Goal: Task Accomplishment & Management: Manage account settings

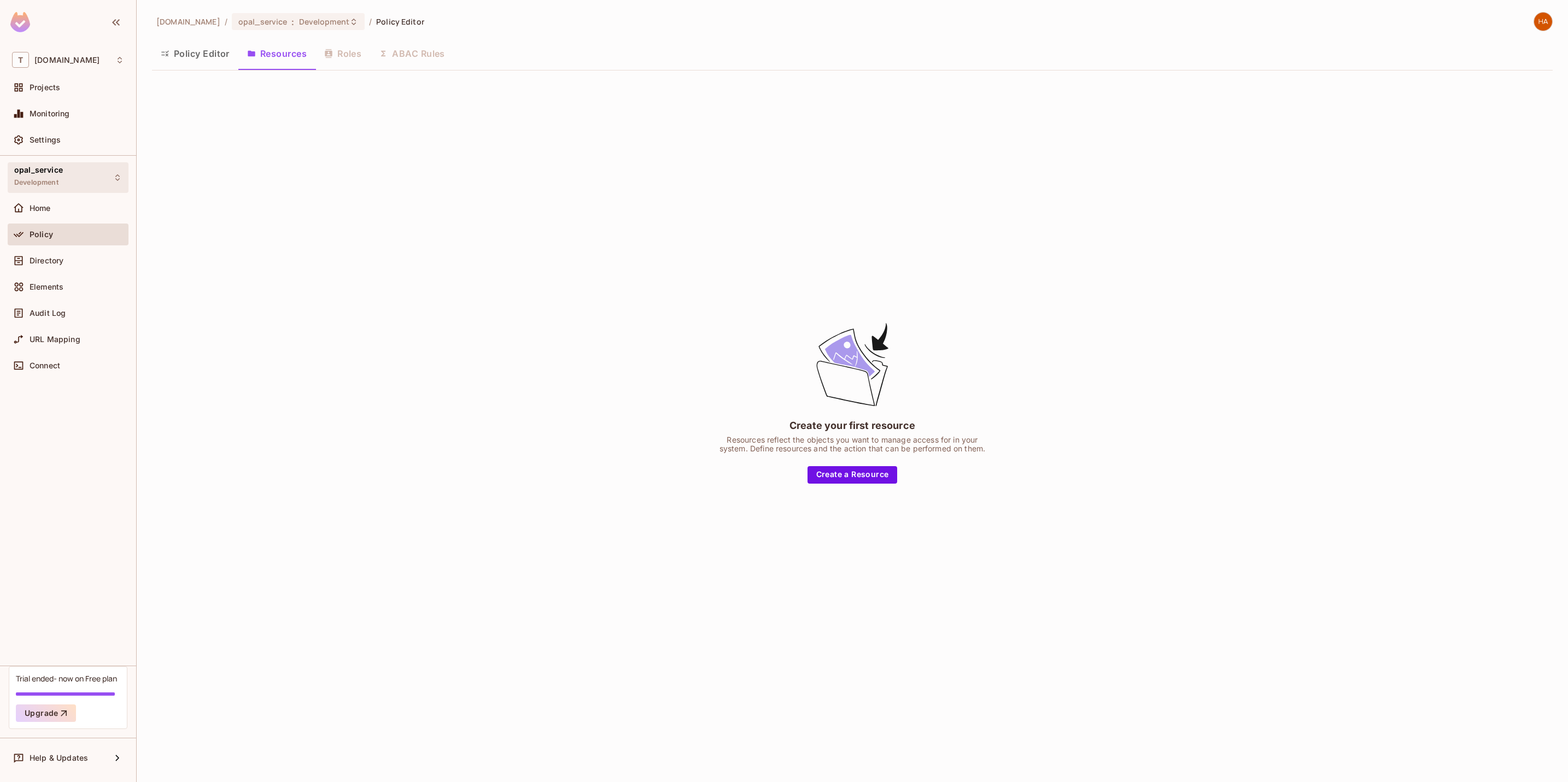
click at [79, 167] on div "opal_service Development" at bounding box center [68, 177] width 121 height 30
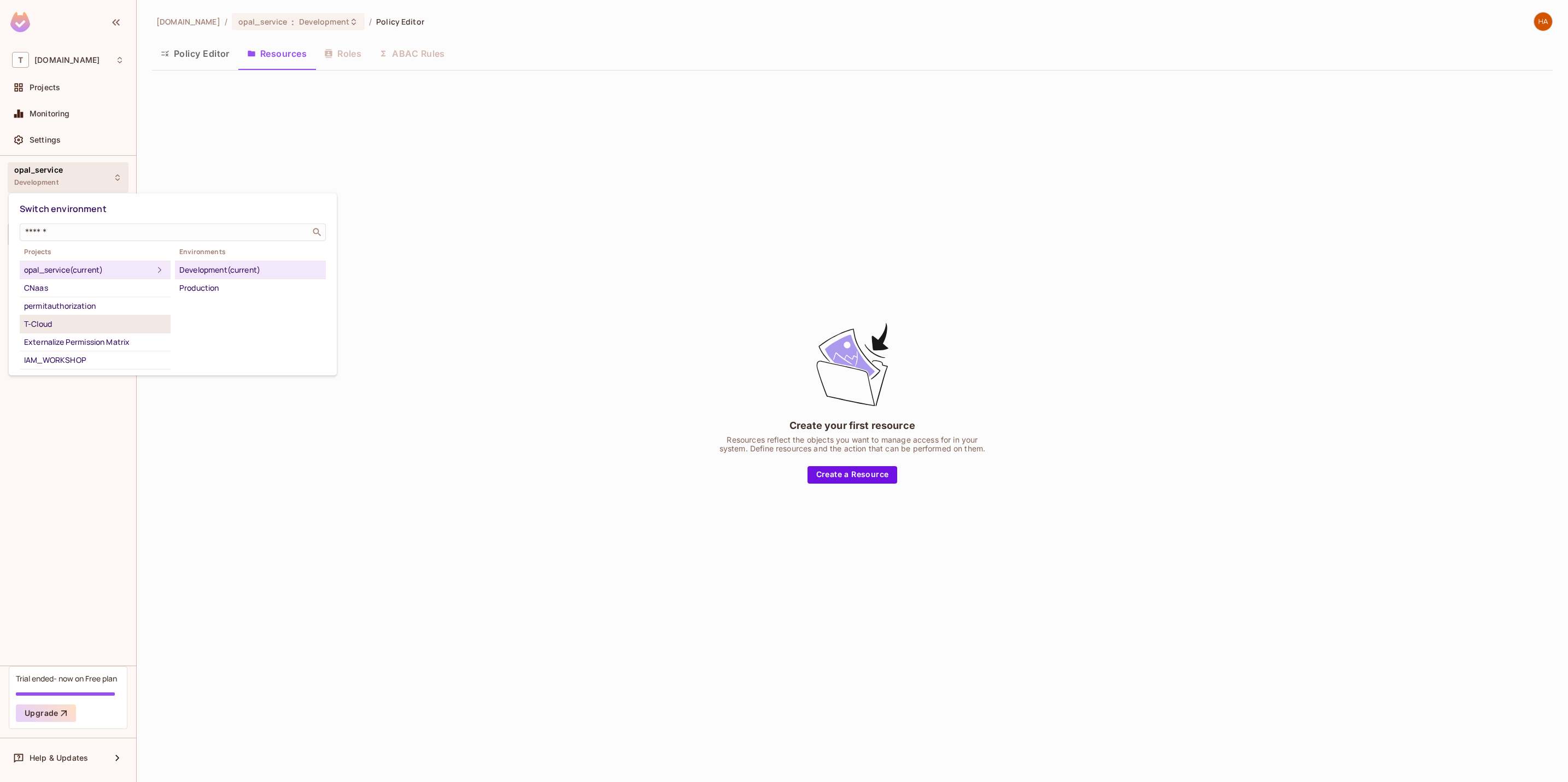
click at [97, 327] on div "T-Cloud" at bounding box center [94, 324] width 142 height 13
click at [228, 300] on div "Staging" at bounding box center [250, 306] width 142 height 13
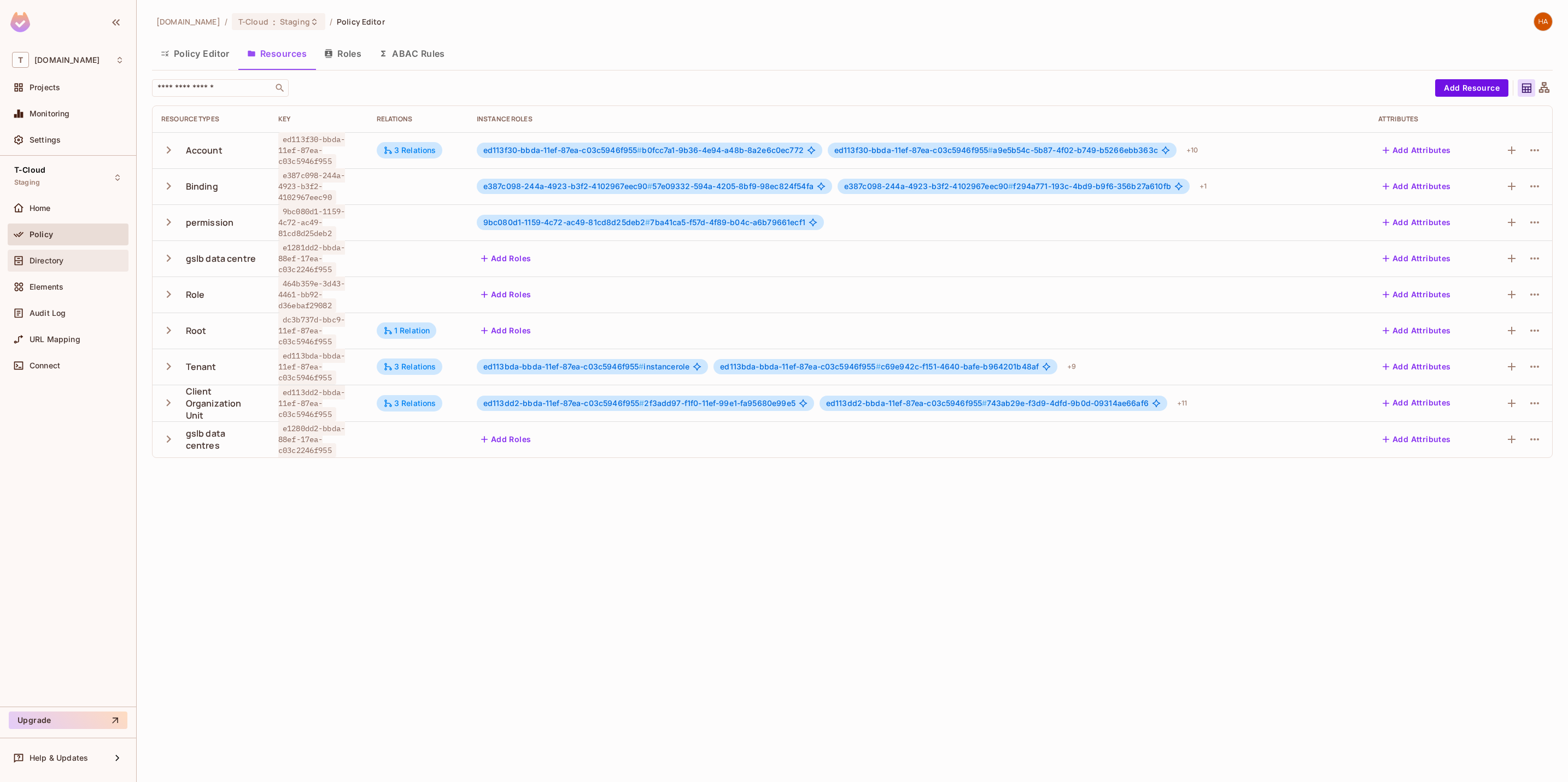
click at [80, 261] on div "Directory" at bounding box center [76, 261] width 94 height 9
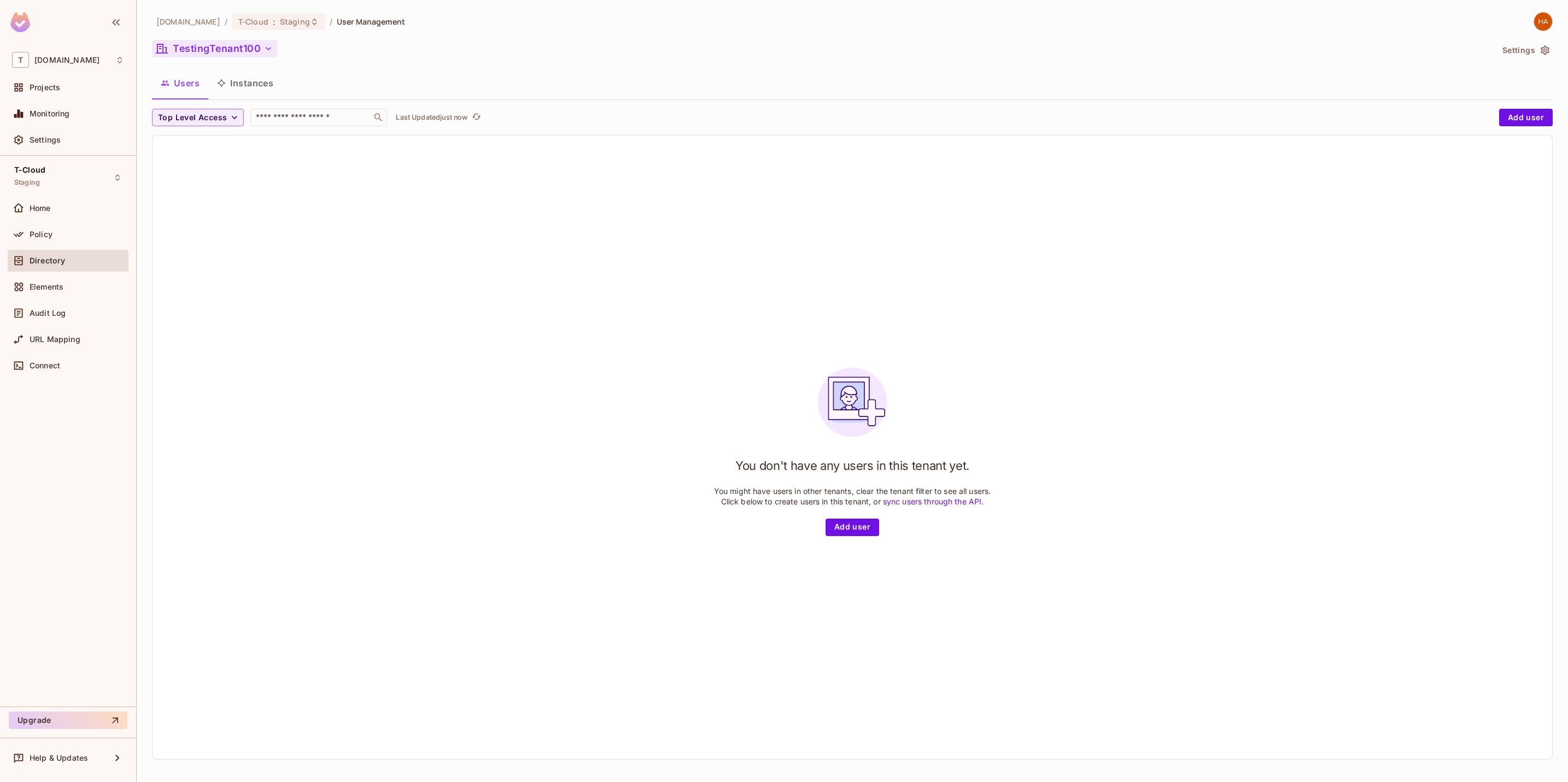
click at [243, 46] on button "TestingTenant100" at bounding box center [214, 49] width 125 height 18
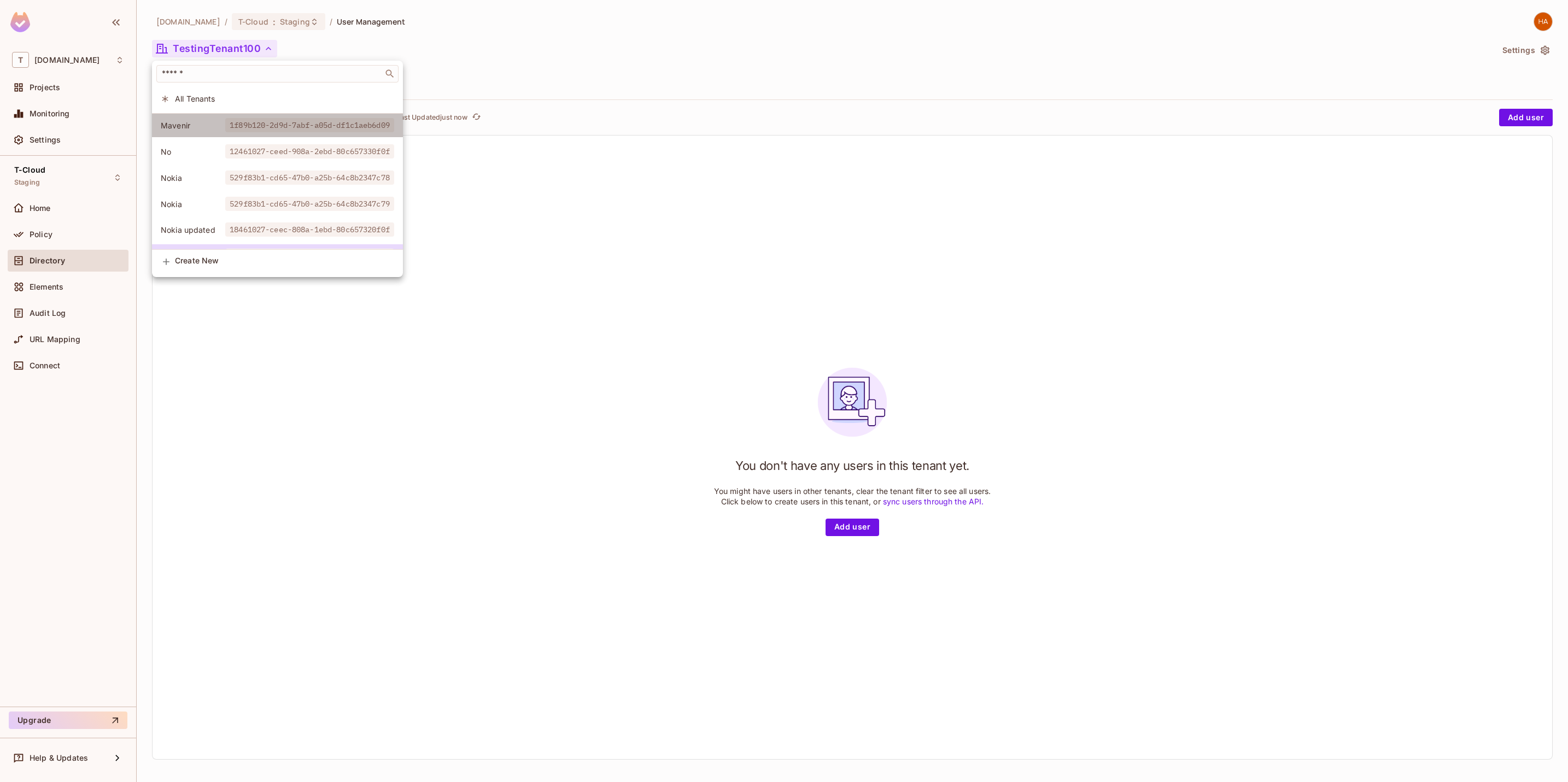
click at [269, 130] on span "1f89b120-2d9d-7abf-a05d-df1c1aeb6d09" at bounding box center [309, 125] width 169 height 14
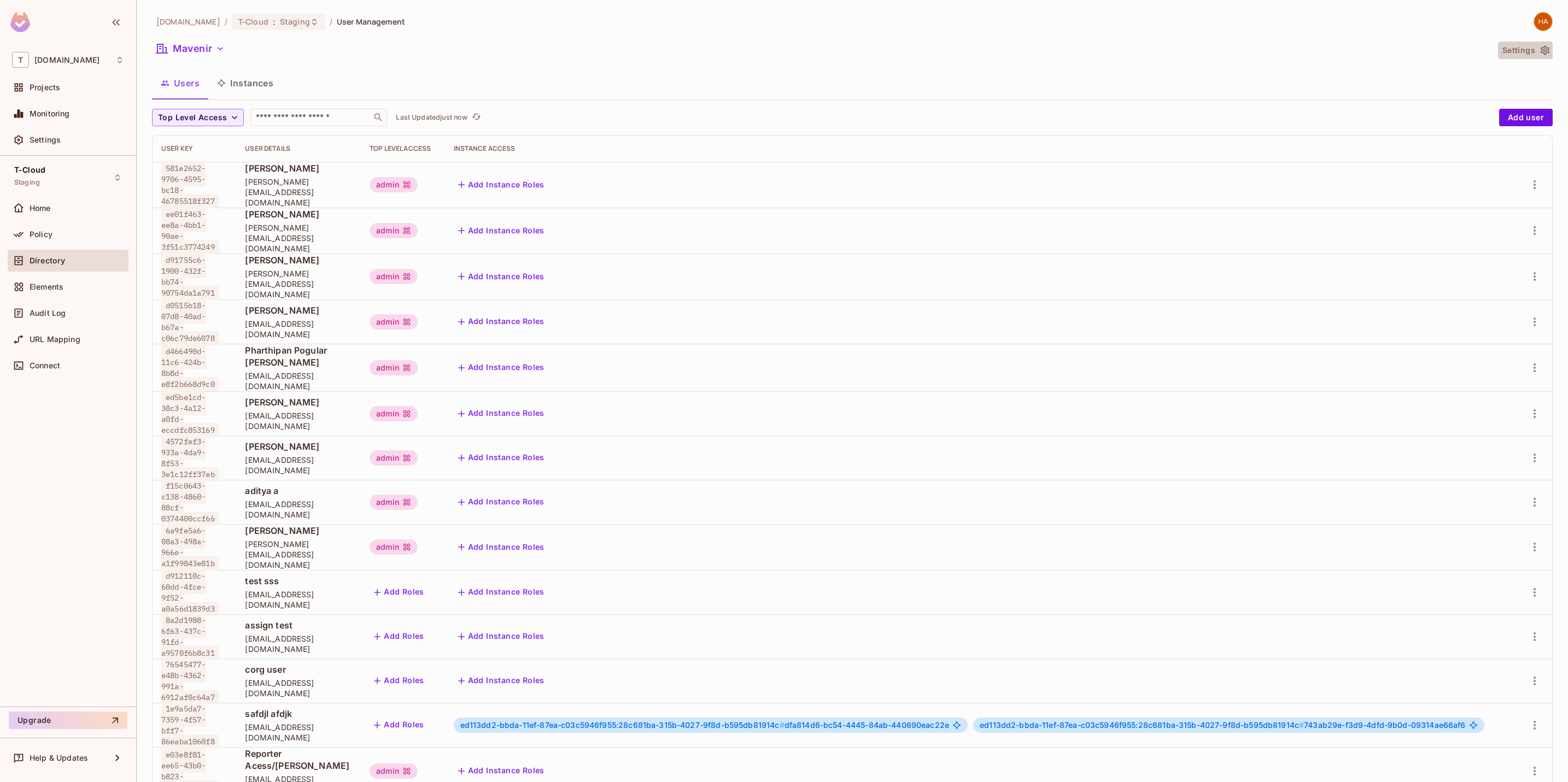
click at [1539, 55] on icon "button" at bounding box center [1545, 51] width 11 height 11
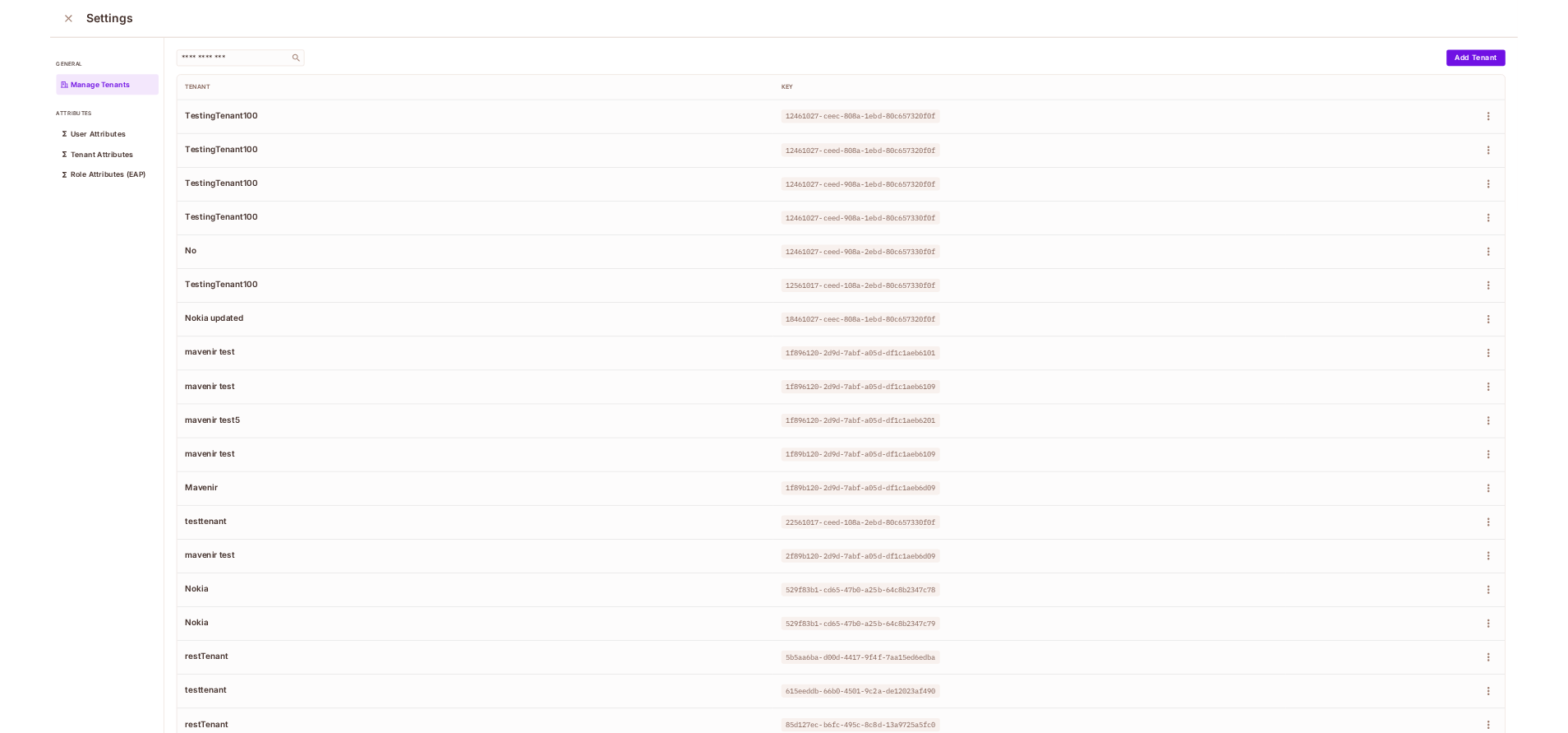
scroll to position [228, 0]
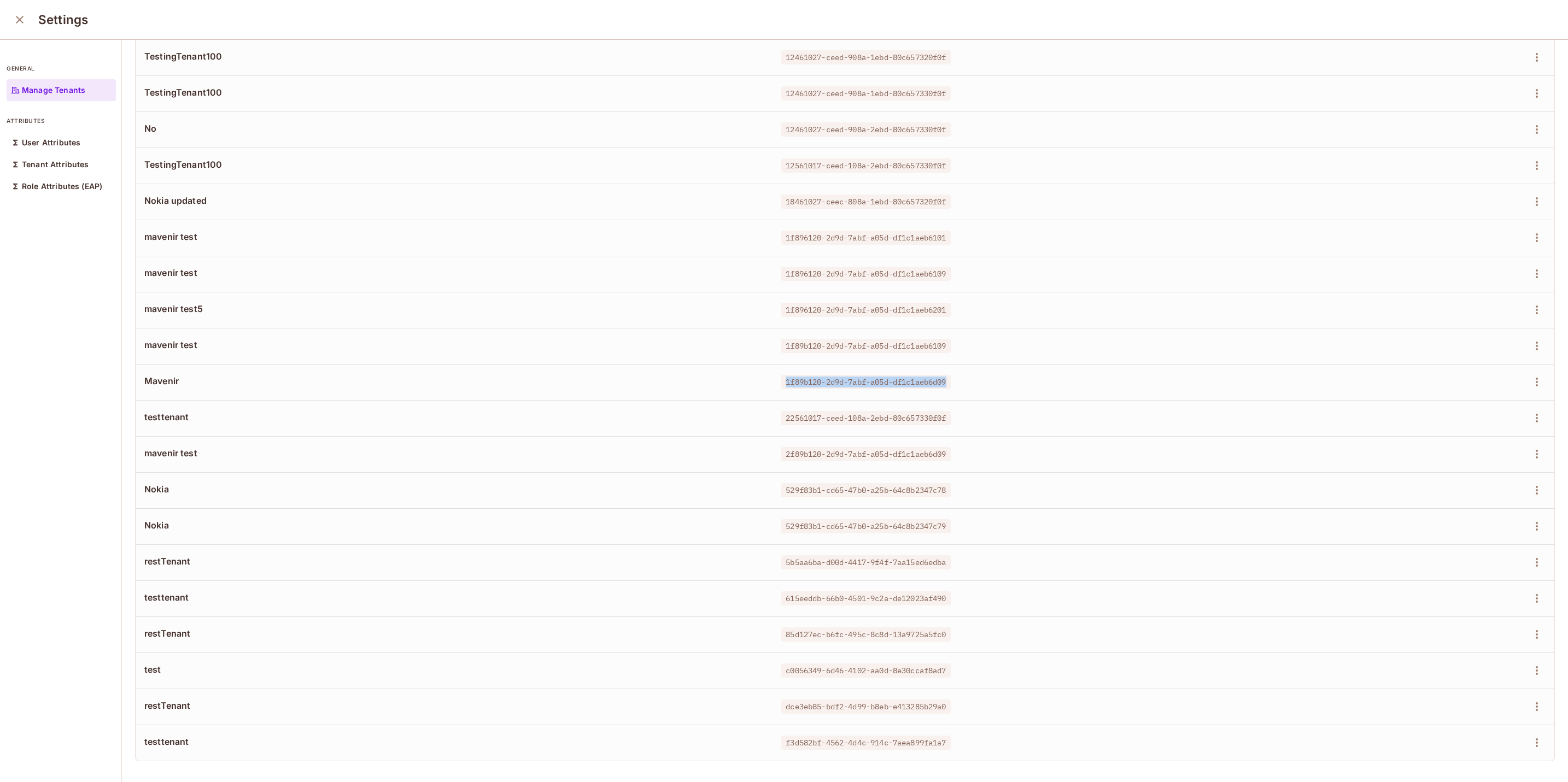
drag, startPoint x: 951, startPoint y: 371, endPoint x: 763, endPoint y: 371, distance: 188.0
click at [772, 371] on td "1f89b120-2d9d-7abf-a05d-df1c1aeb6d09" at bounding box center [1046, 382] width 548 height 36
copy span "1f89b120-2d9d-7abf-a05d-df1c1aeb6d09"
click at [23, 22] on icon "close" at bounding box center [20, 20] width 13 height 13
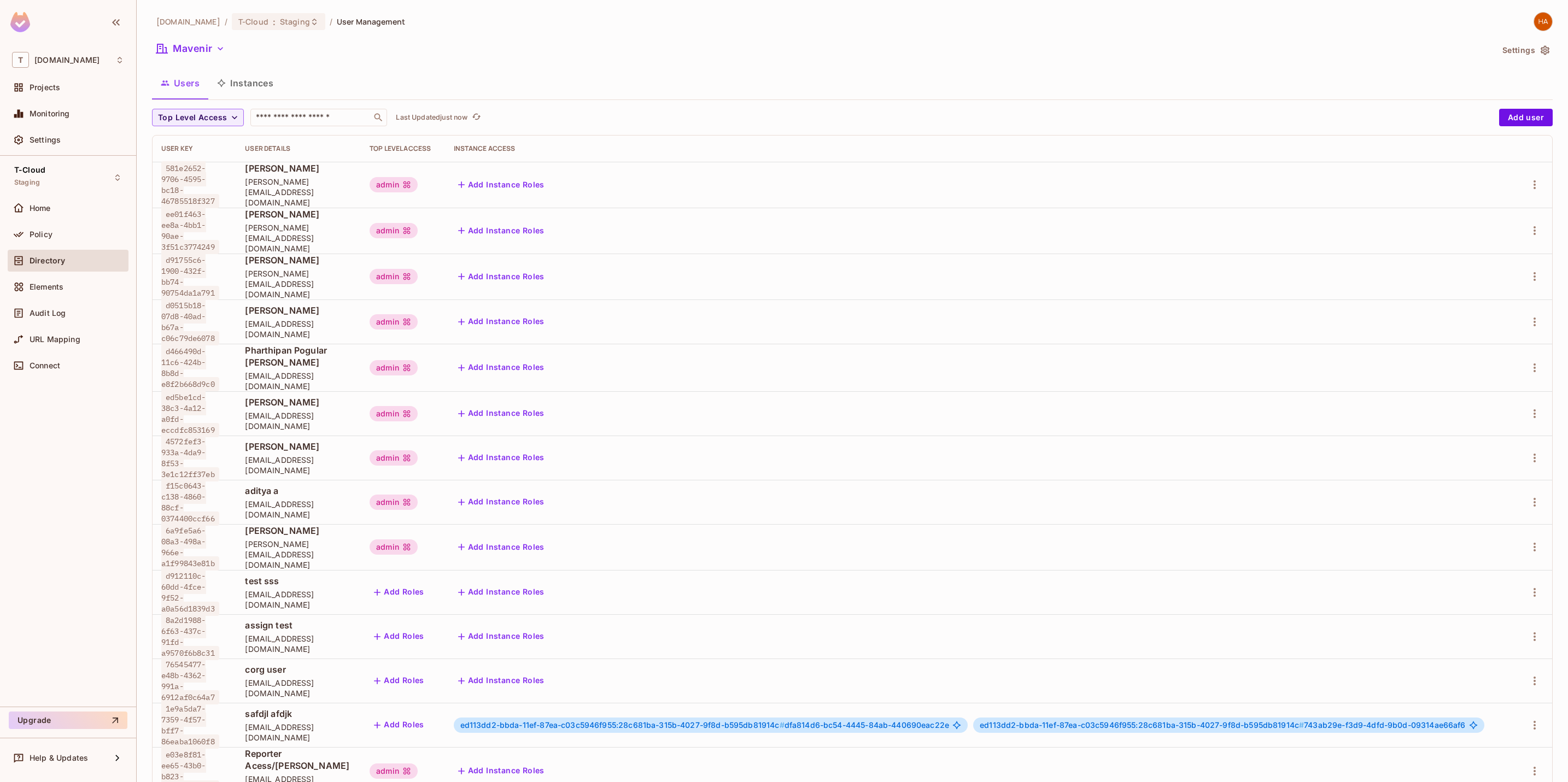
click at [237, 89] on button "Instances" at bounding box center [245, 83] width 74 height 27
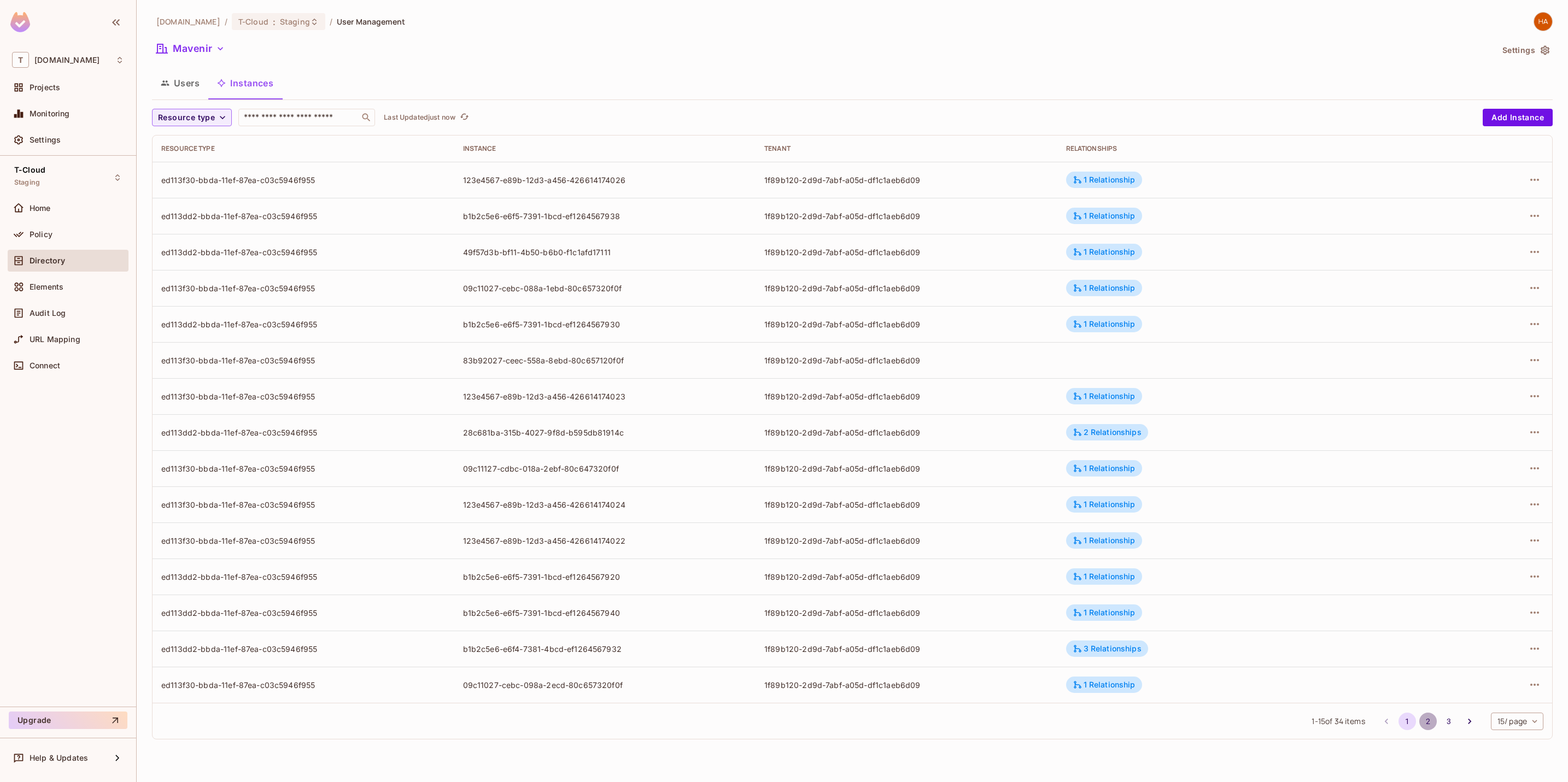
click at [1419, 724] on button "2" at bounding box center [1427, 721] width 18 height 18
click at [1446, 722] on button "3" at bounding box center [1449, 721] width 18 height 18
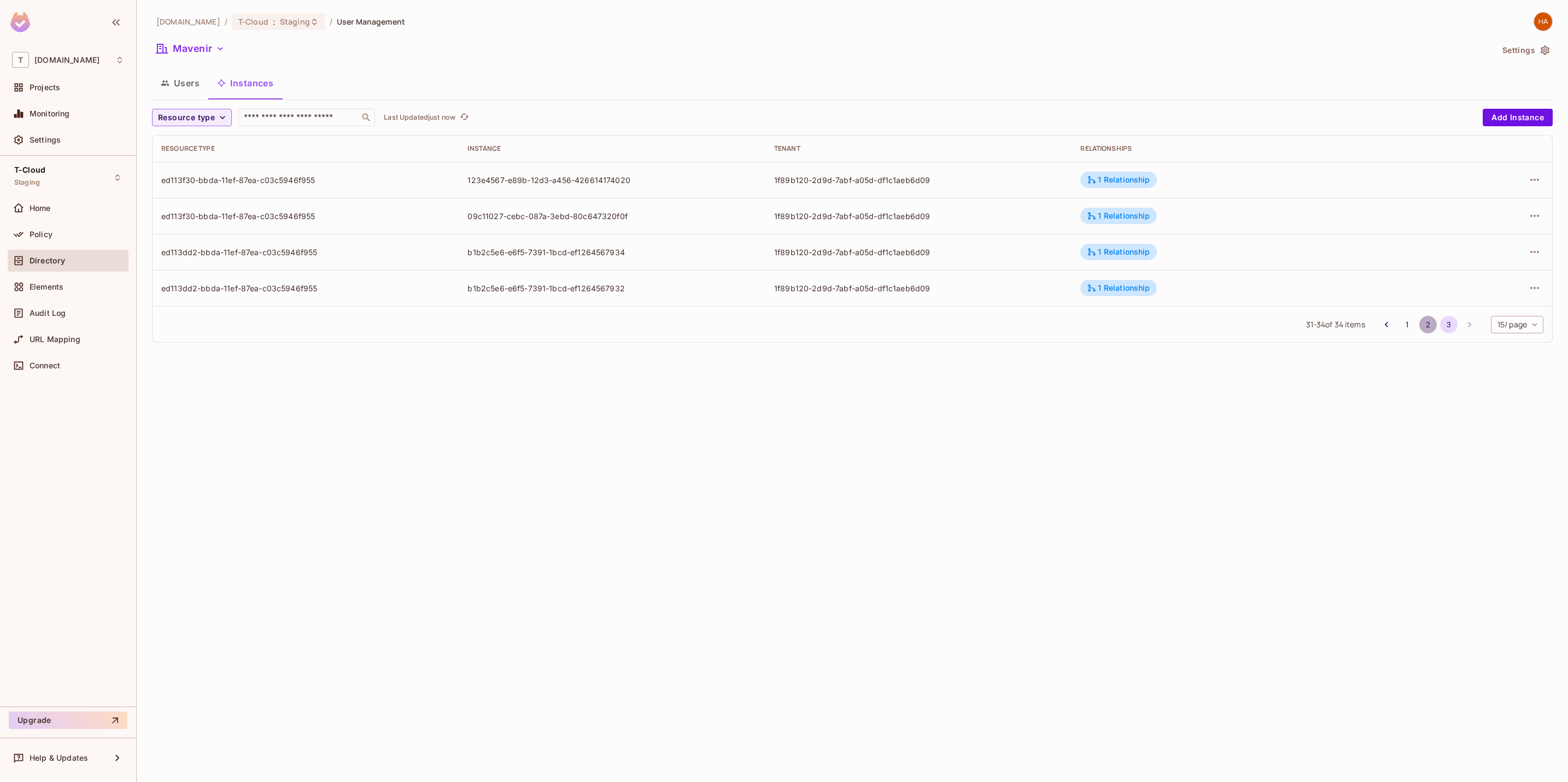
click at [1425, 326] on button "2" at bounding box center [1427, 325] width 18 height 18
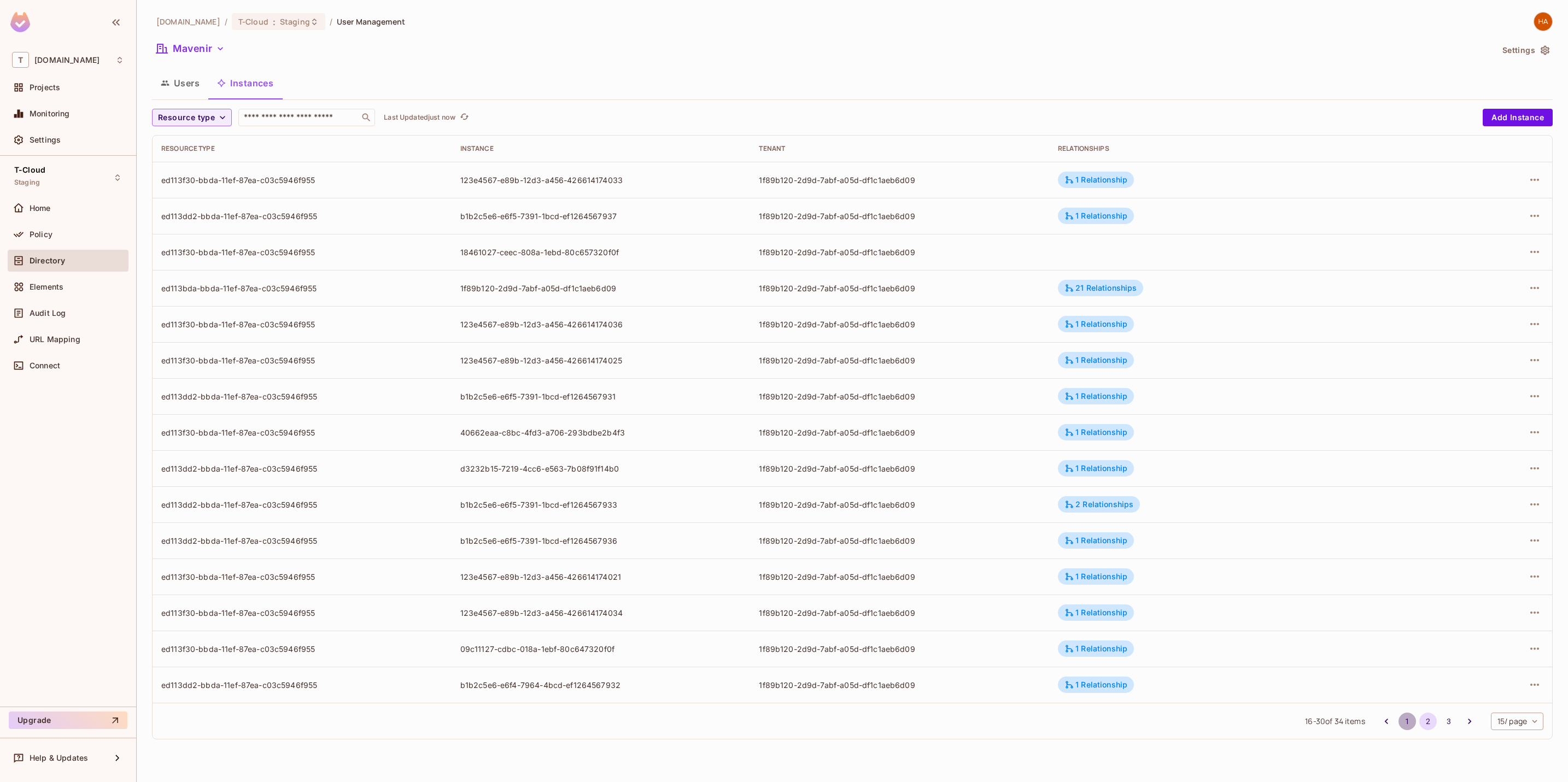
click at [1408, 728] on button "1" at bounding box center [1407, 721] width 18 height 18
click at [1424, 720] on button "2" at bounding box center [1427, 721] width 18 height 18
click at [1419, 713] on button "2" at bounding box center [1427, 721] width 18 height 18
click at [1537, 256] on icon "button" at bounding box center [1534, 252] width 13 height 13
click at [1480, 326] on div "Delete Resource Instance" at bounding box center [1474, 326] width 94 height 11
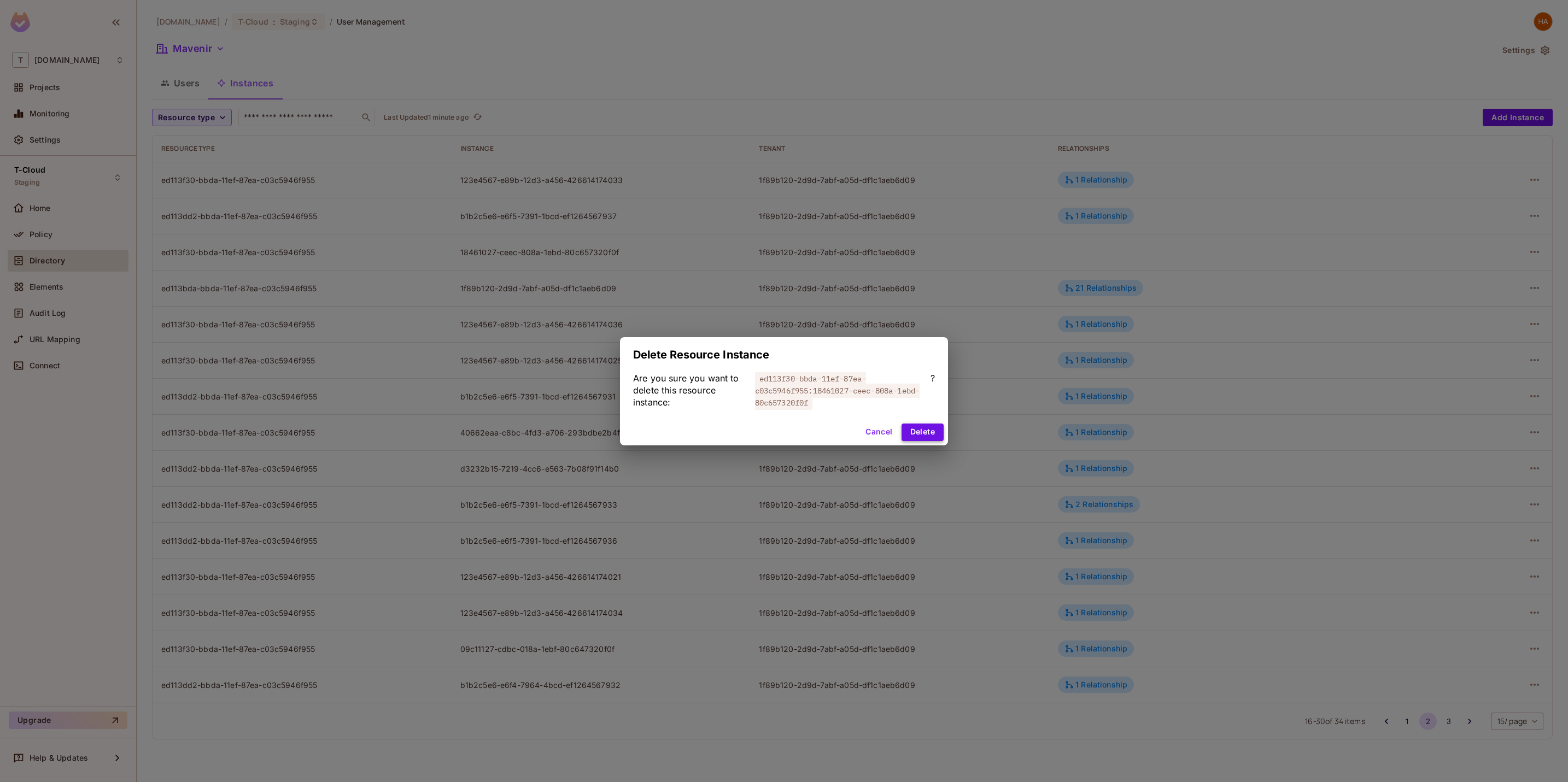
click at [933, 434] on button "Delete" at bounding box center [922, 432] width 42 height 18
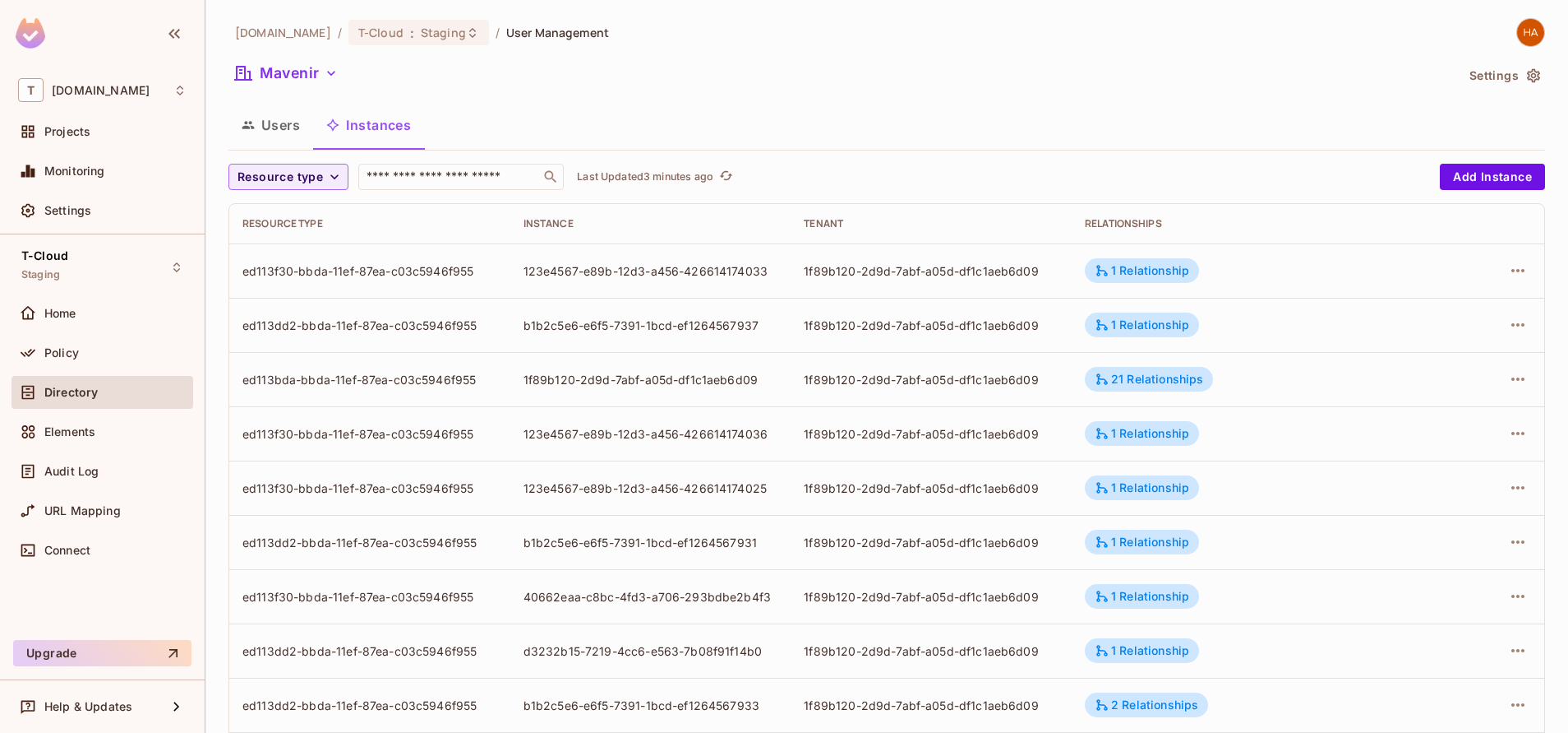
scroll to position [416, 0]
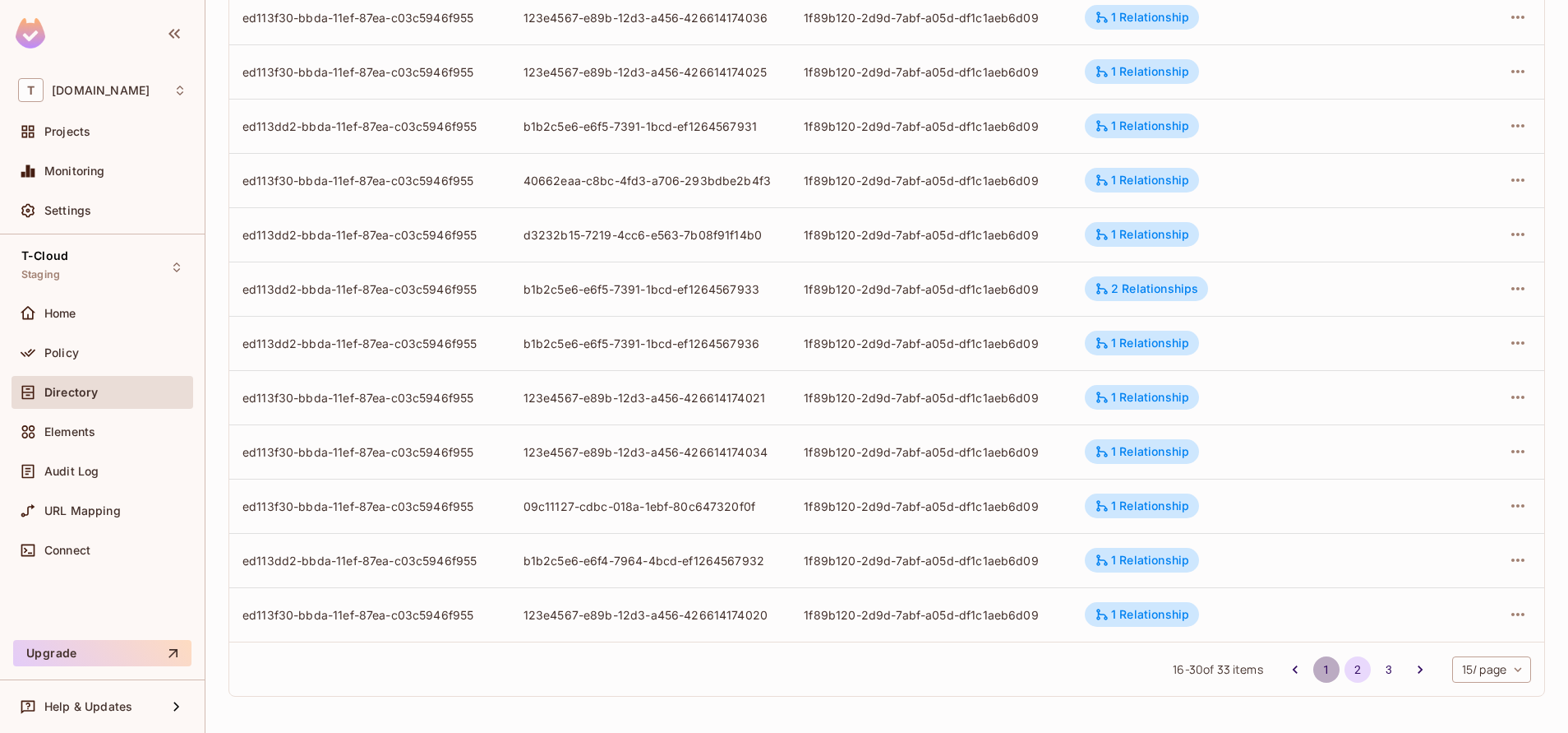
click at [1313, 676] on button "1" at bounding box center [1326, 669] width 27 height 27
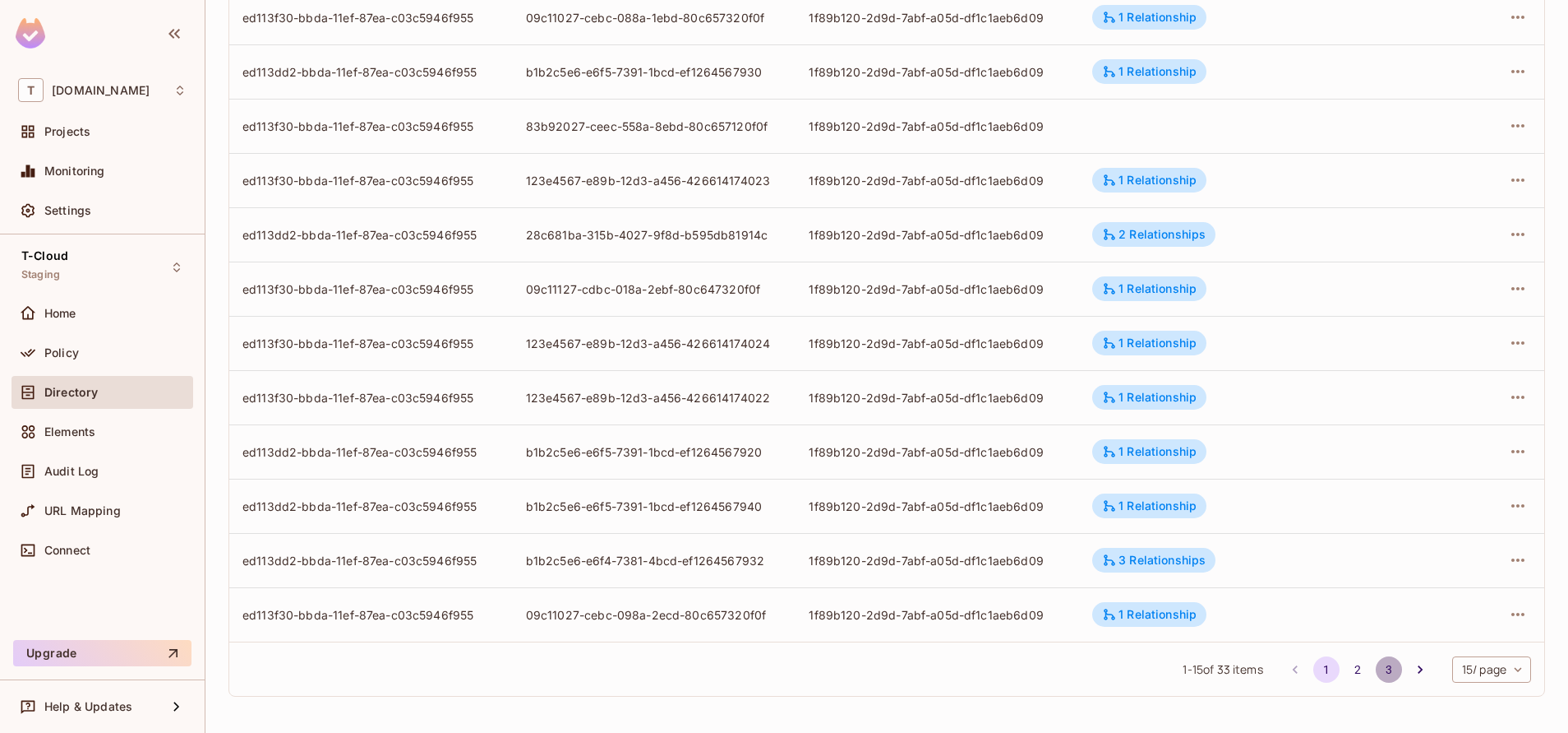
click at [1376, 676] on button "3" at bounding box center [1388, 669] width 27 height 27
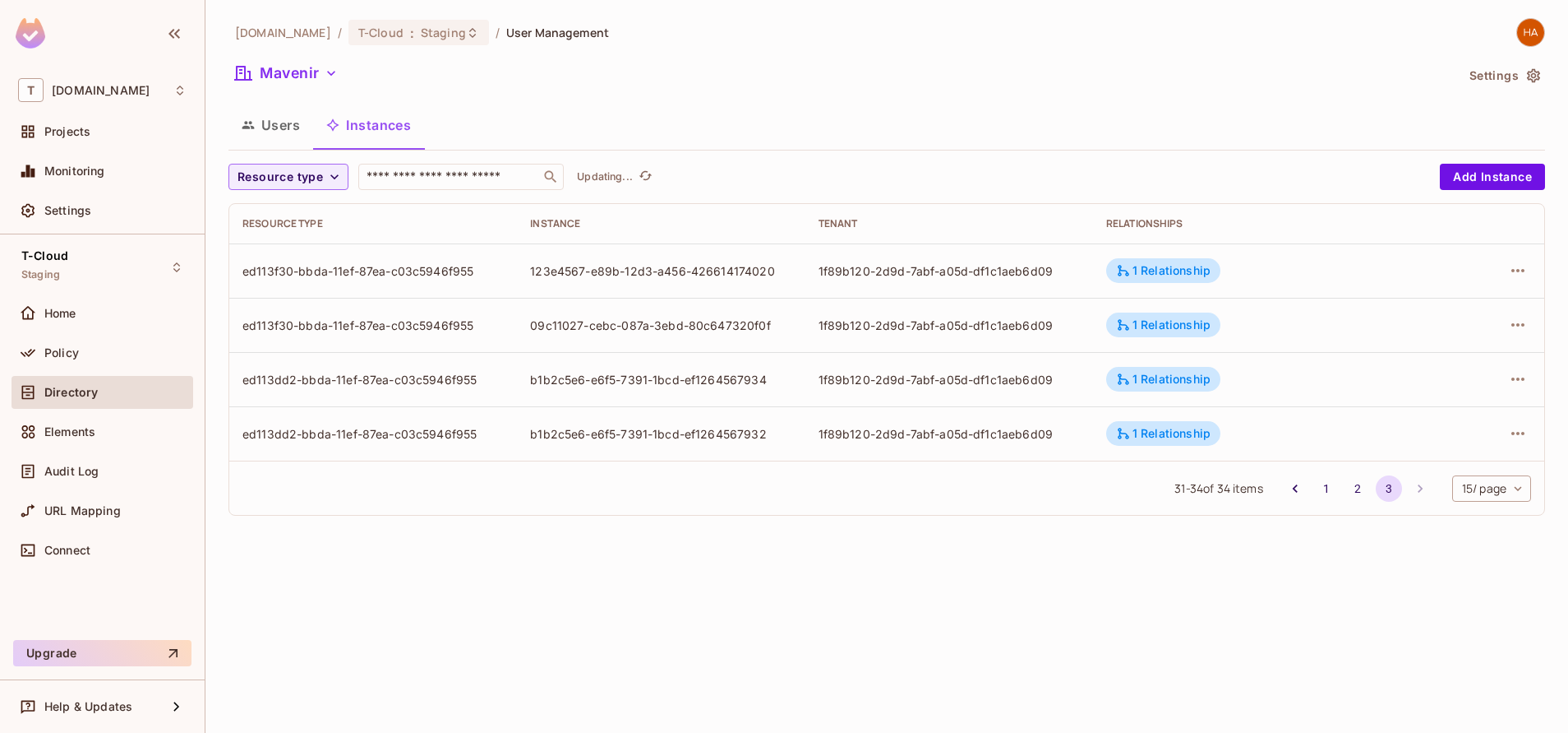
scroll to position [0, 0]
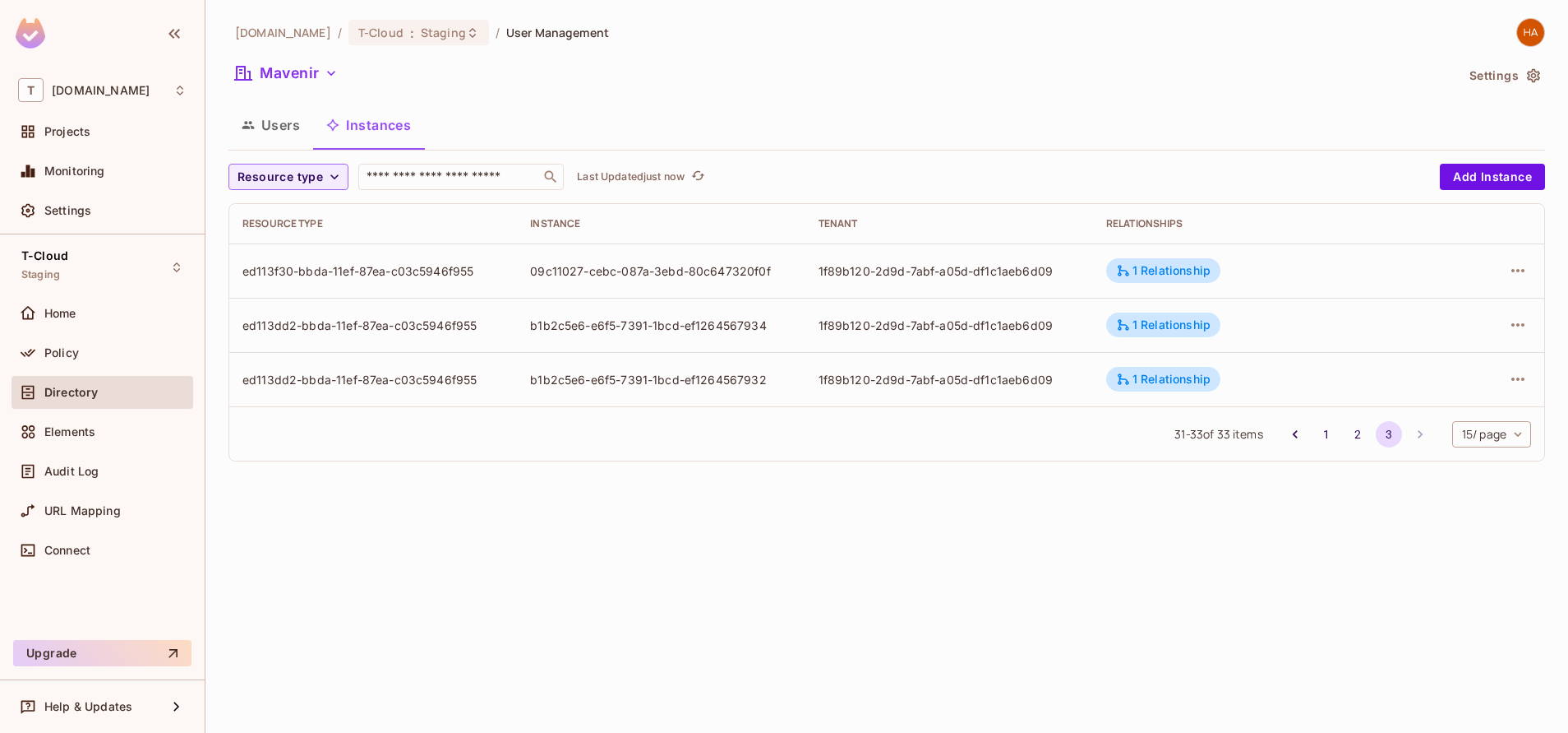
click at [870, 138] on div "Users Instances" at bounding box center [887, 125] width 1317 height 41
click at [1359, 431] on button "2" at bounding box center [1357, 433] width 27 height 27
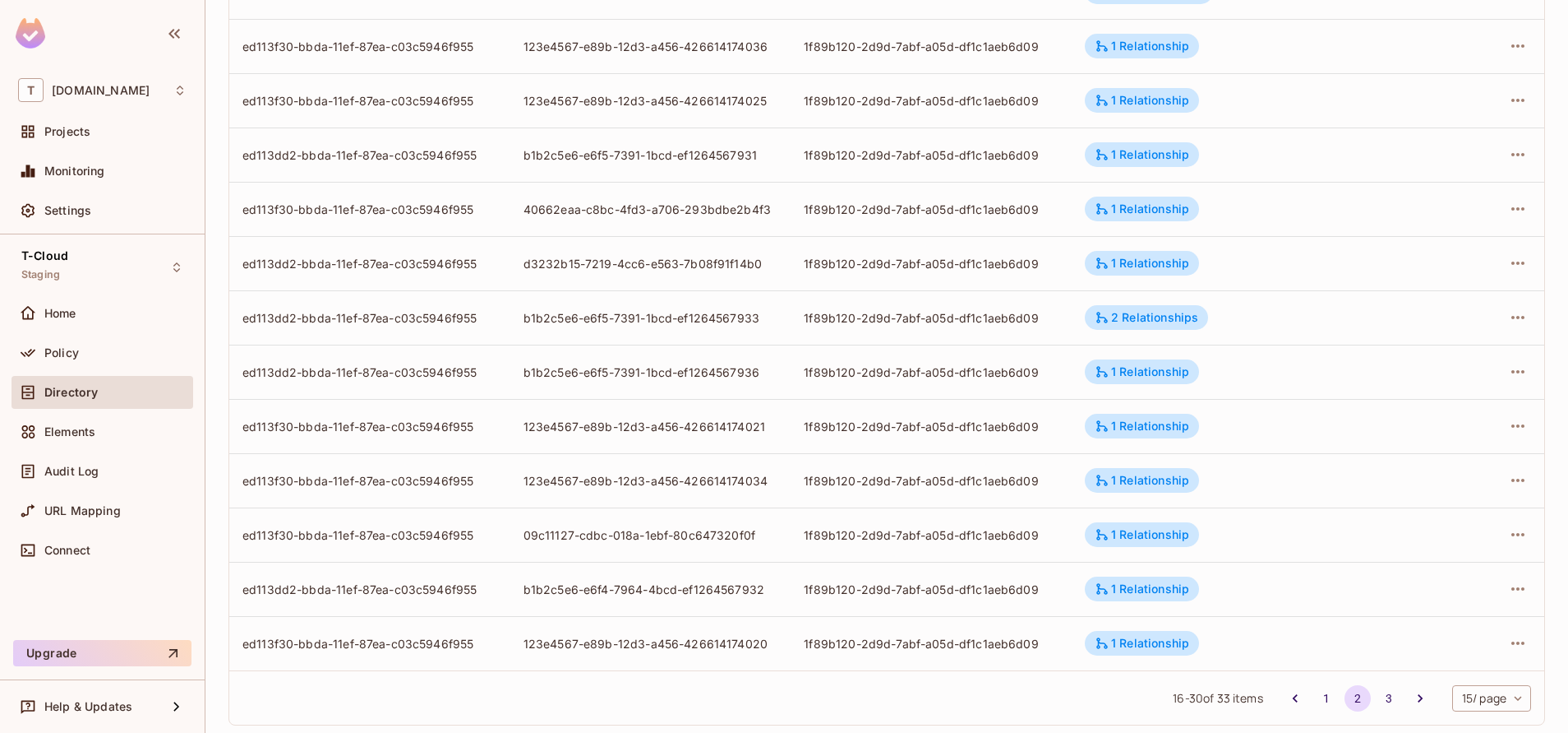
scroll to position [416, 0]
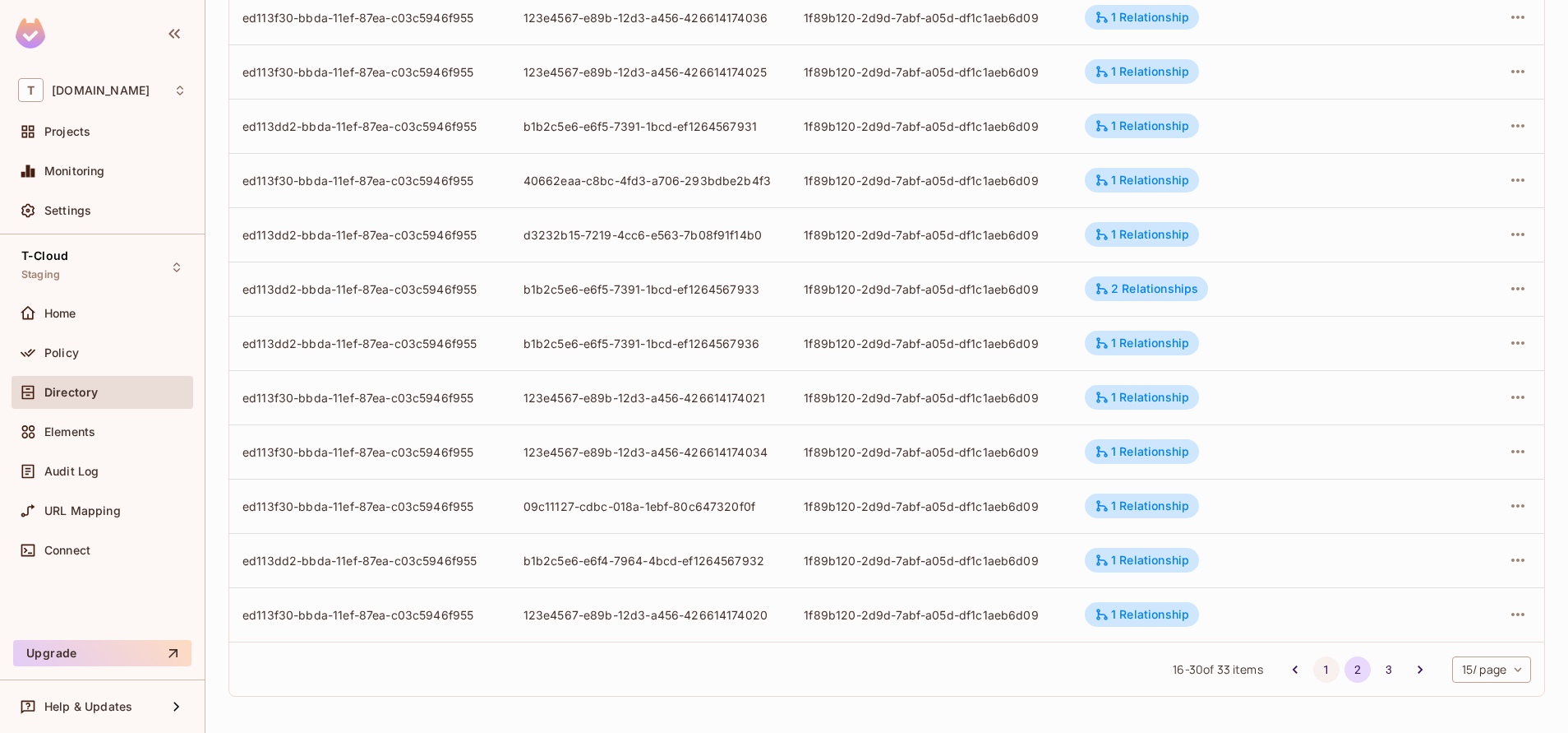
click at [1313, 669] on button "1" at bounding box center [1326, 669] width 27 height 27
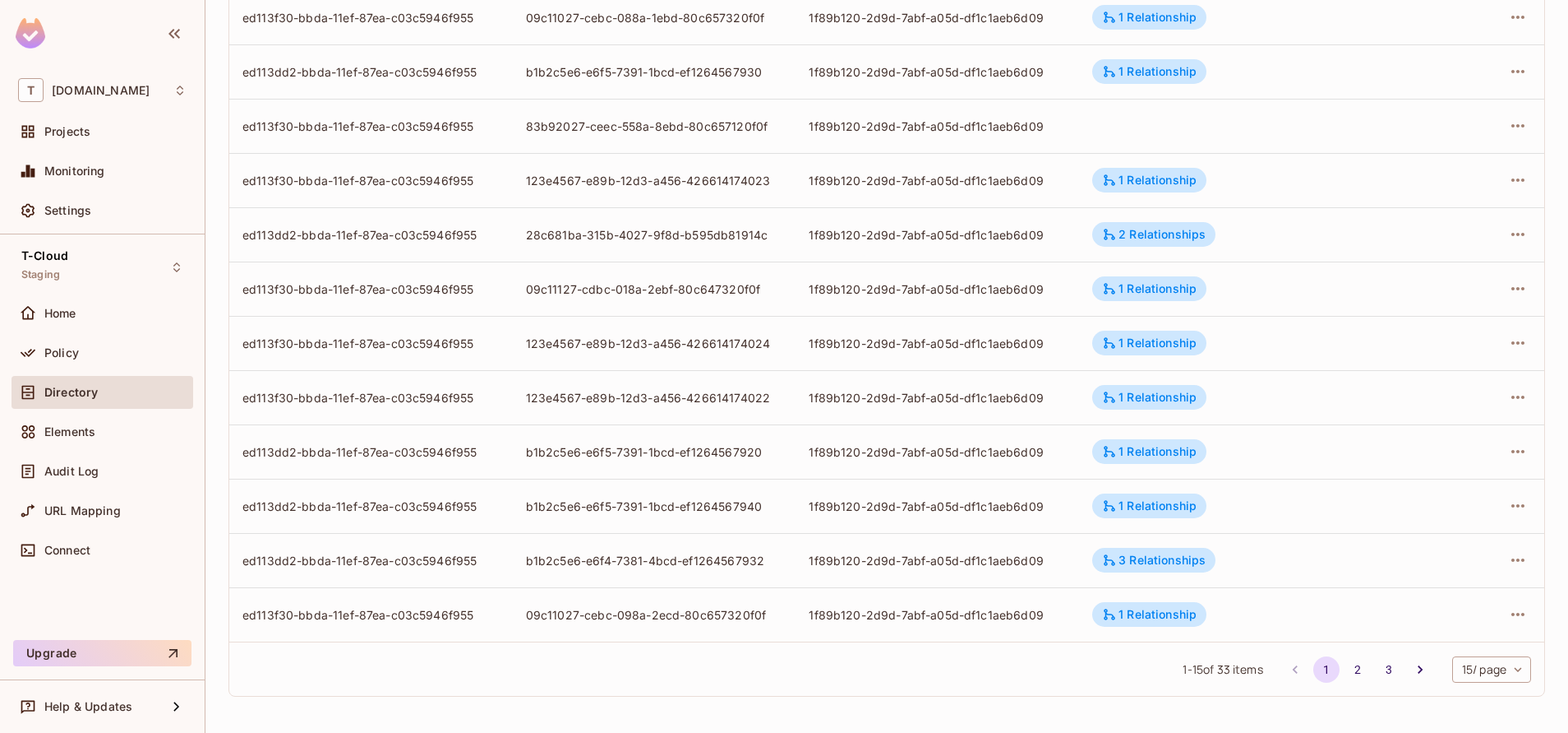
scroll to position [0, 0]
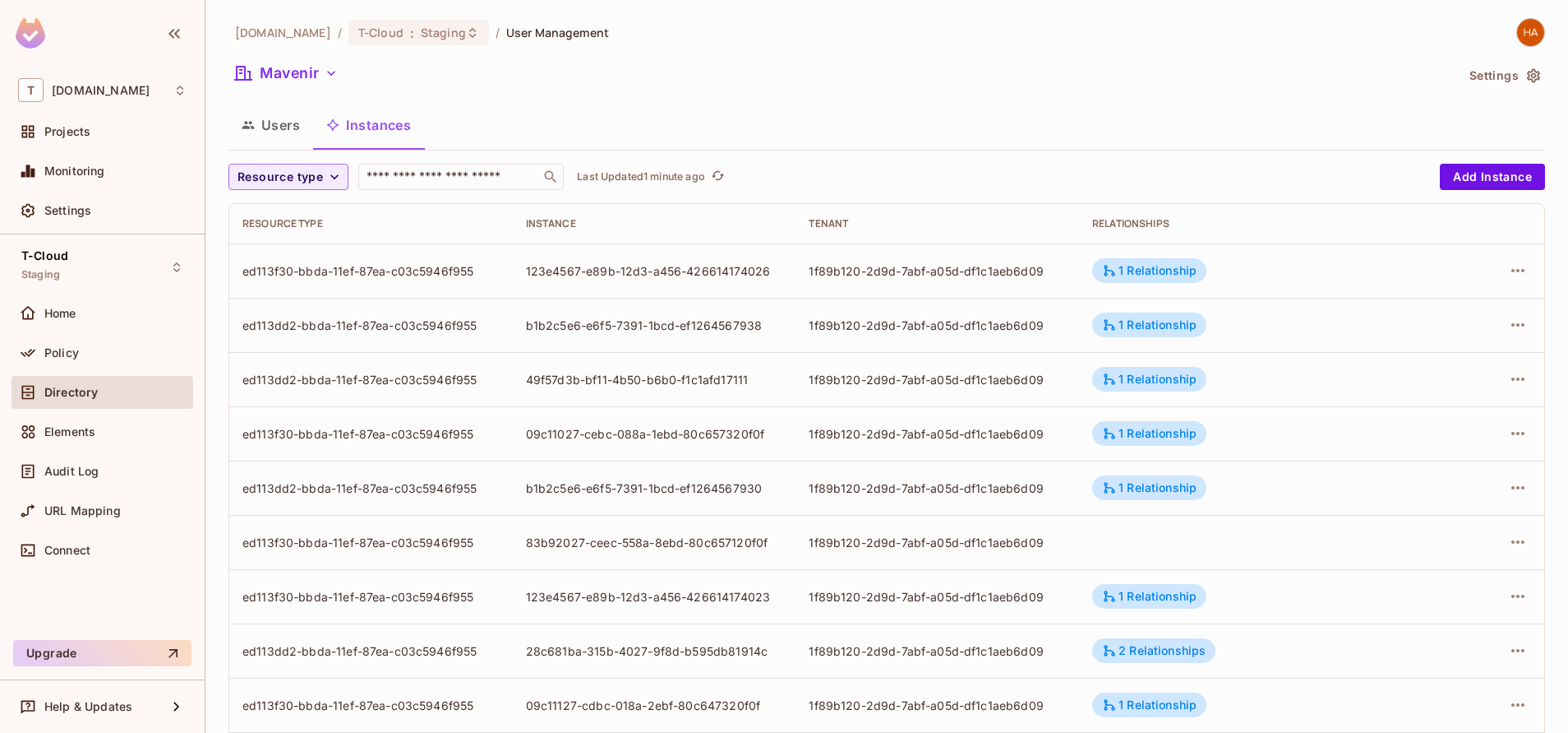
click at [1083, 128] on div "Users Instances" at bounding box center [887, 125] width 1317 height 41
click at [1508, 432] on icon "button" at bounding box center [1519, 433] width 20 height 20
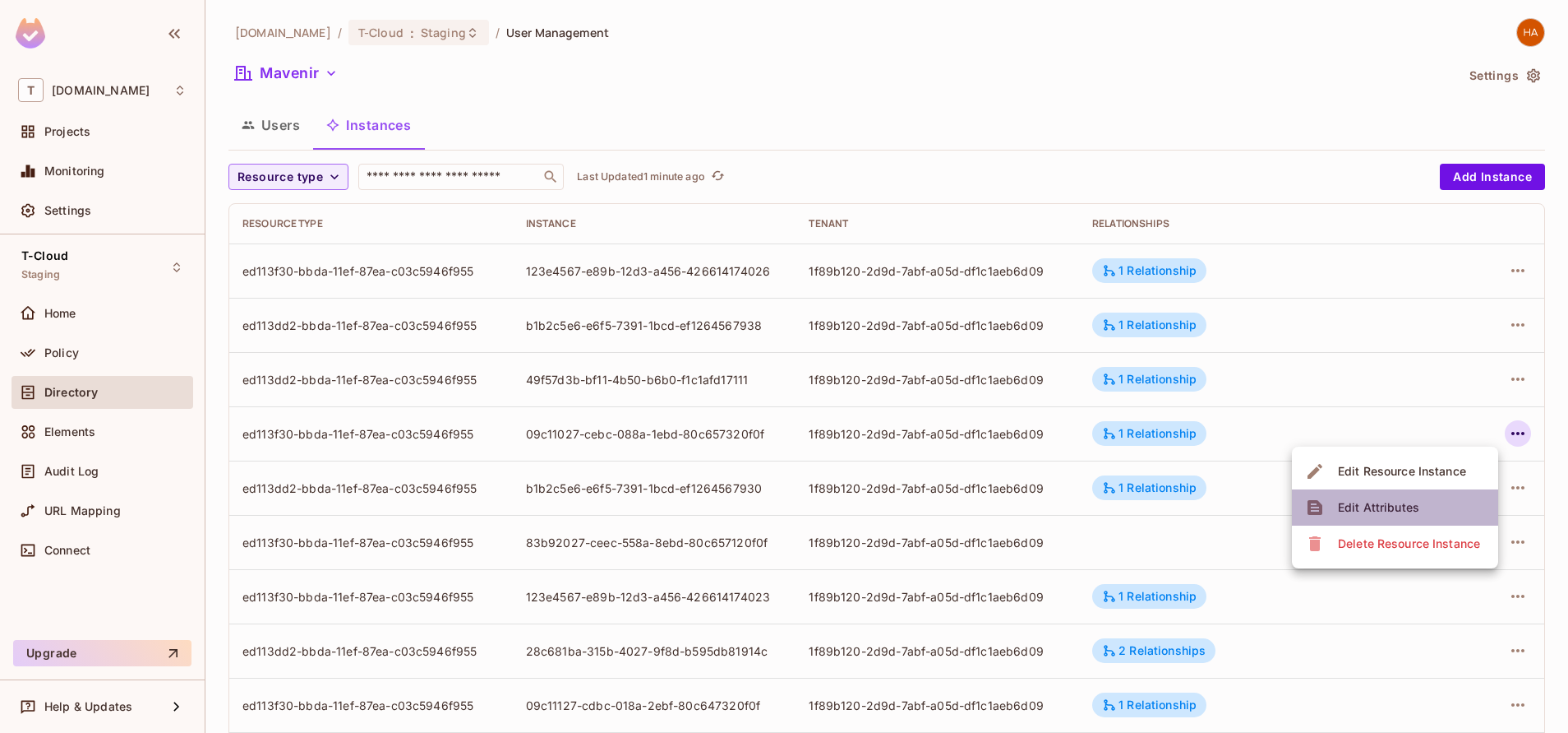
click at [1421, 509] on span "Edit Attributes" at bounding box center [1378, 507] width 92 height 27
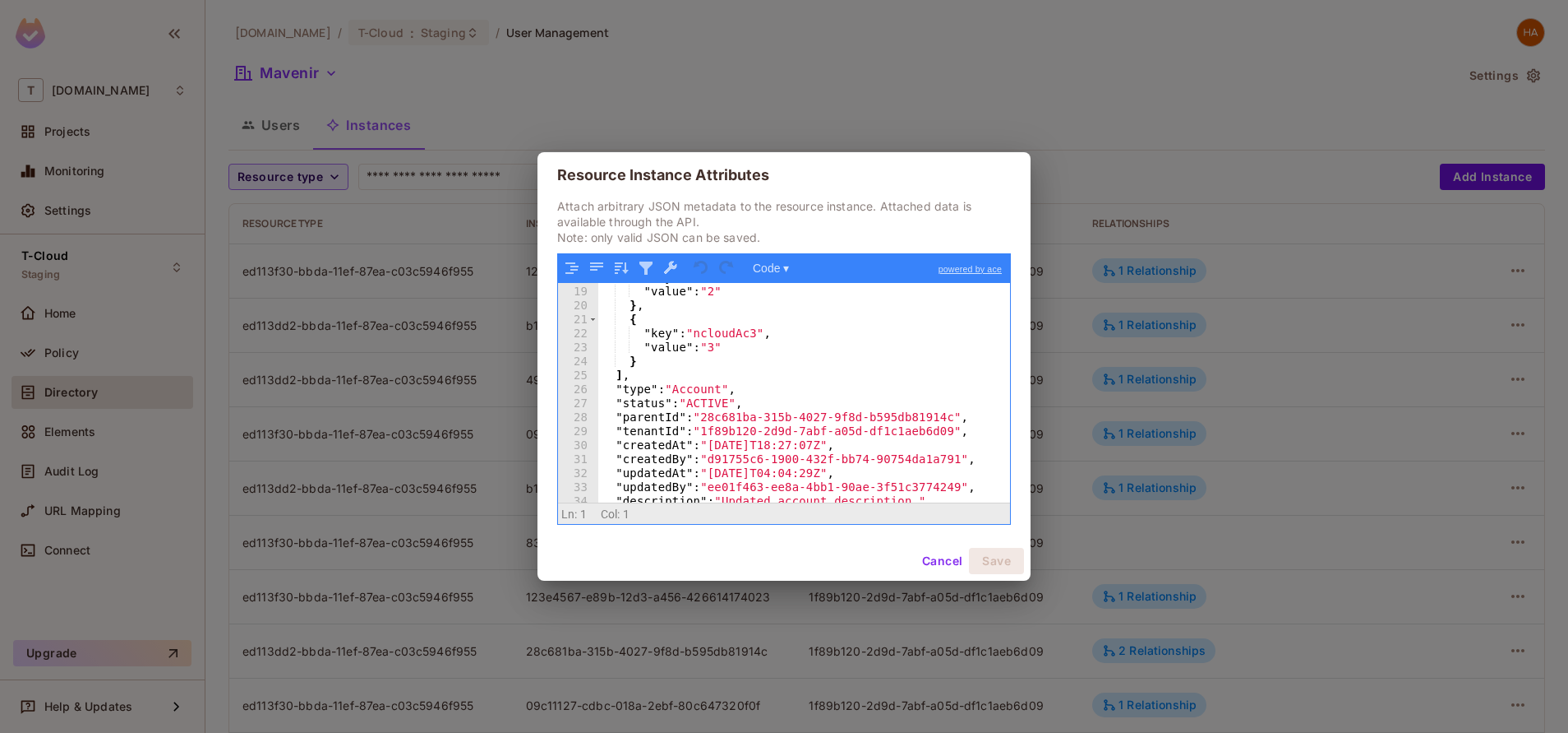
scroll to position [284, 0]
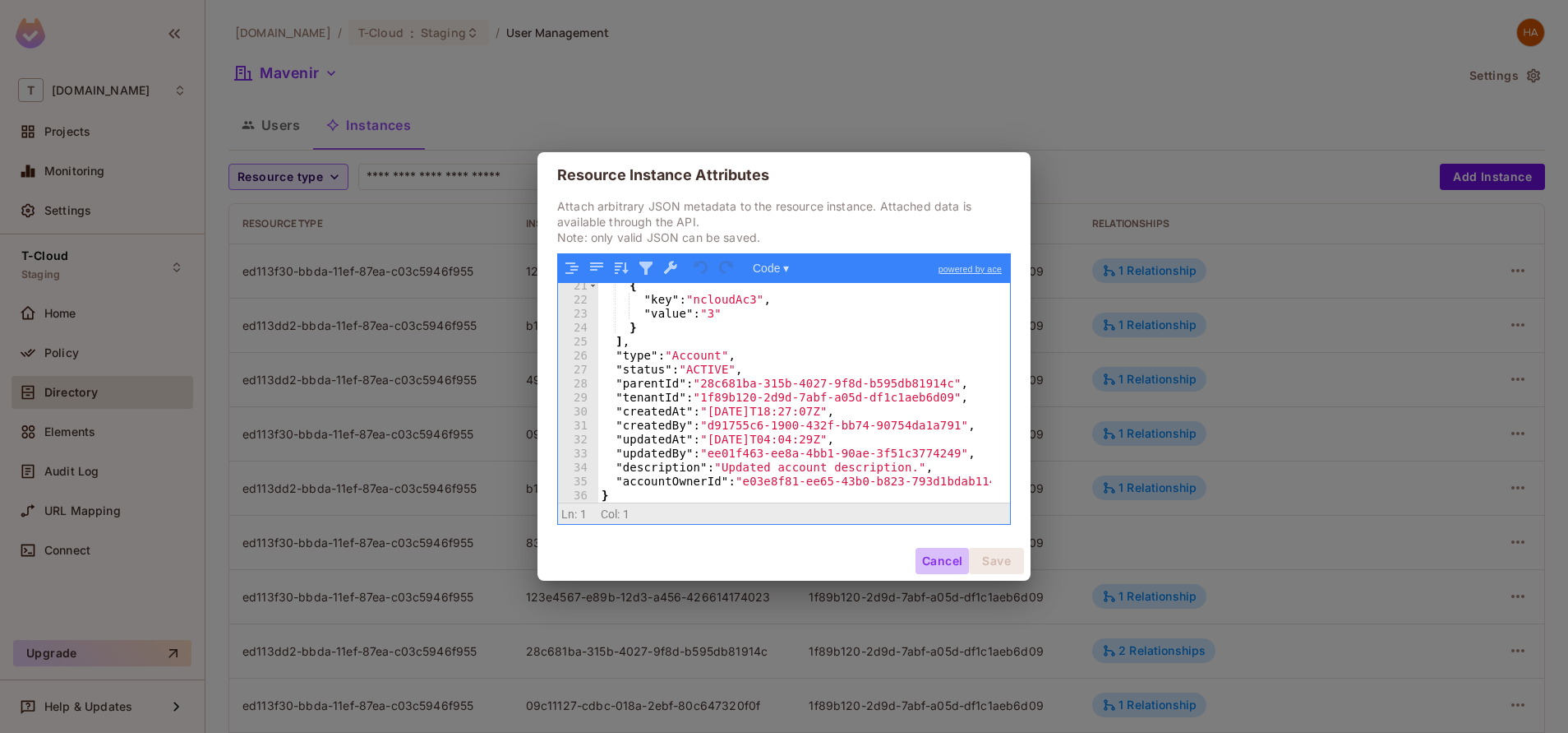
click at [937, 566] on button "Cancel" at bounding box center [942, 561] width 53 height 27
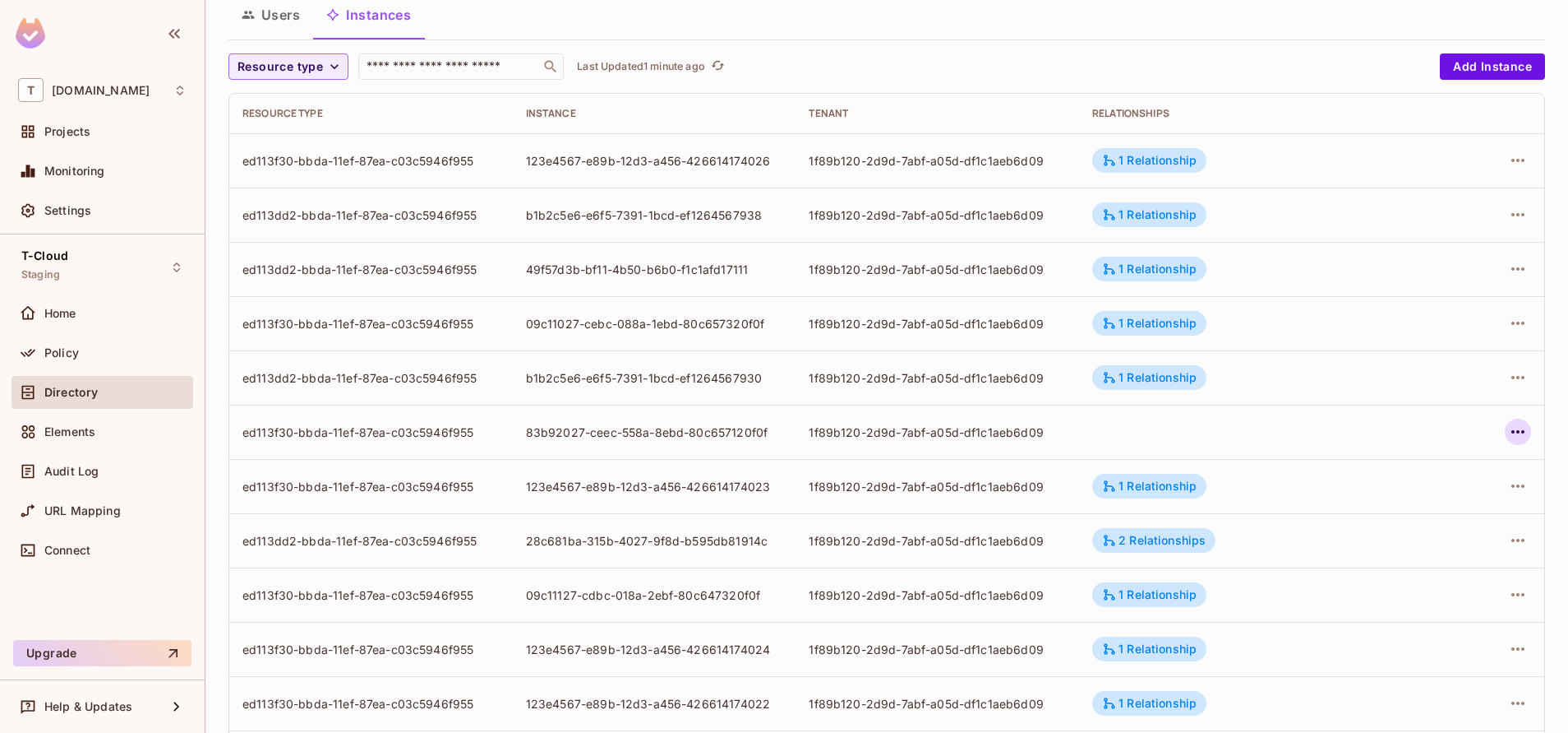
scroll to position [111, 0]
click at [1505, 366] on button "button" at bounding box center [1518, 377] width 27 height 27
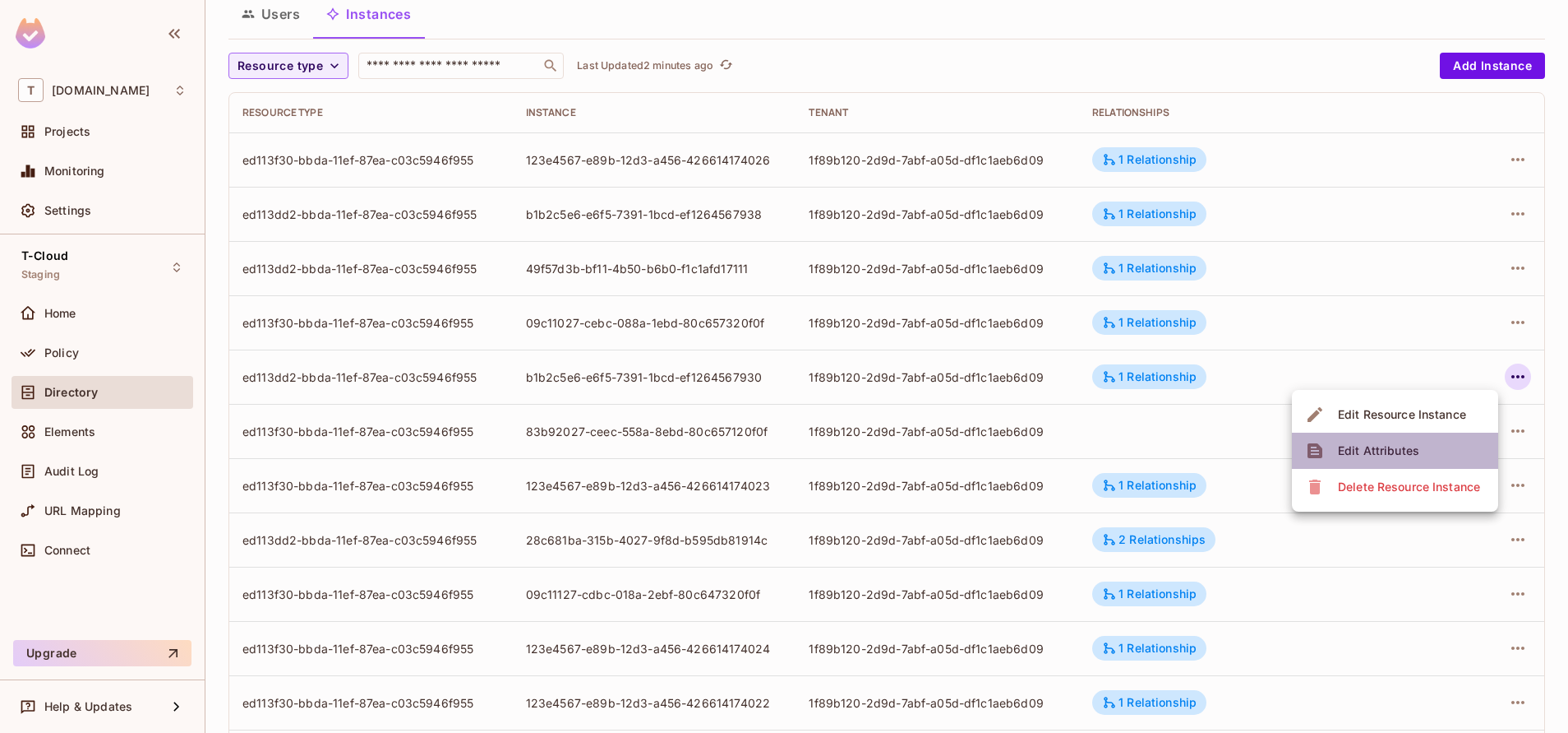
click at [1413, 440] on span "Edit Attributes" at bounding box center [1378, 450] width 92 height 27
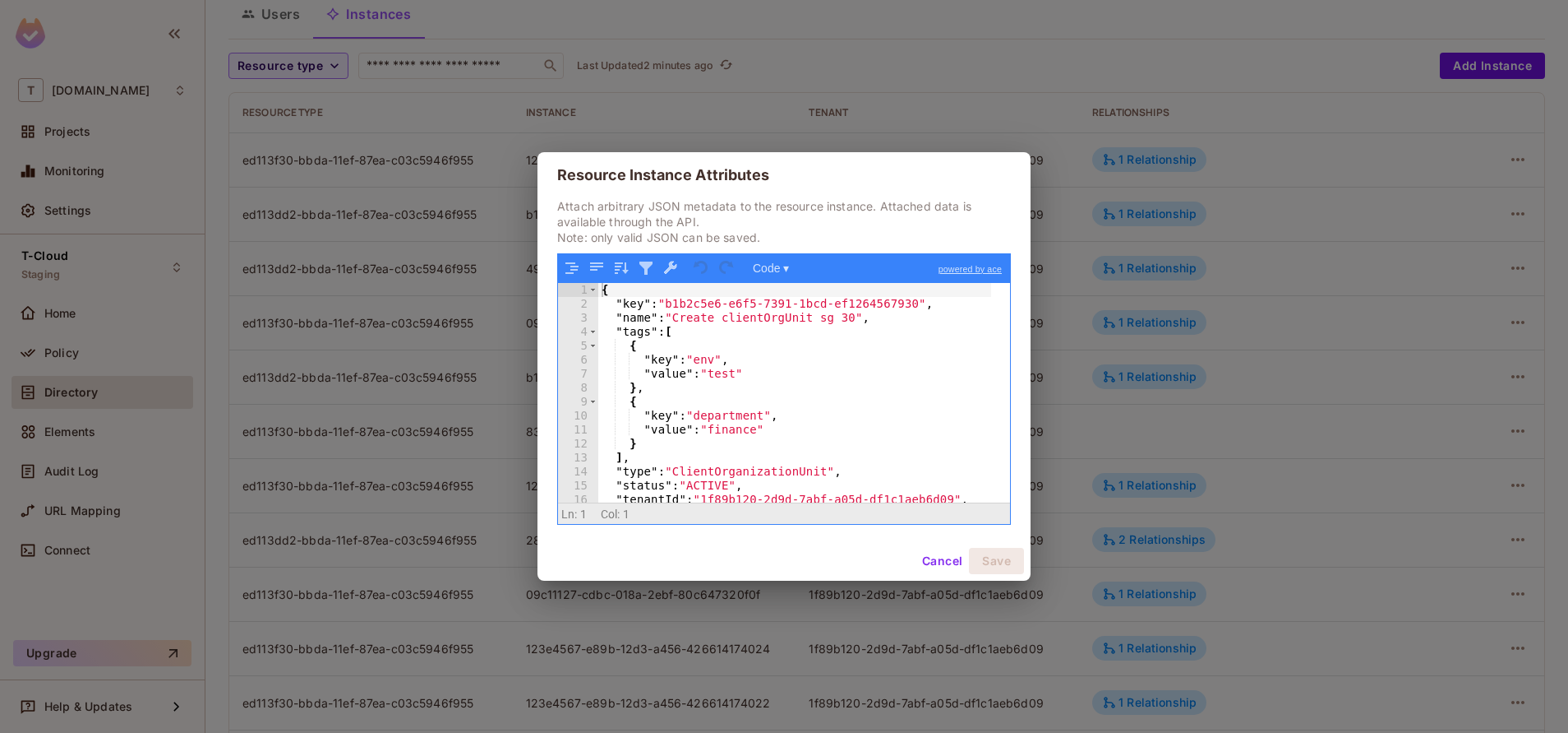
scroll to position [0, 0]
click at [923, 559] on button "Cancel" at bounding box center [942, 561] width 53 height 27
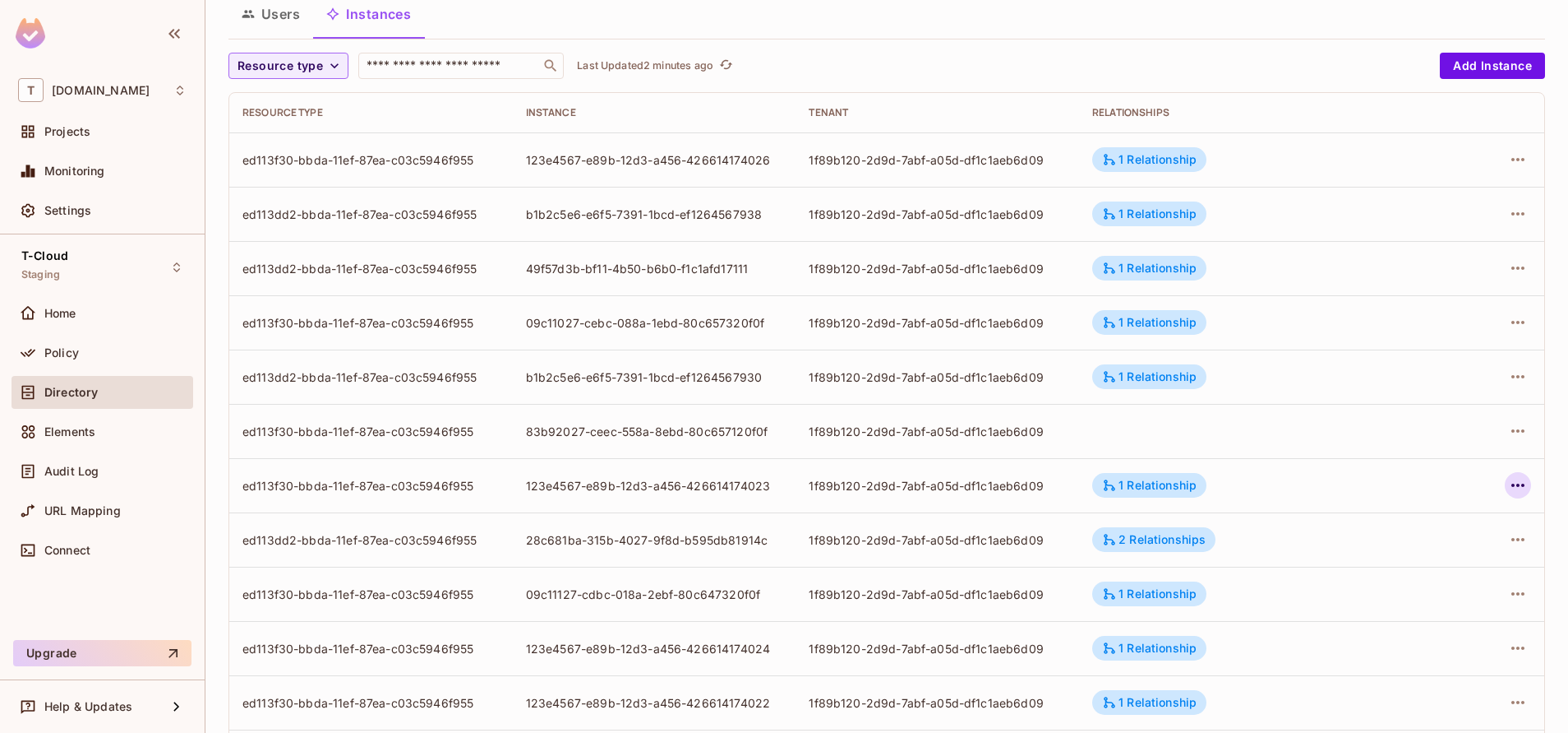
click at [1508, 484] on icon "button" at bounding box center [1519, 486] width 20 height 20
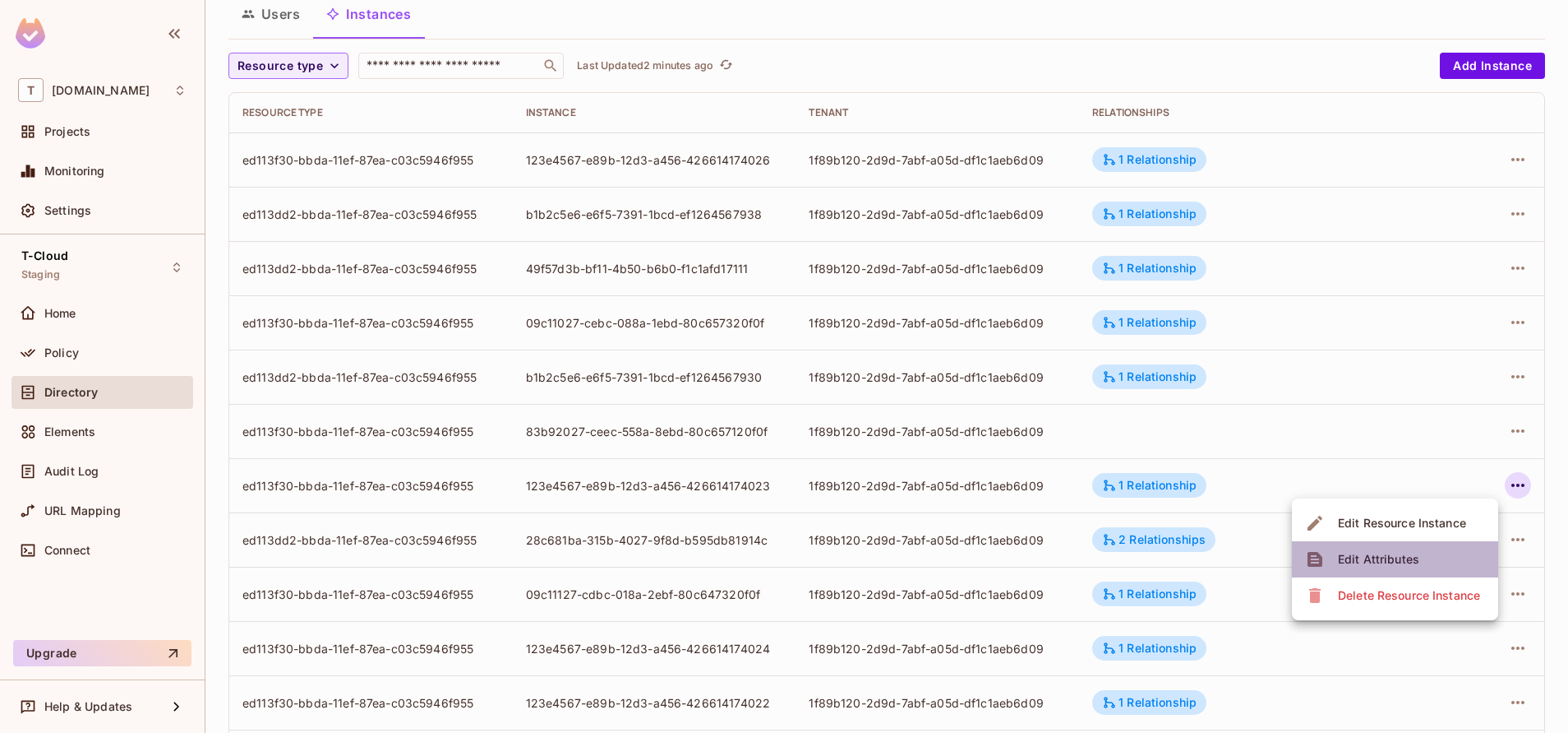
click at [1420, 551] on span "Edit Attributes" at bounding box center [1378, 559] width 92 height 27
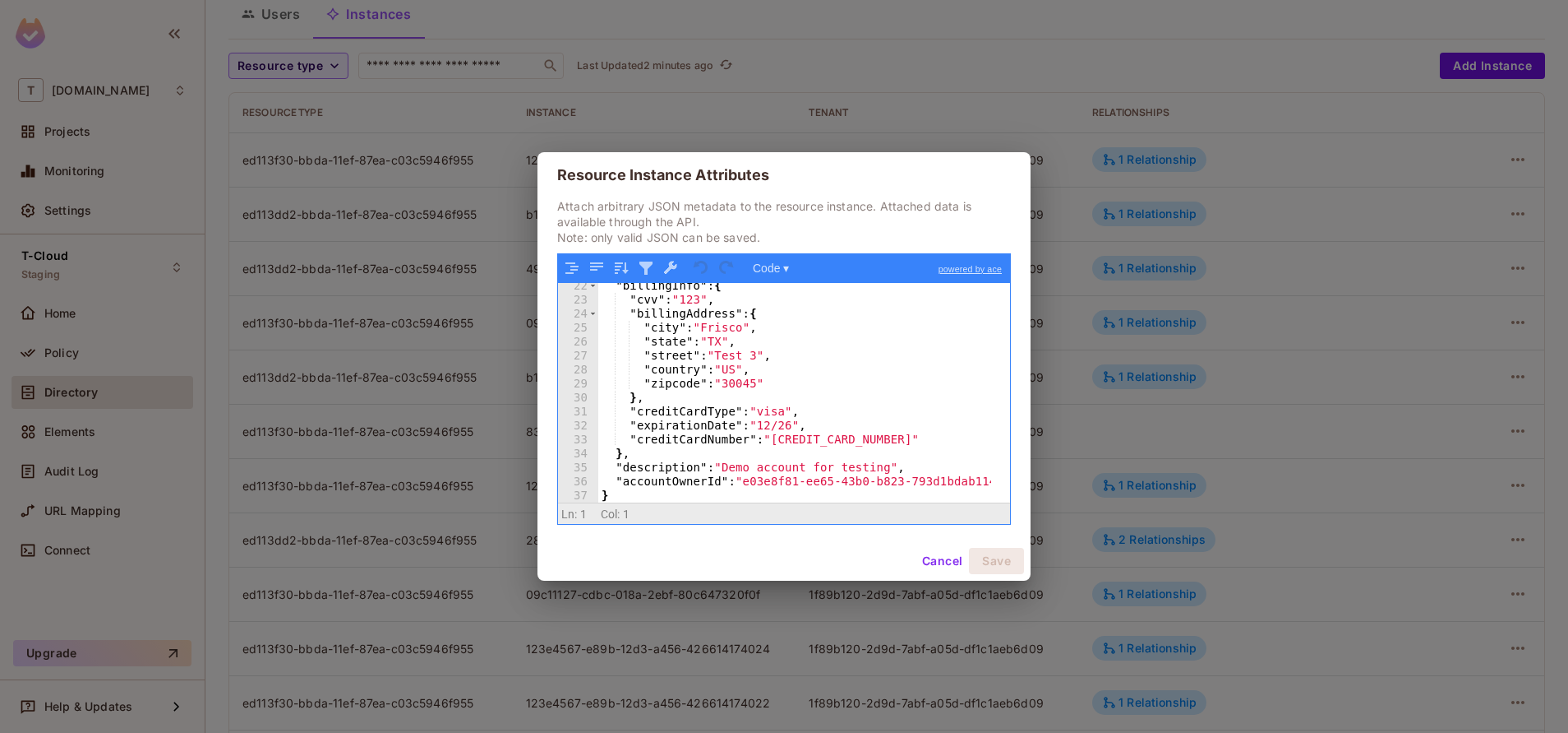
scroll to position [298, 0]
click at [924, 561] on button "Cancel" at bounding box center [942, 561] width 53 height 27
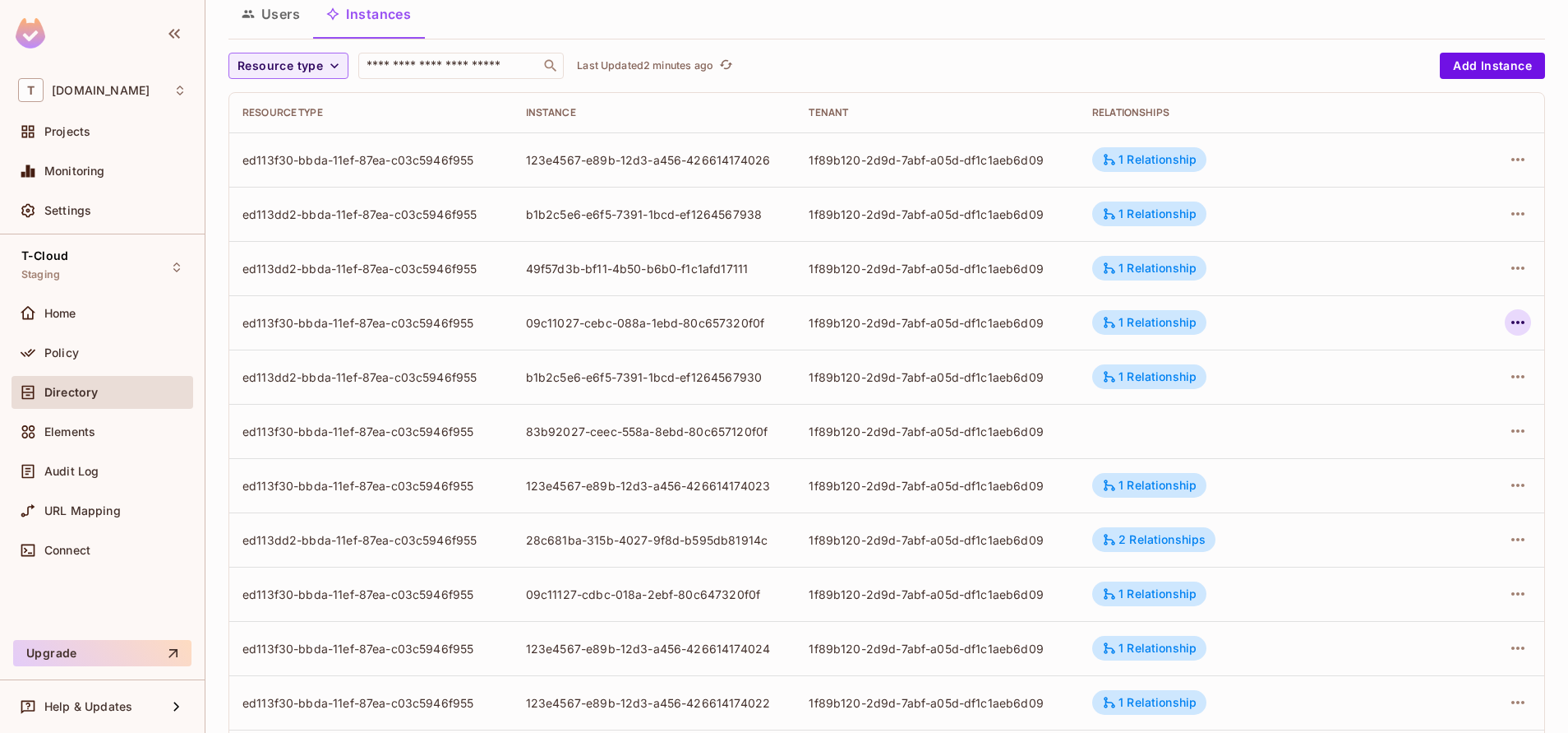
click at [1508, 321] on icon "button" at bounding box center [1519, 323] width 20 height 20
click at [1219, 433] on div at bounding box center [784, 366] width 1568 height 733
click at [1508, 427] on icon "button" at bounding box center [1519, 431] width 20 height 20
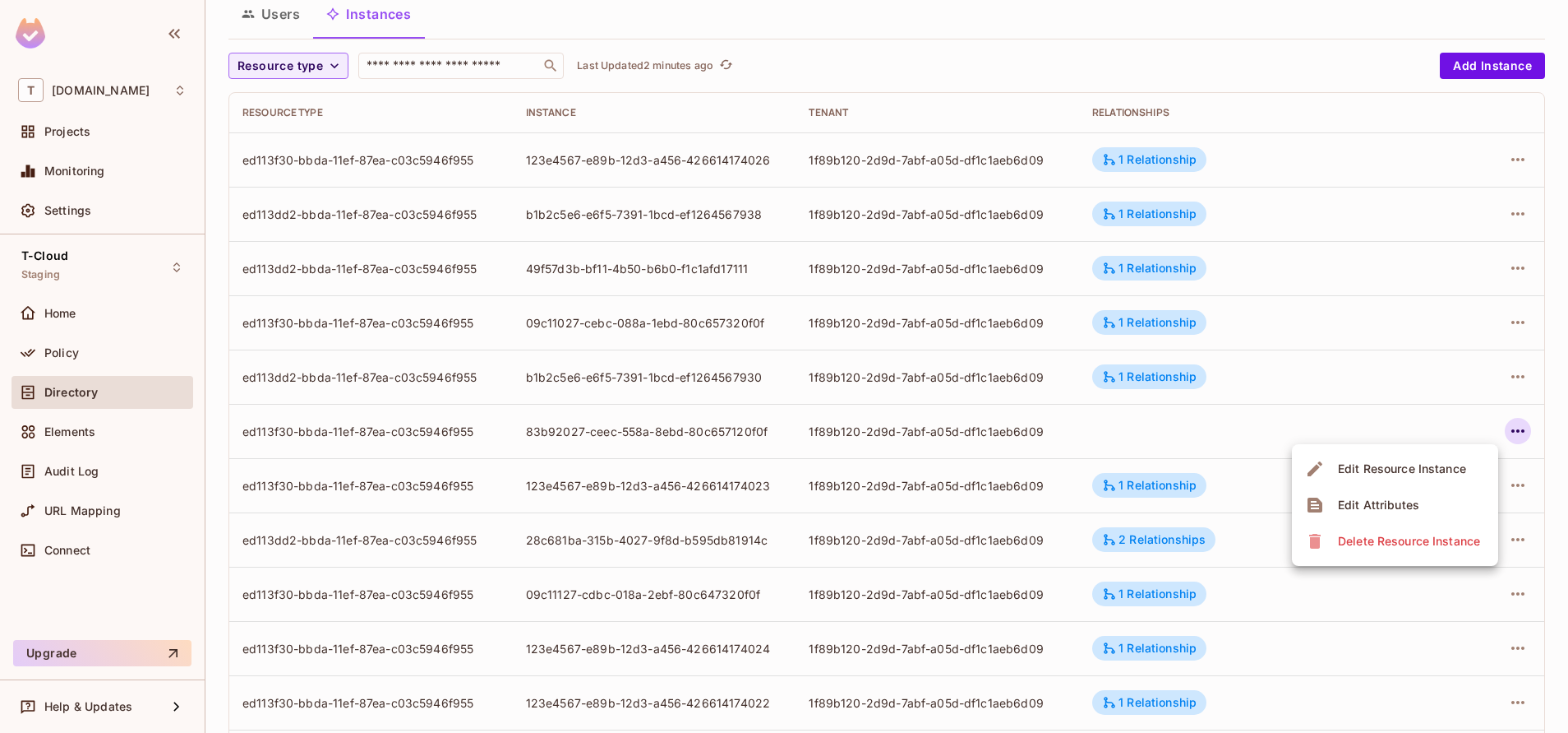
click at [1221, 421] on div at bounding box center [784, 366] width 1568 height 733
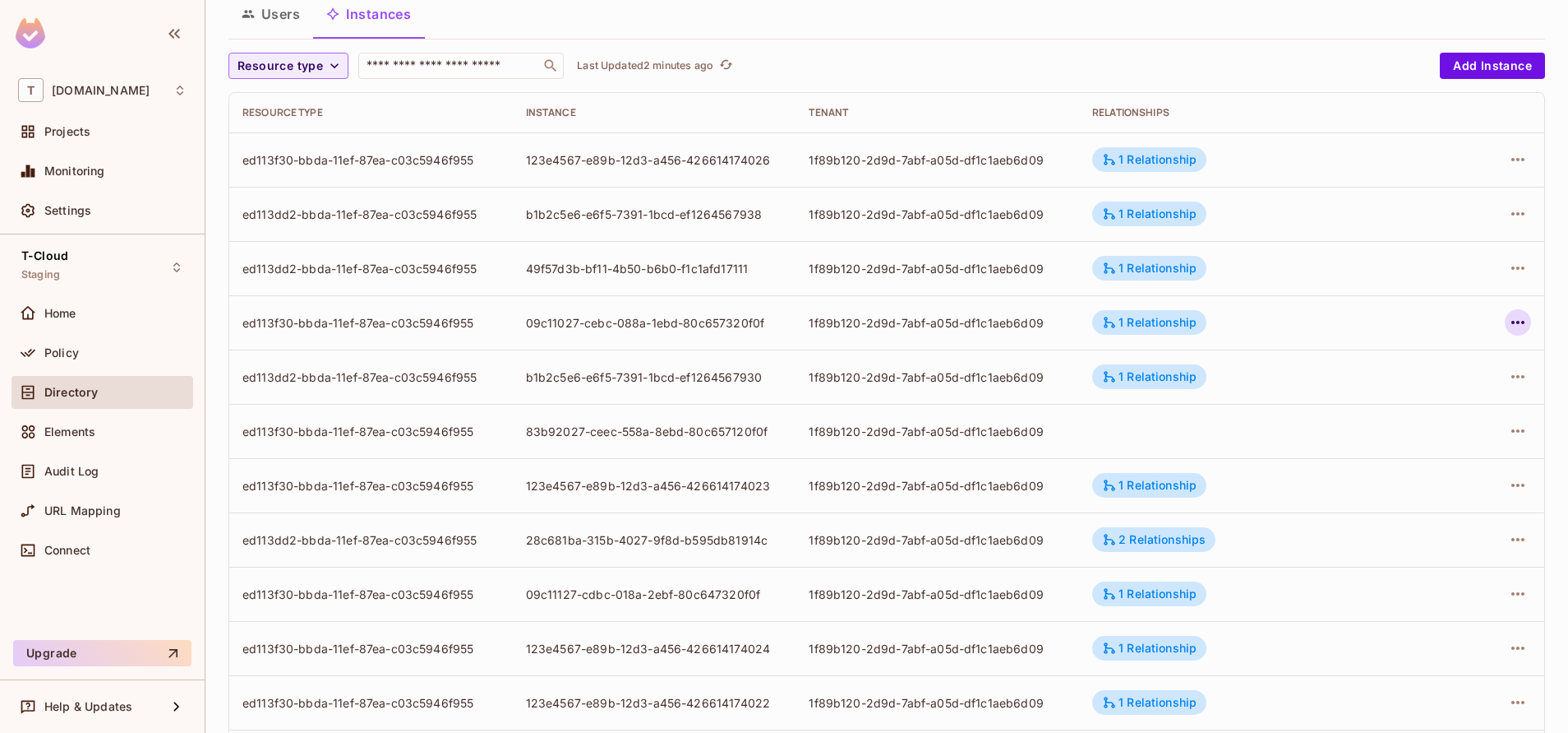
click at [1508, 323] on icon "button" at bounding box center [1519, 323] width 20 height 20
click at [1425, 430] on div "Delete Resource Instance" at bounding box center [1409, 432] width 142 height 16
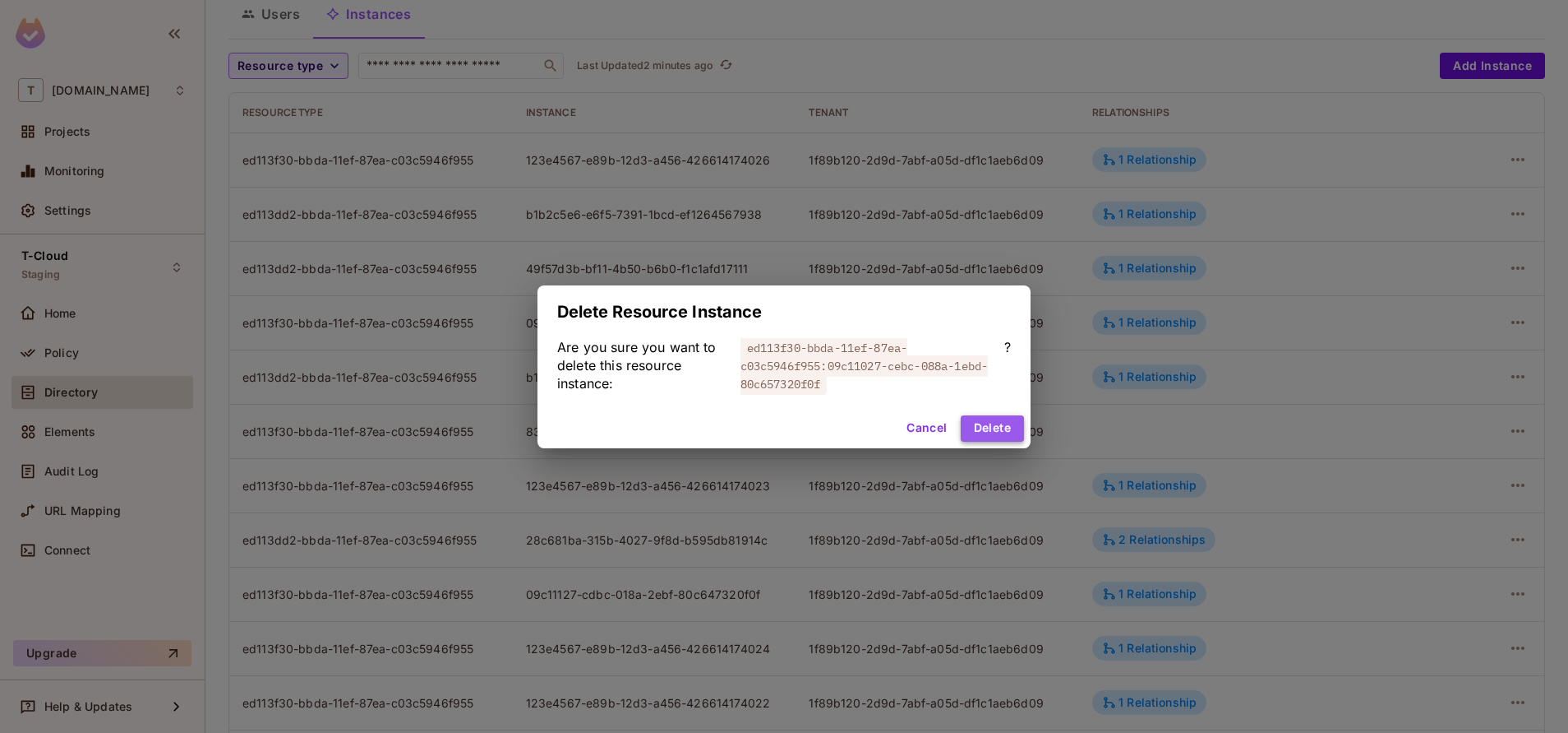
click at [995, 421] on button "Delete" at bounding box center [992, 428] width 63 height 27
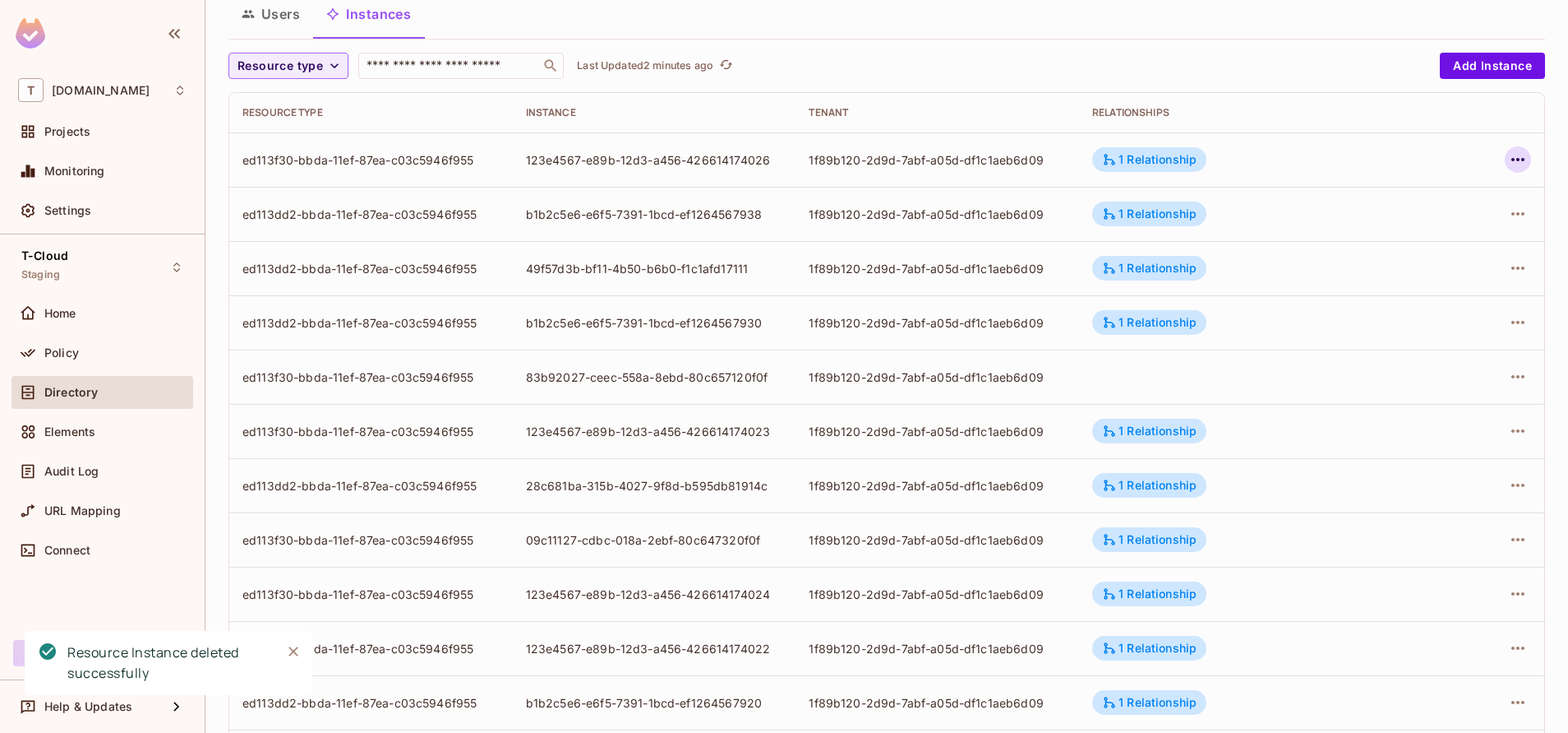
click at [1505, 148] on button "button" at bounding box center [1518, 159] width 27 height 27
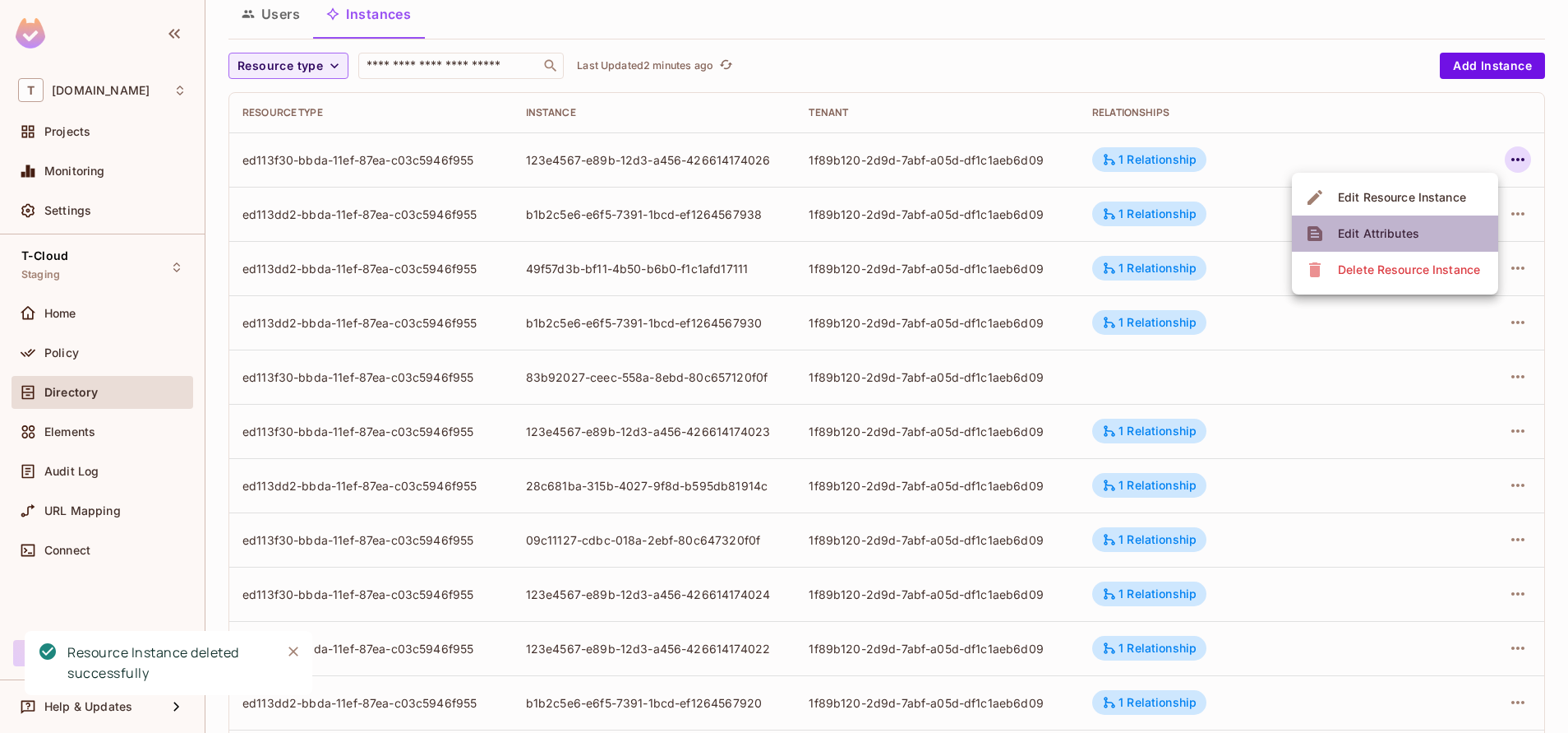
click at [1440, 224] on li "Edit Attributes" at bounding box center [1395, 233] width 206 height 36
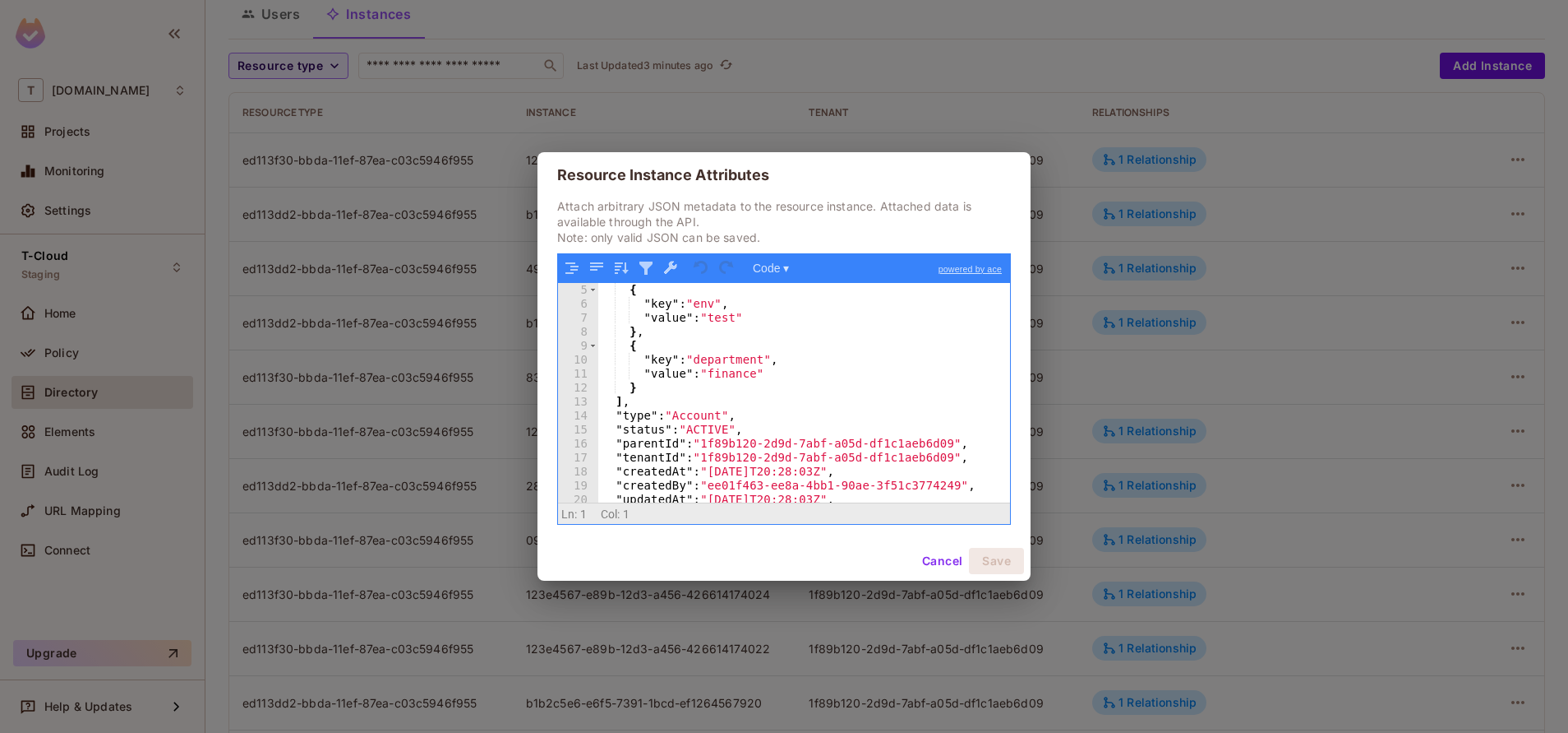
scroll to position [56, 0]
drag, startPoint x: 927, startPoint y: 453, endPoint x: 701, endPoint y: 456, distance: 226.0
click at [701, 456] on div ""tags" : [ { "key" : "env" , "value" : "test" } , { "key" : "department" , "val…" at bounding box center [794, 392] width 393 height 247
drag, startPoint x: 930, startPoint y: 461, endPoint x: 698, endPoint y: 454, distance: 232.1
click at [698, 454] on div ""tags" : [ { "key" : "env" , "value" : "test" } , { "key" : "department" , "val…" at bounding box center [794, 392] width 393 height 247
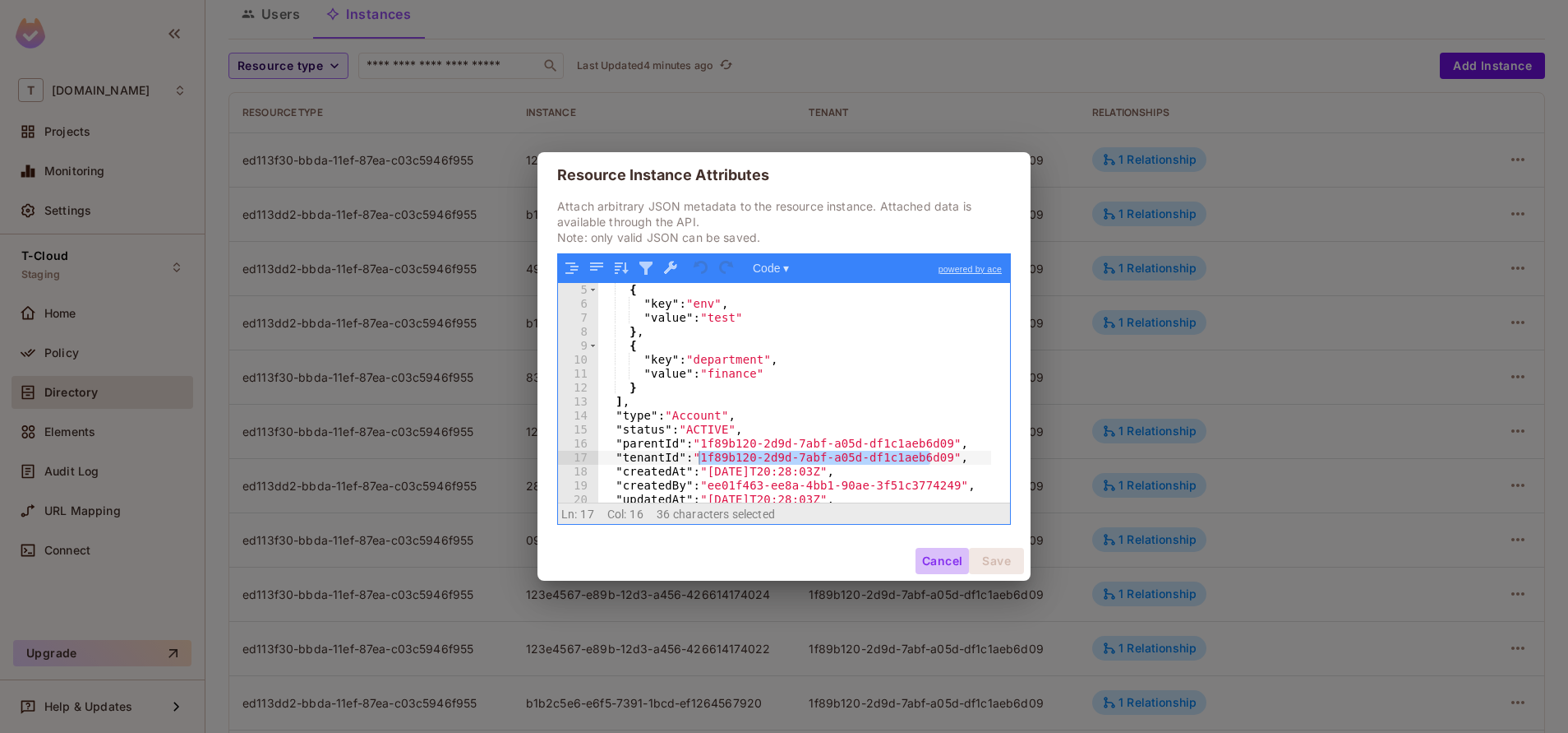
click at [929, 557] on button "Cancel" at bounding box center [942, 561] width 53 height 27
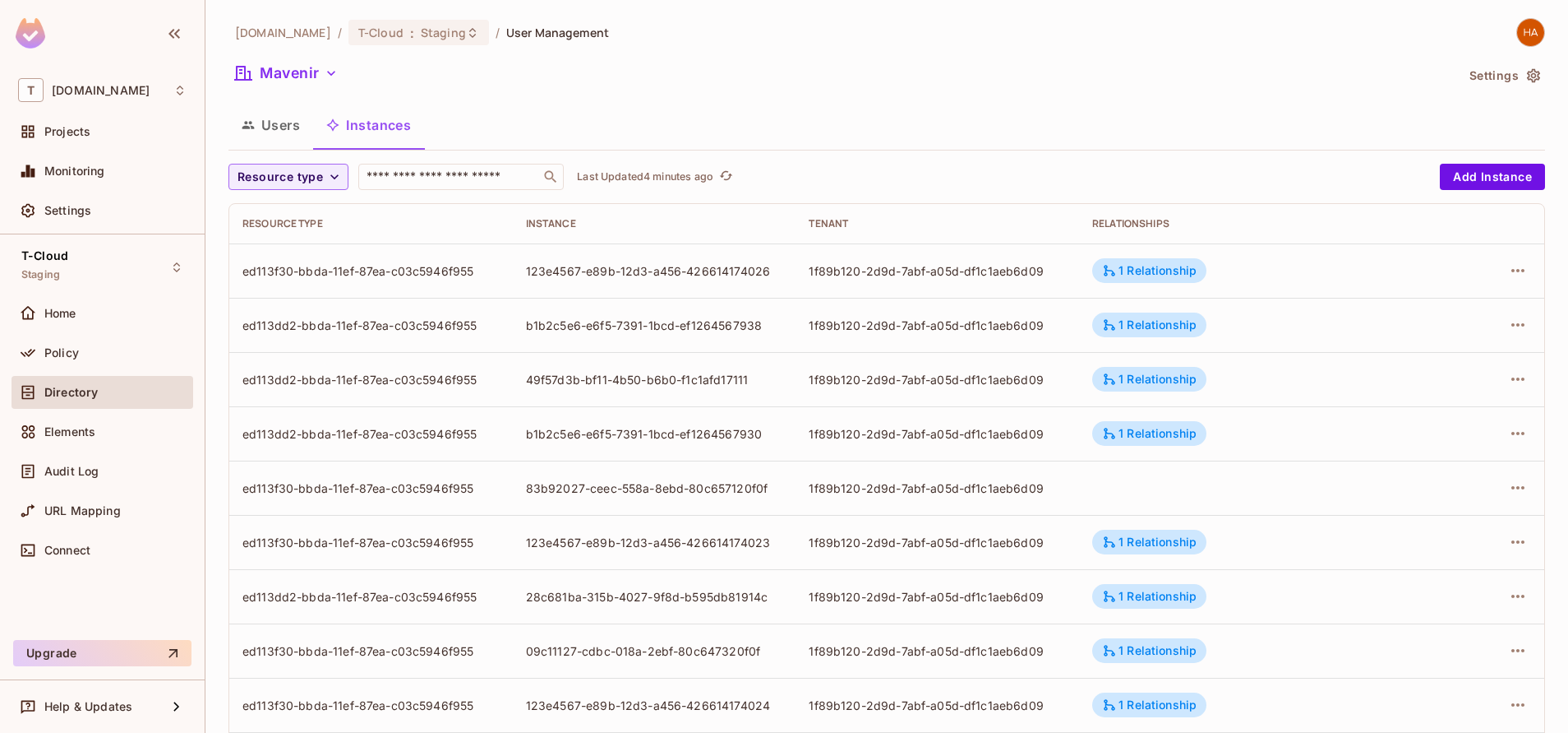
scroll to position [416, 0]
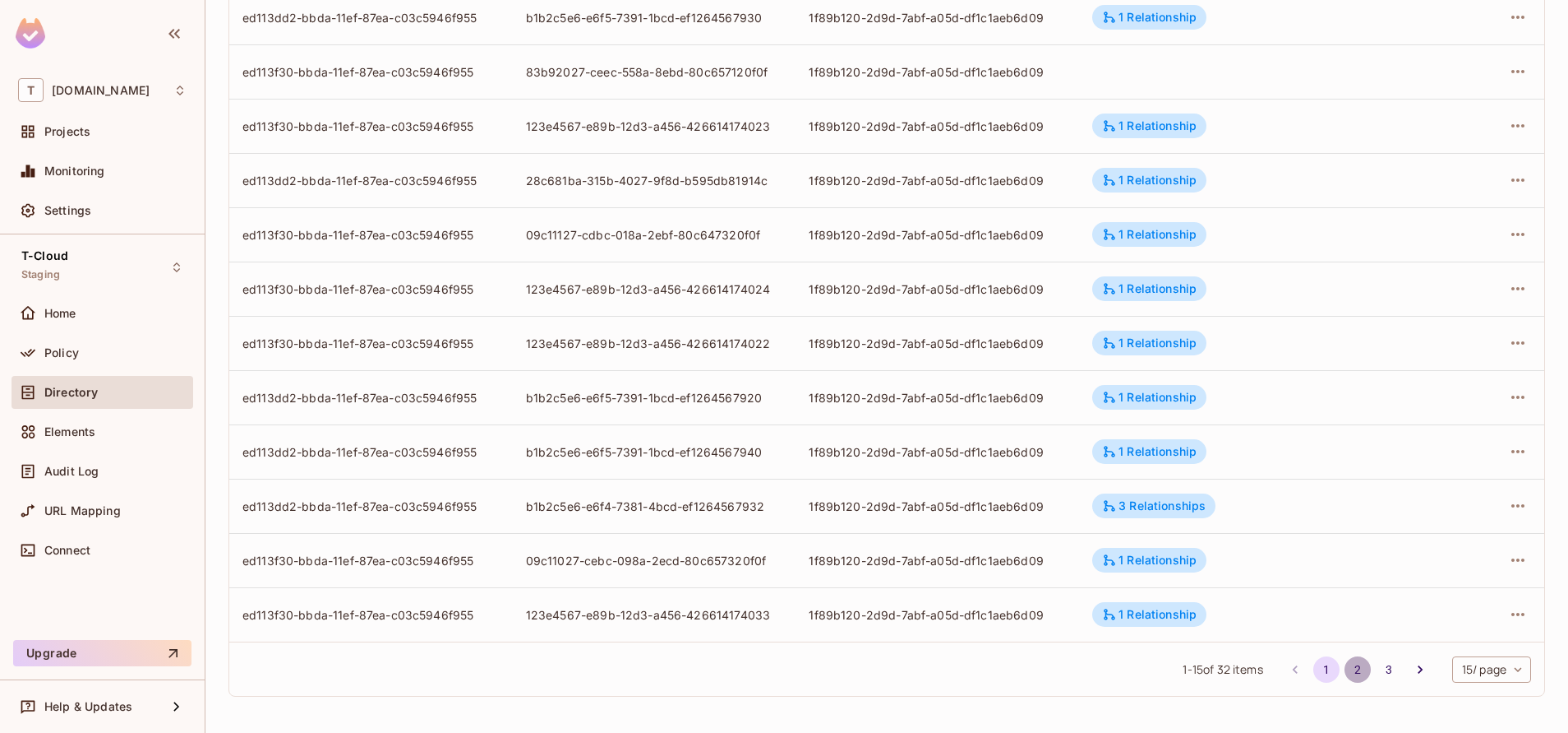
click at [1345, 668] on button "2" at bounding box center [1357, 669] width 27 height 27
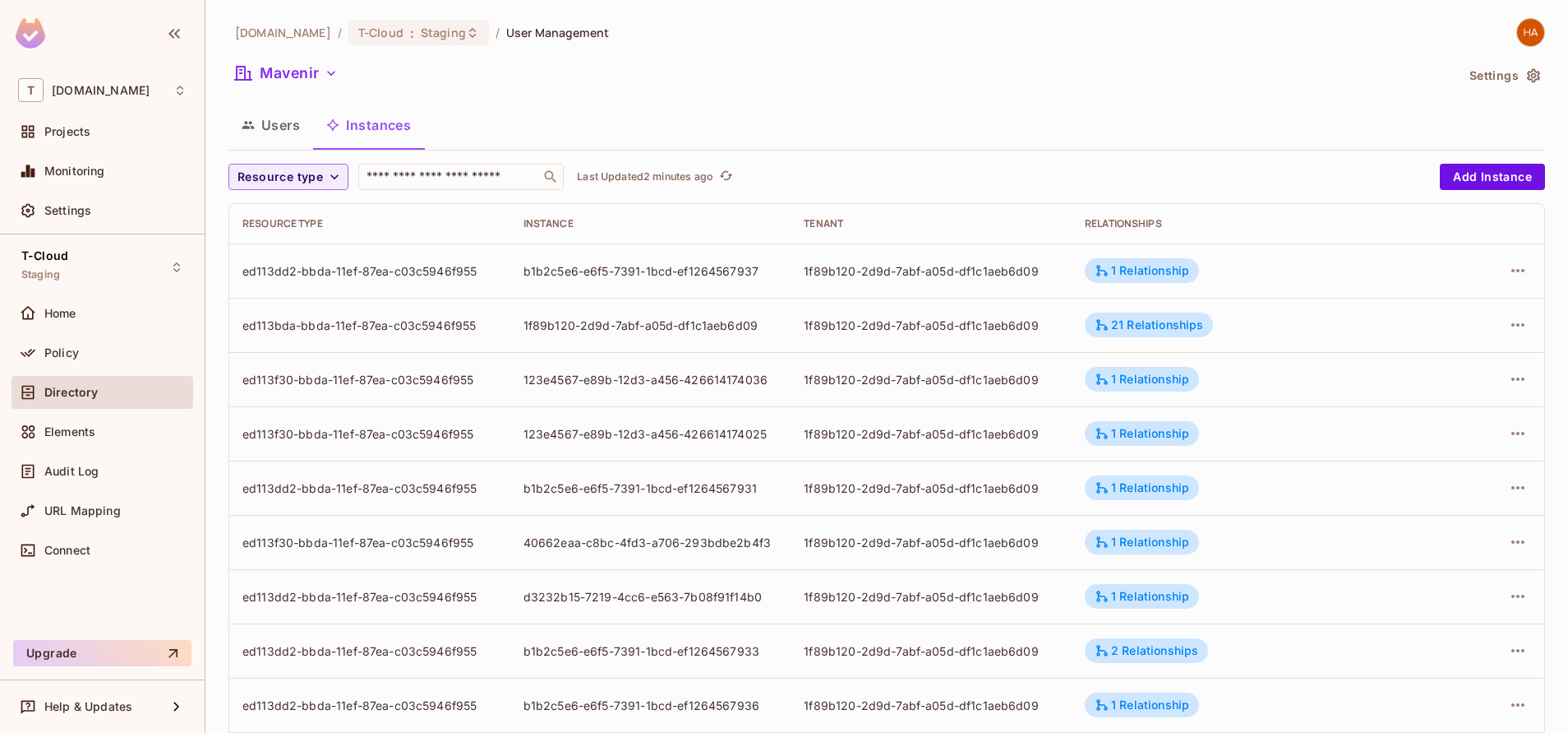
scroll to position [35, 0]
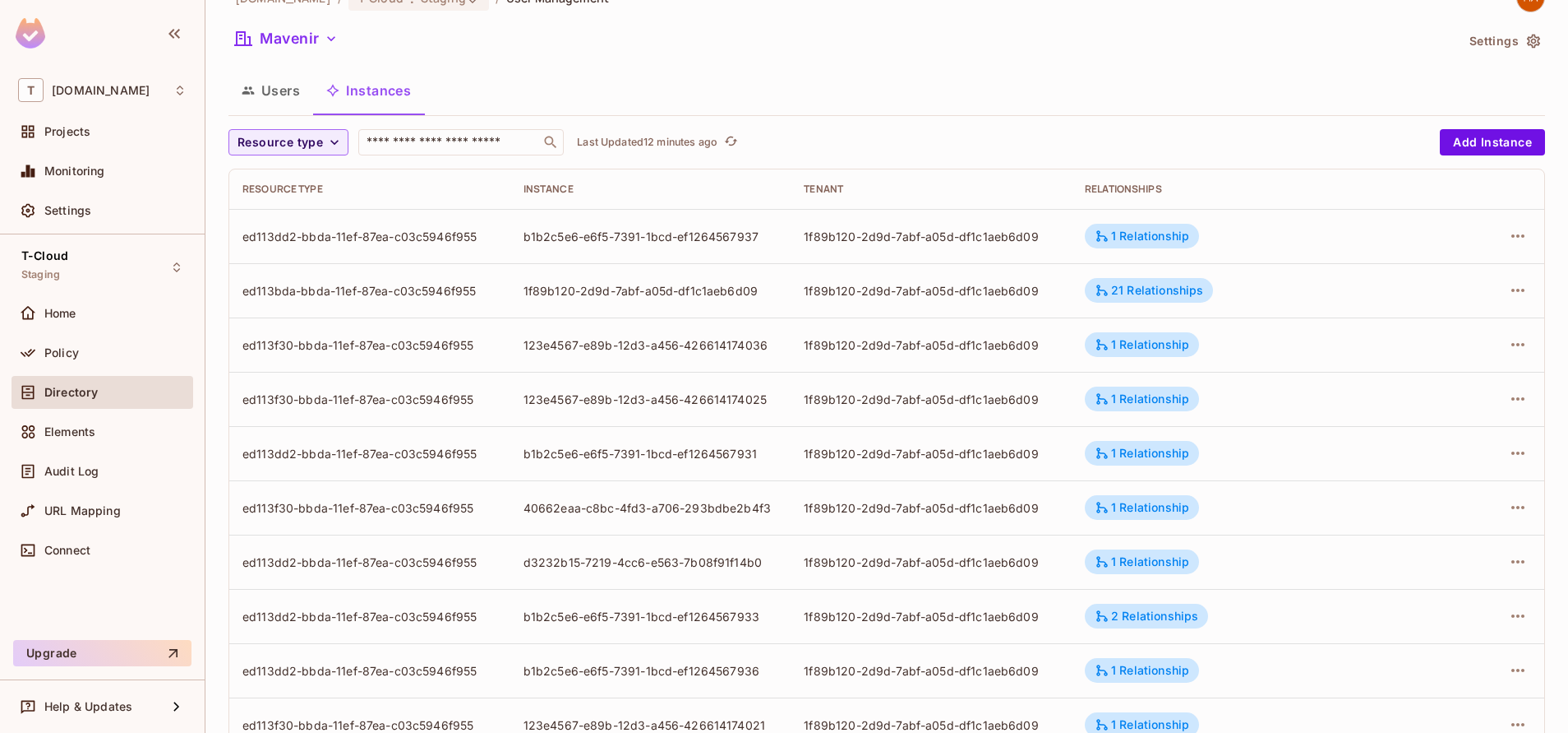
click at [1080, 64] on div "[DOMAIN_NAME] / T-Cloud : Staging / User Management Mavenir Settings Users Inst…" at bounding box center [887, 537] width 1317 height 1108
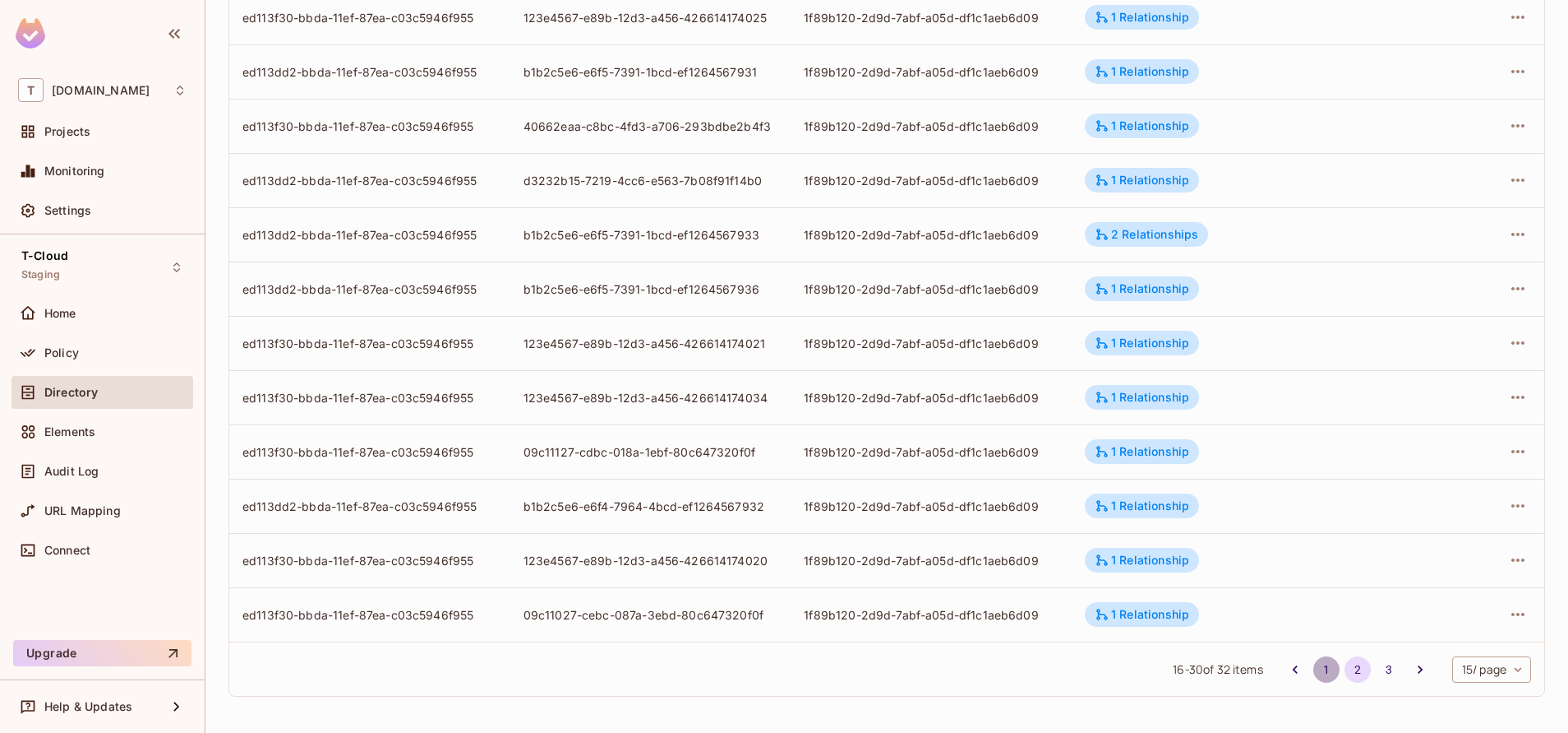
click at [1313, 673] on button "1" at bounding box center [1326, 669] width 27 height 27
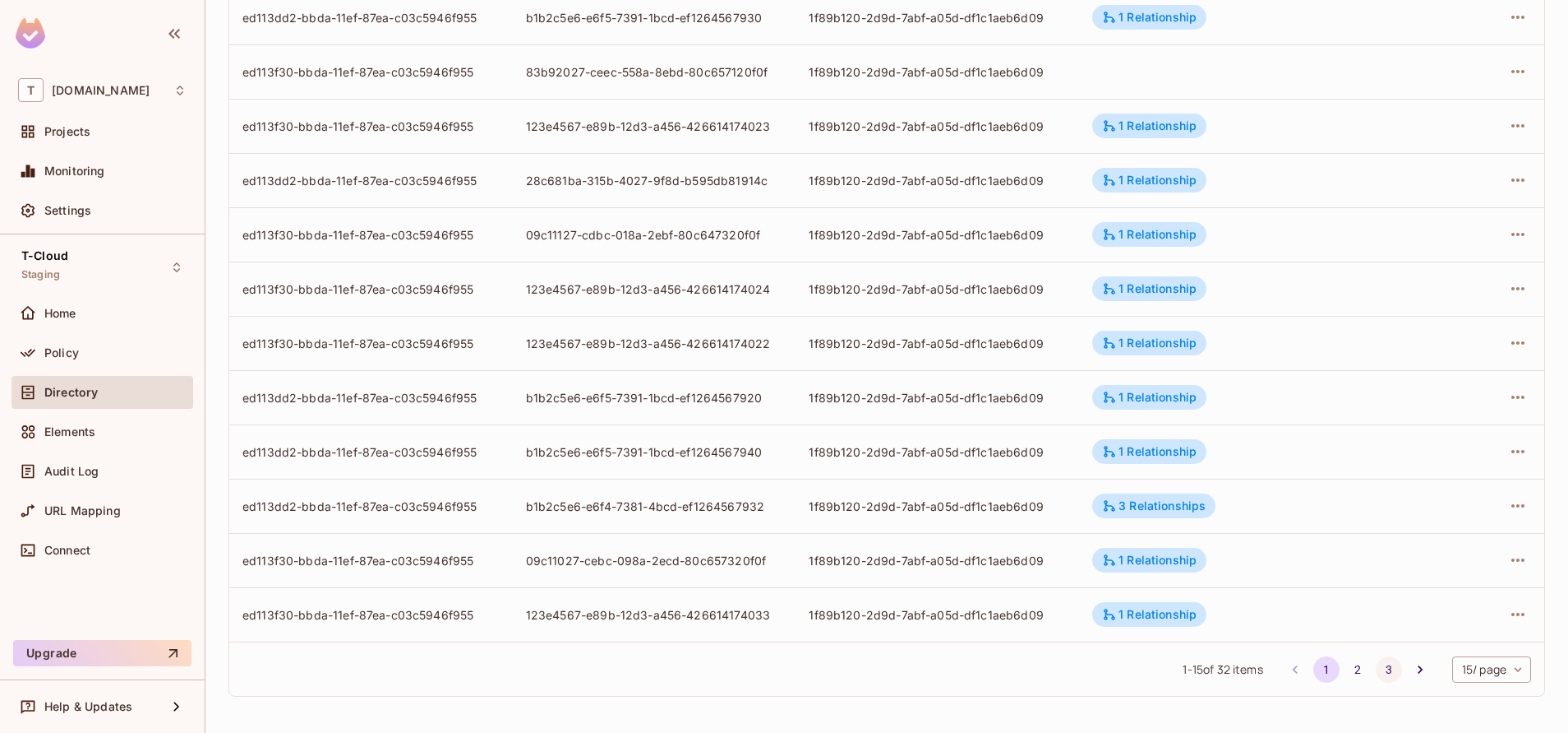
click at [1376, 674] on button "3" at bounding box center [1388, 669] width 27 height 27
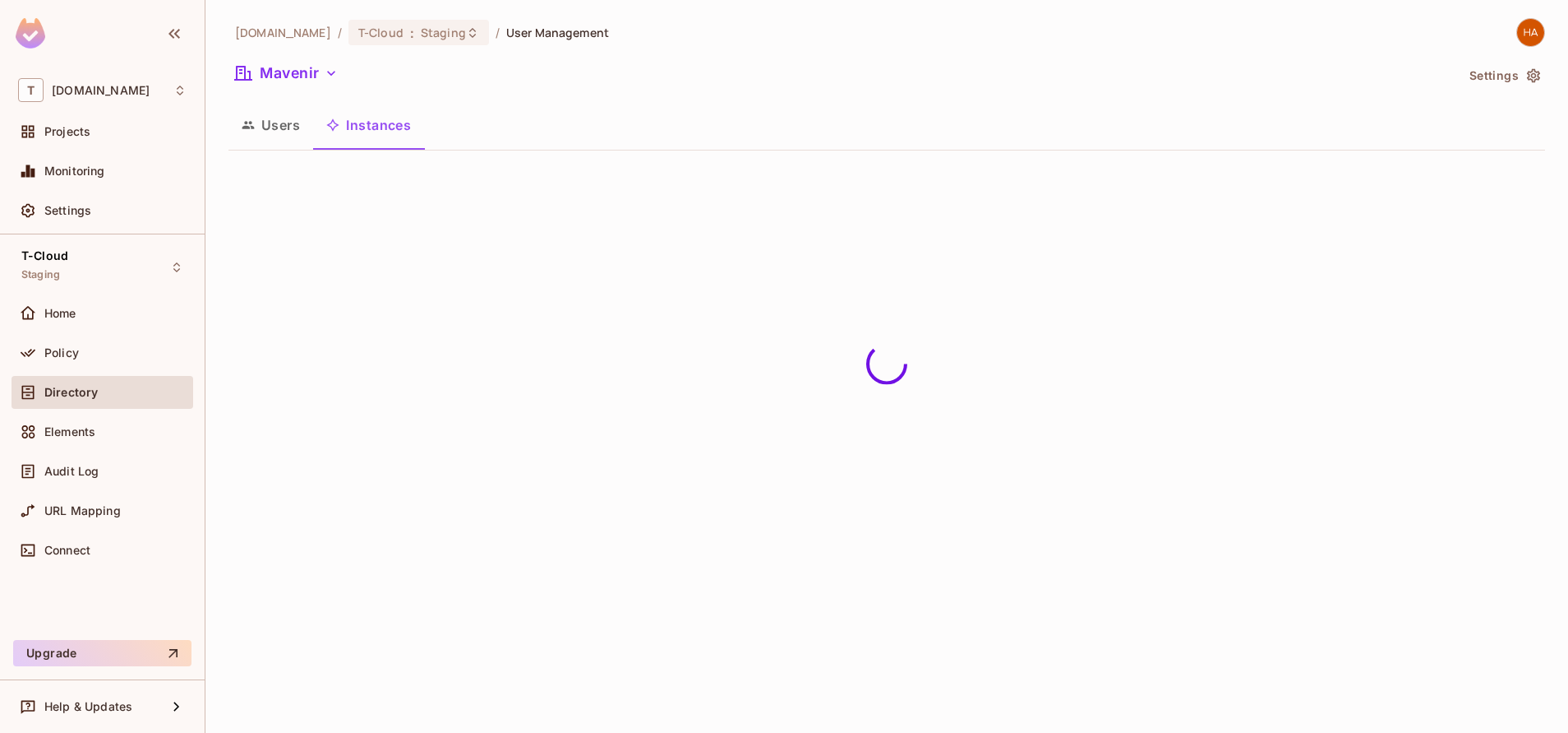
scroll to position [0, 0]
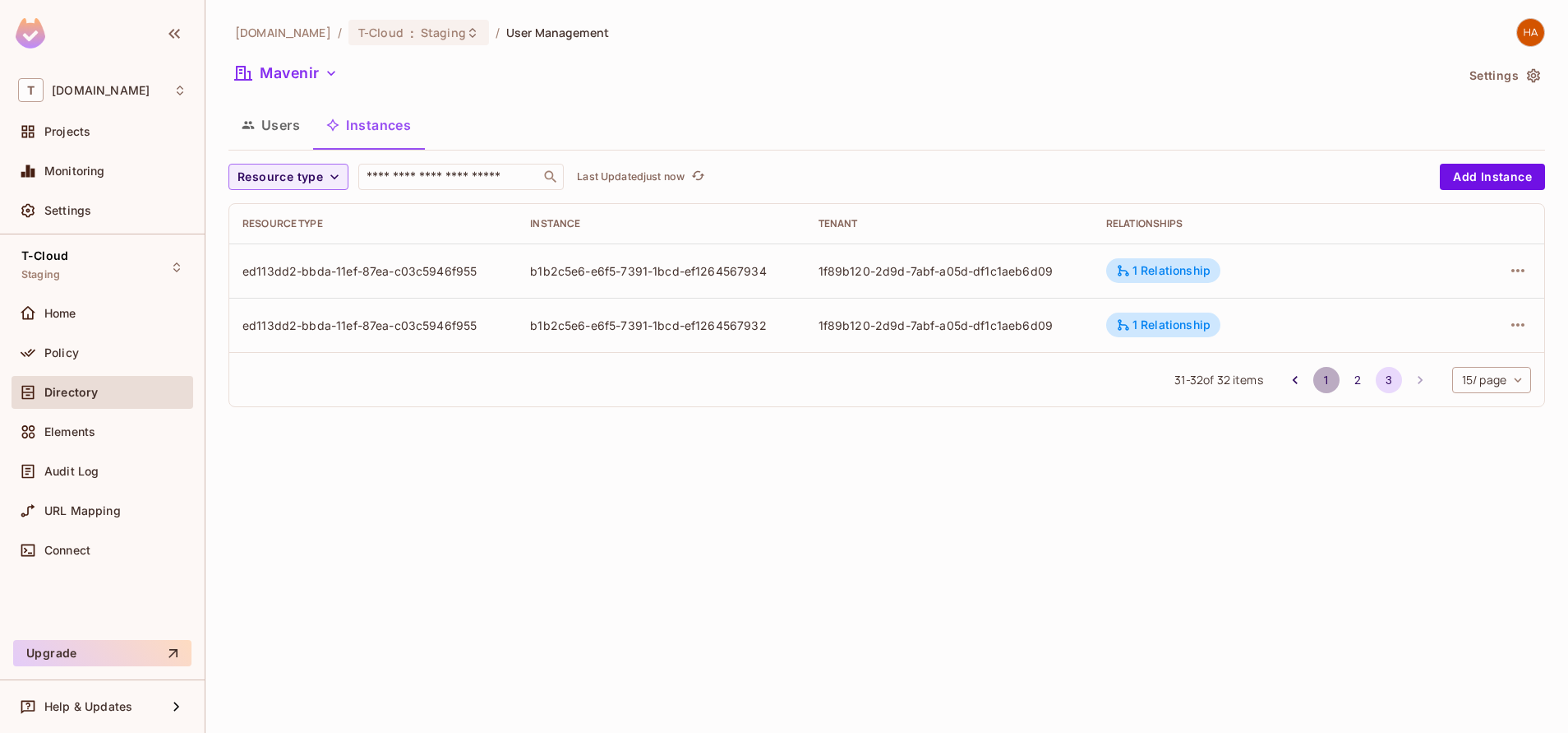
click at [1317, 380] on button "1" at bounding box center [1326, 379] width 27 height 27
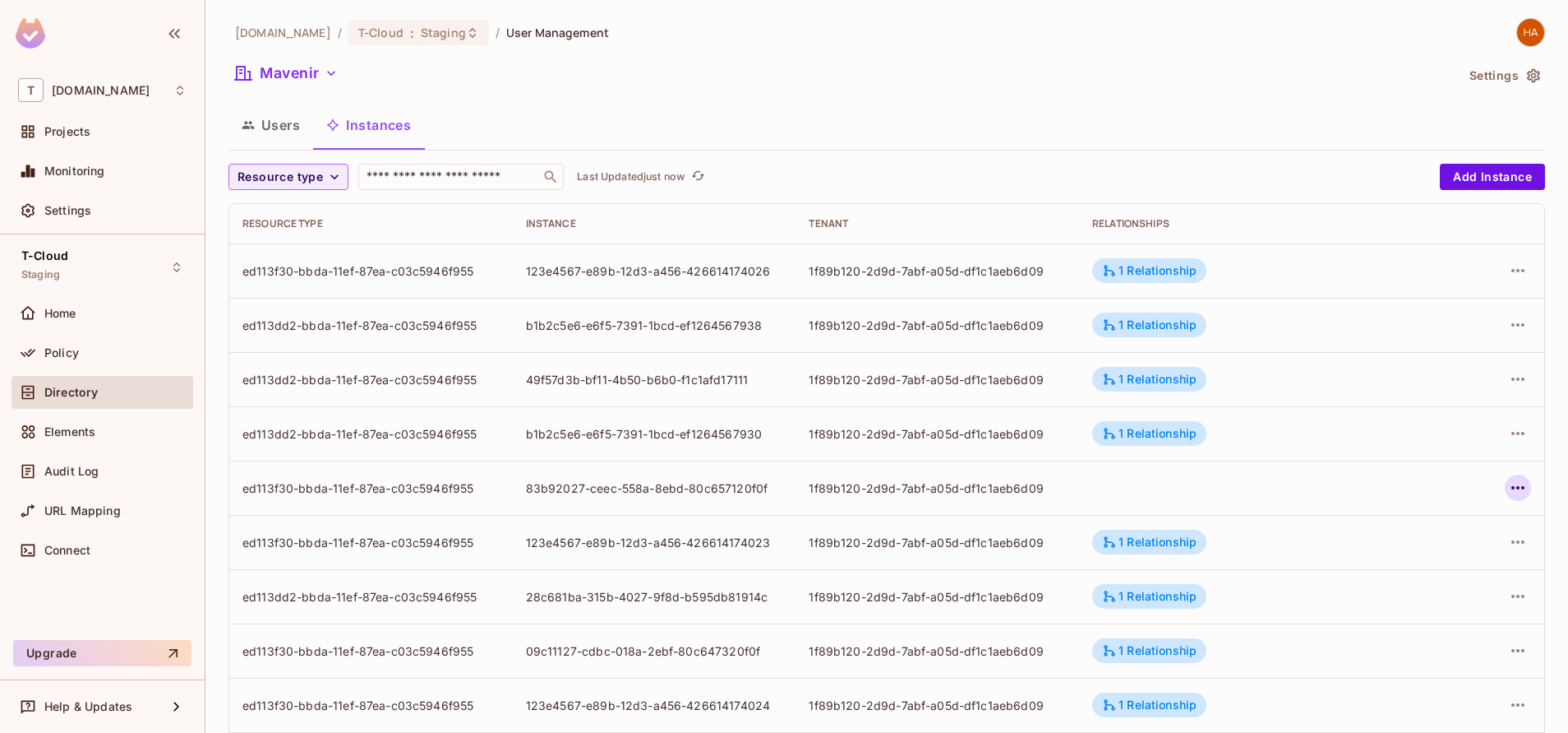
click at [1508, 496] on icon "button" at bounding box center [1519, 487] width 20 height 20
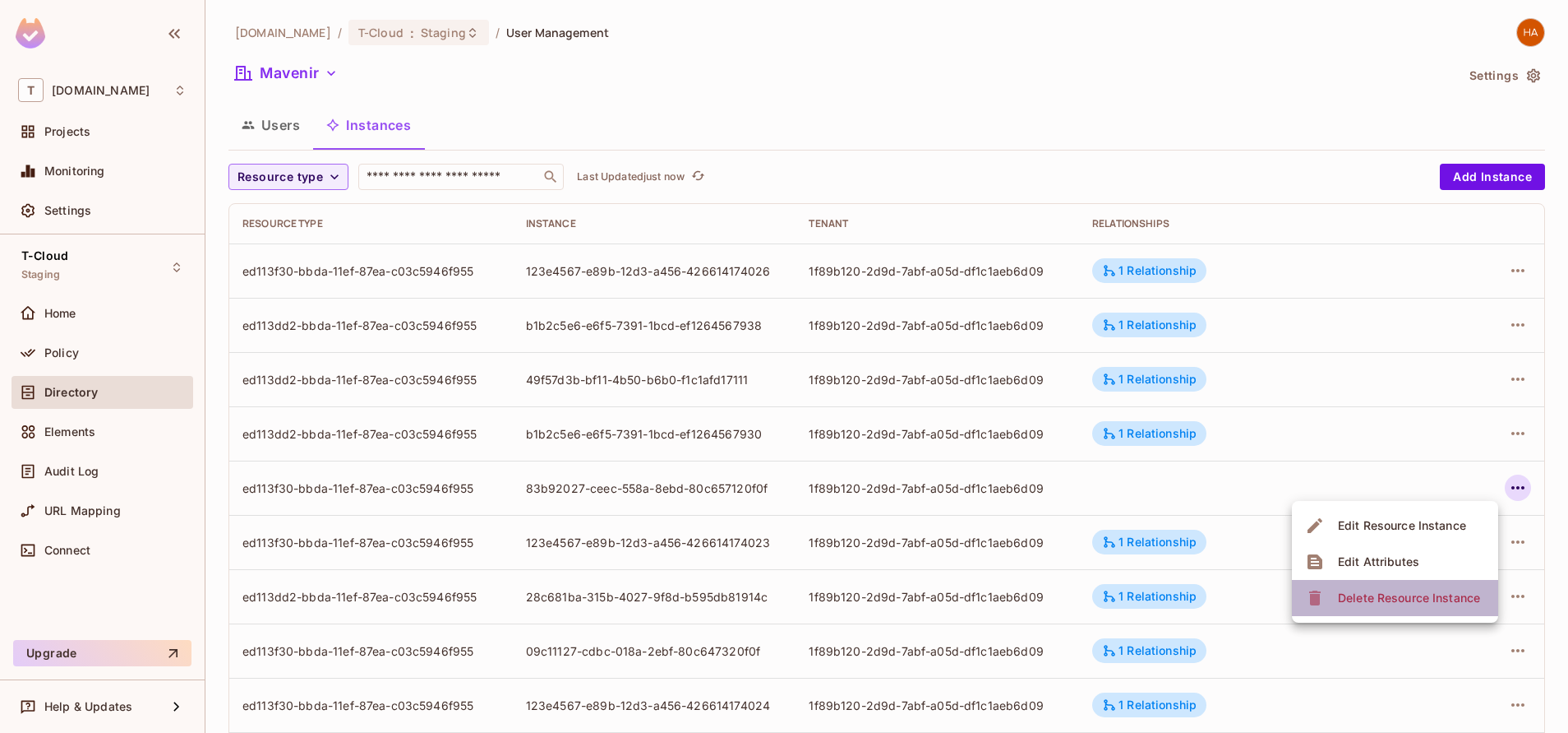
click at [1428, 585] on span "Delete Resource Instance" at bounding box center [1409, 597] width 152 height 27
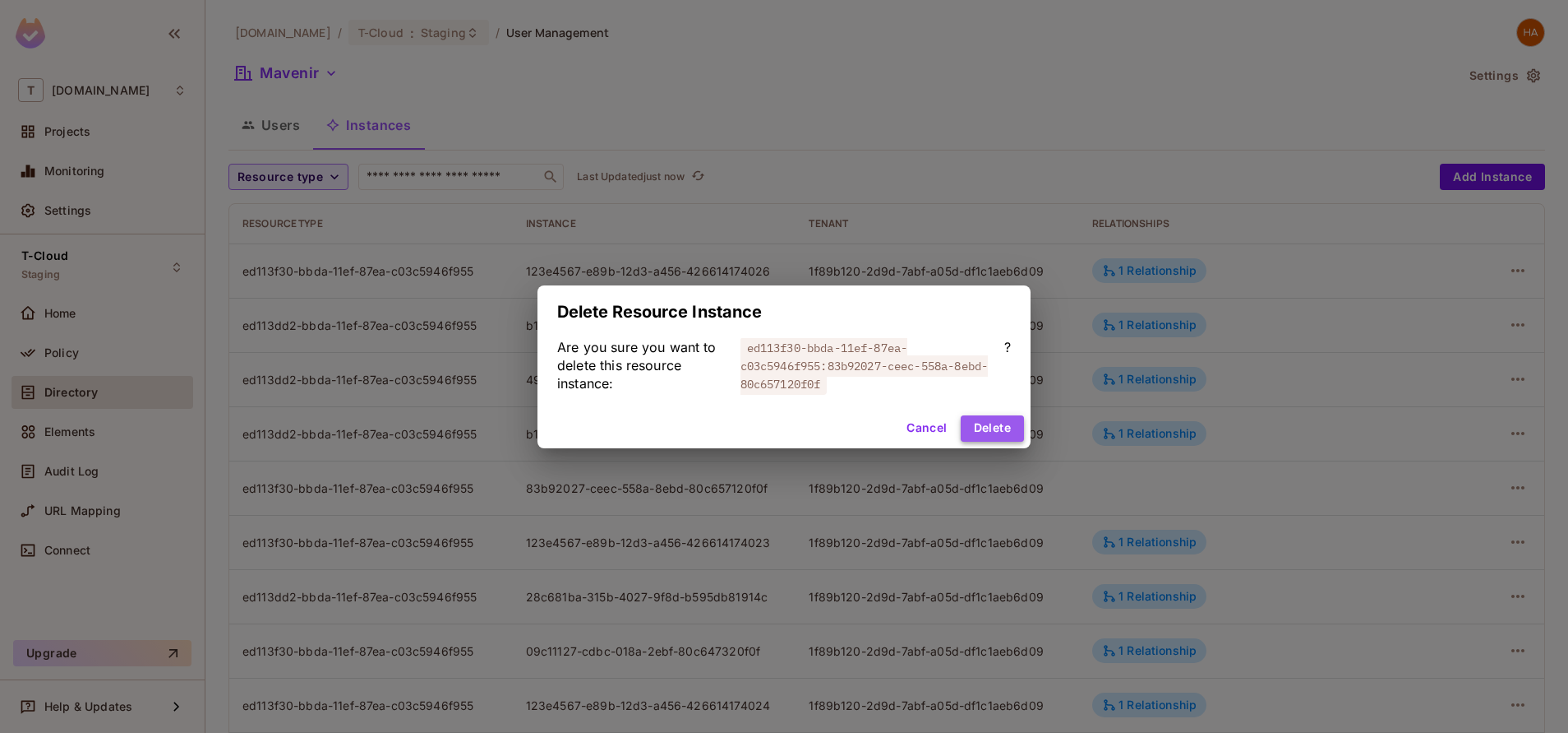
click at [1007, 427] on button "Delete" at bounding box center [992, 428] width 63 height 27
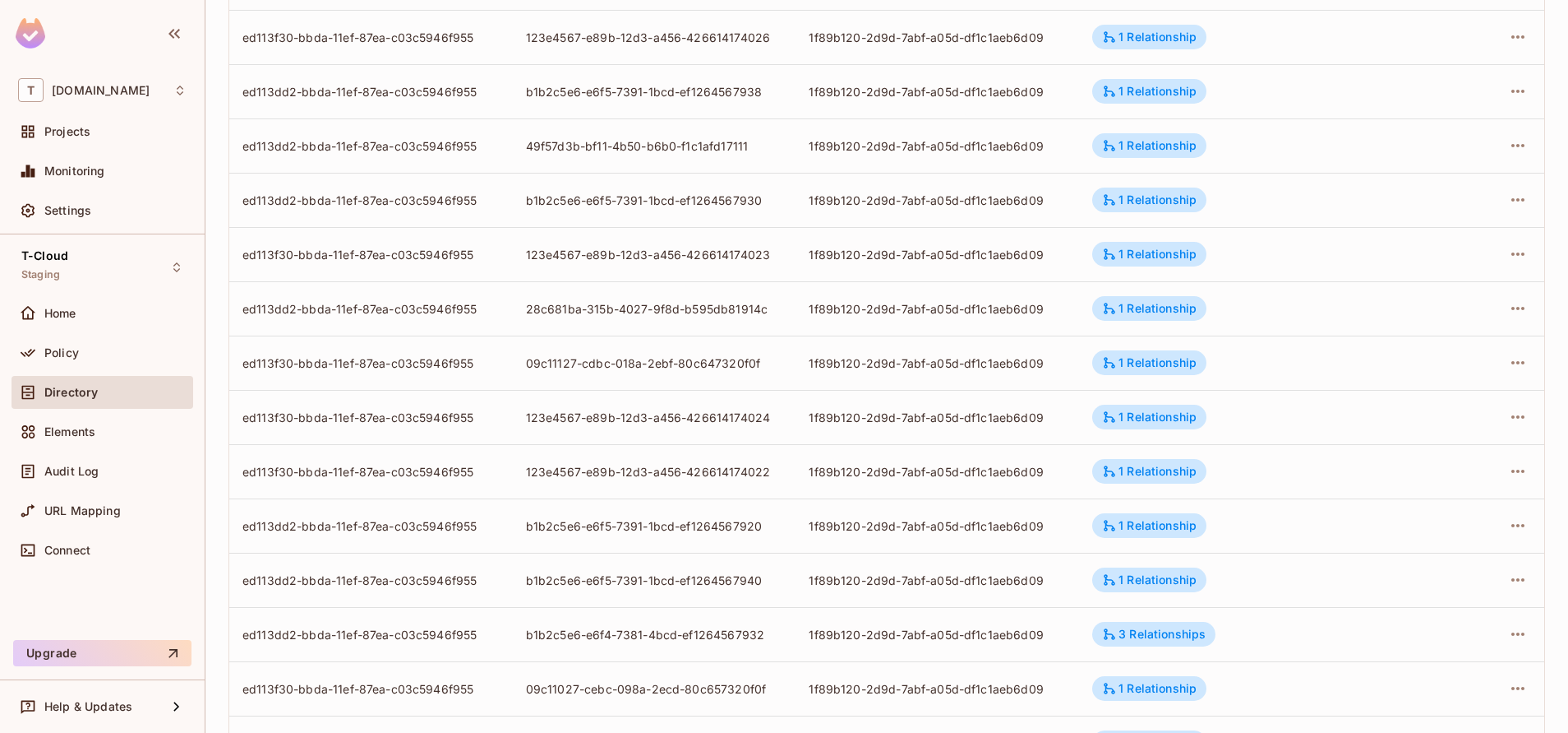
scroll to position [416, 0]
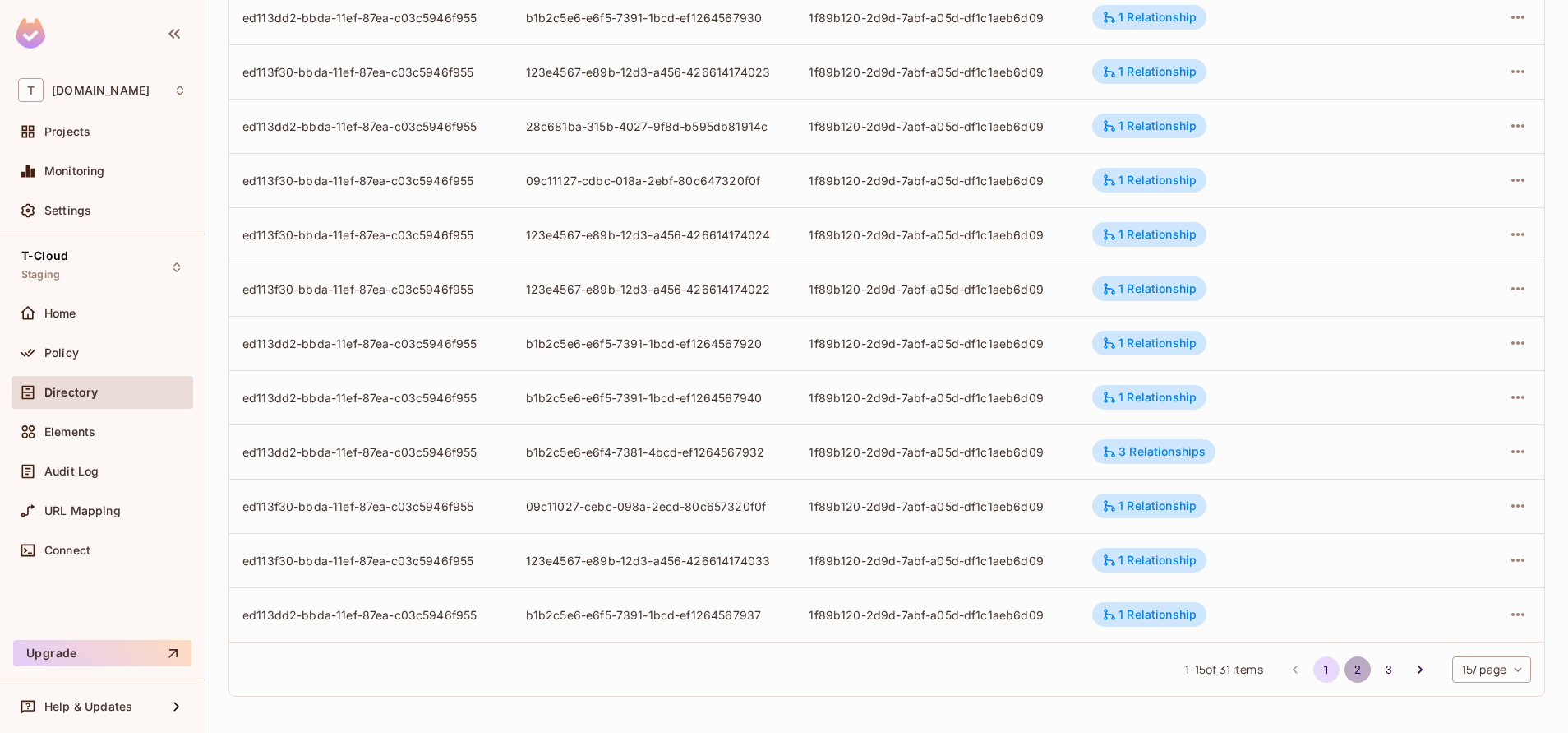
click at [1345, 662] on button "2" at bounding box center [1357, 669] width 27 height 27
click at [1376, 676] on button "3" at bounding box center [1388, 669] width 27 height 27
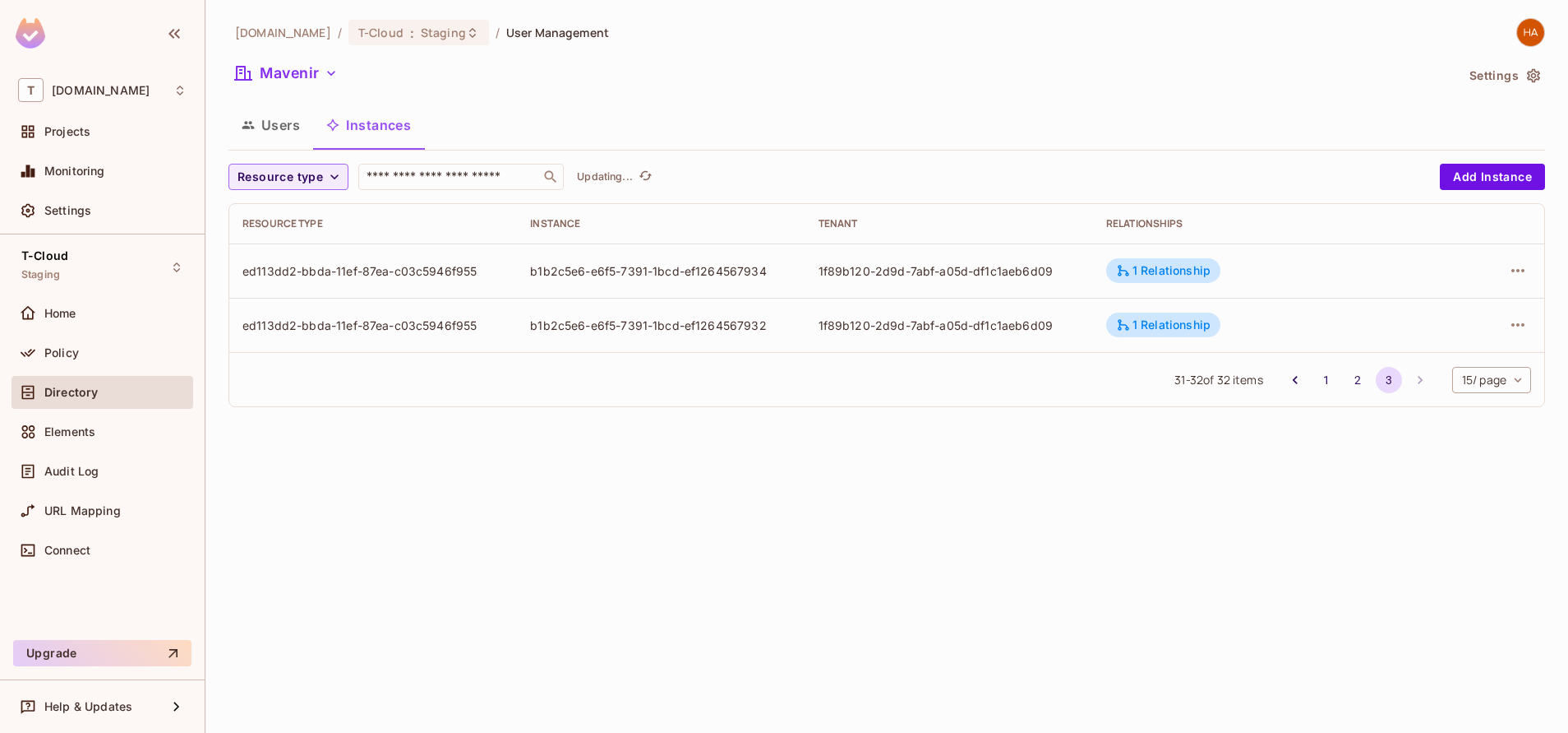
scroll to position [0, 0]
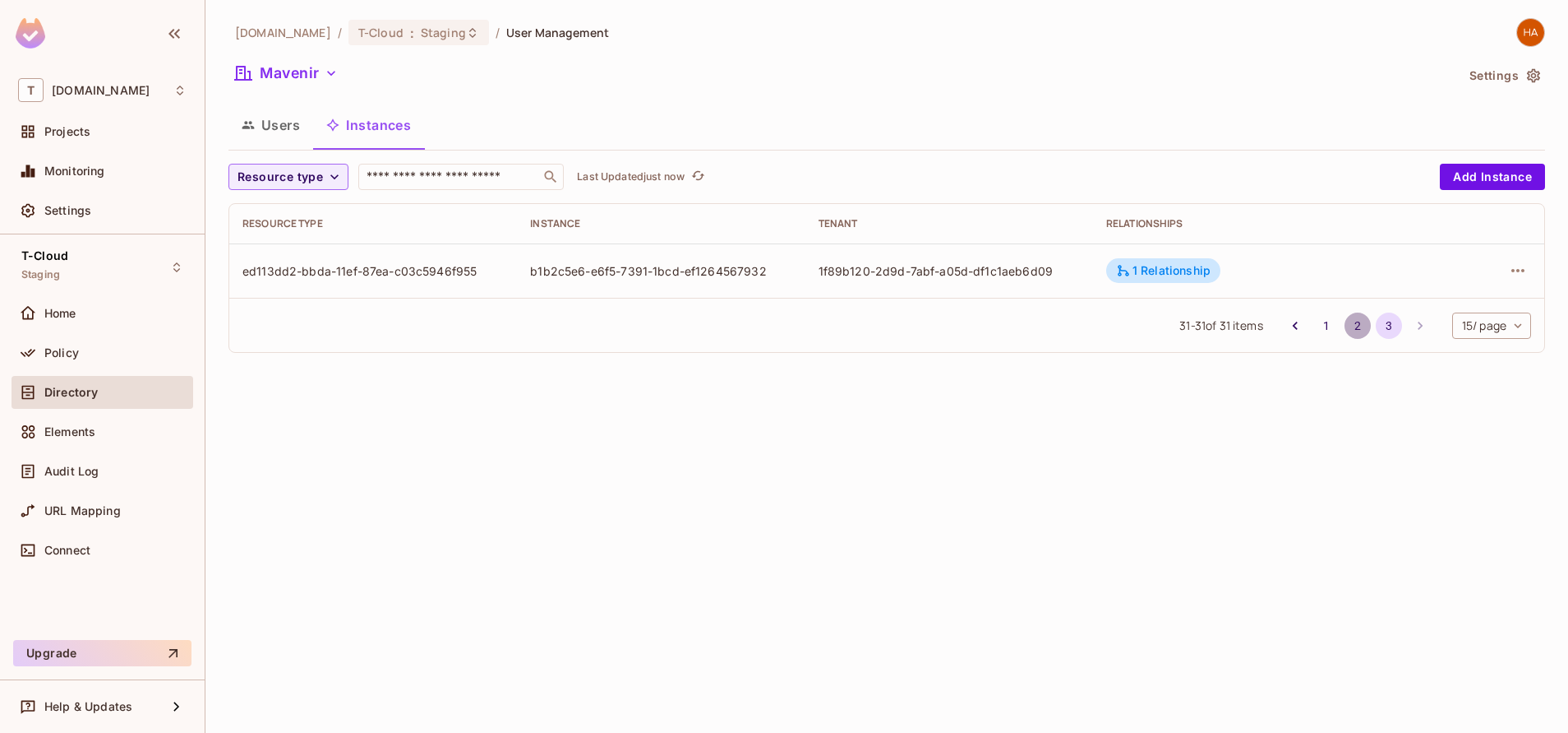
click at [1356, 322] on button "2" at bounding box center [1357, 325] width 27 height 27
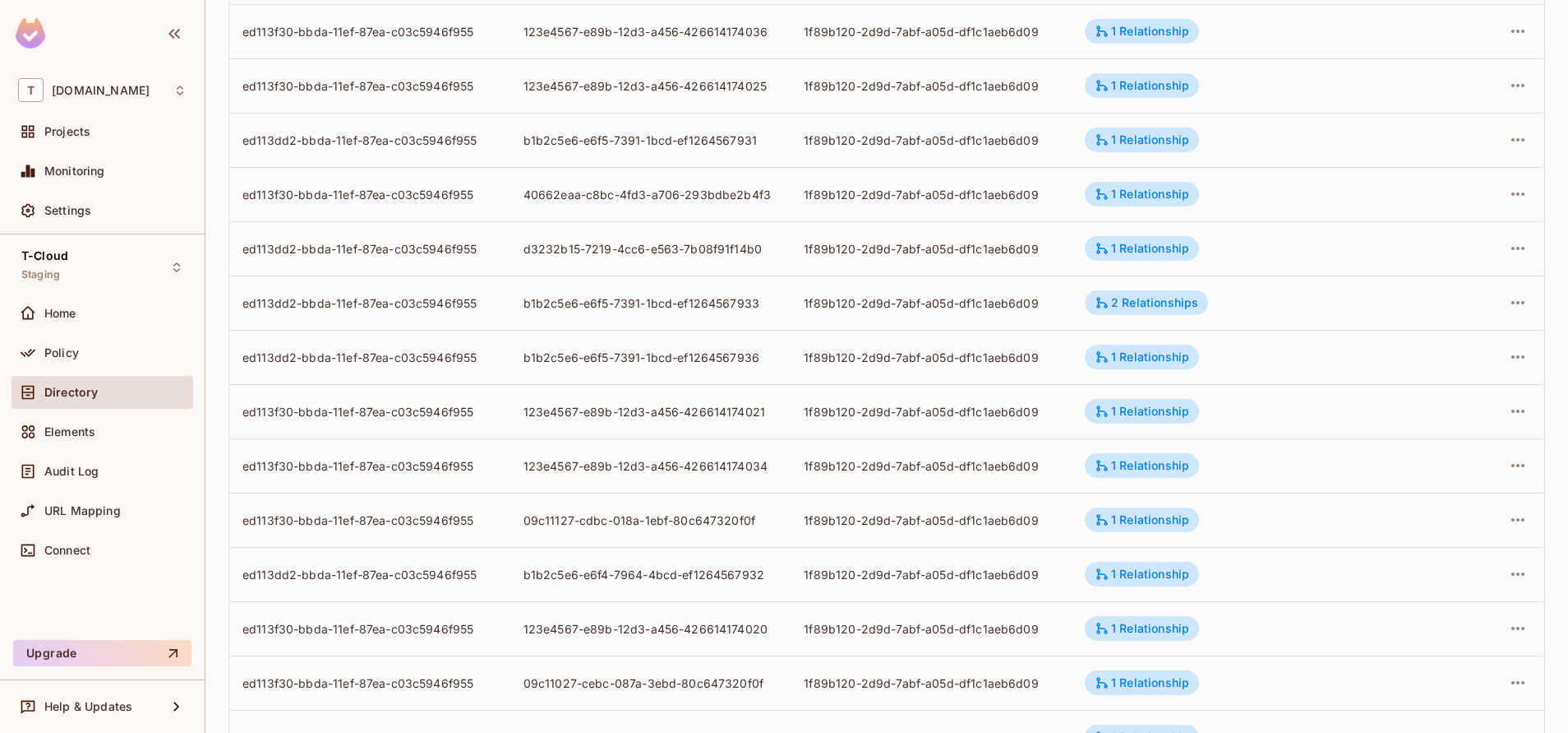
scroll to position [311, 0]
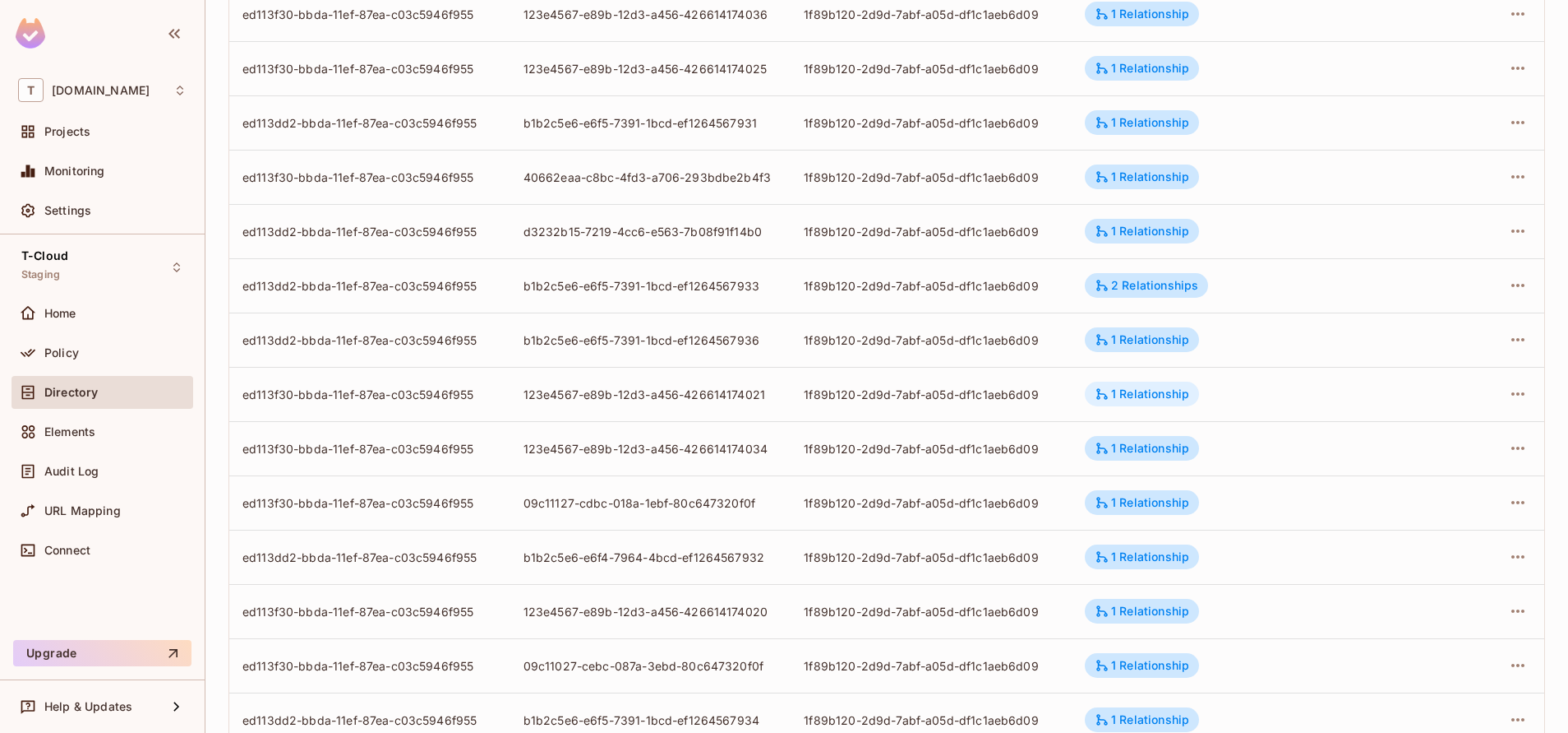
click at [1131, 399] on div "1 Relationship" at bounding box center [1141, 394] width 94 height 15
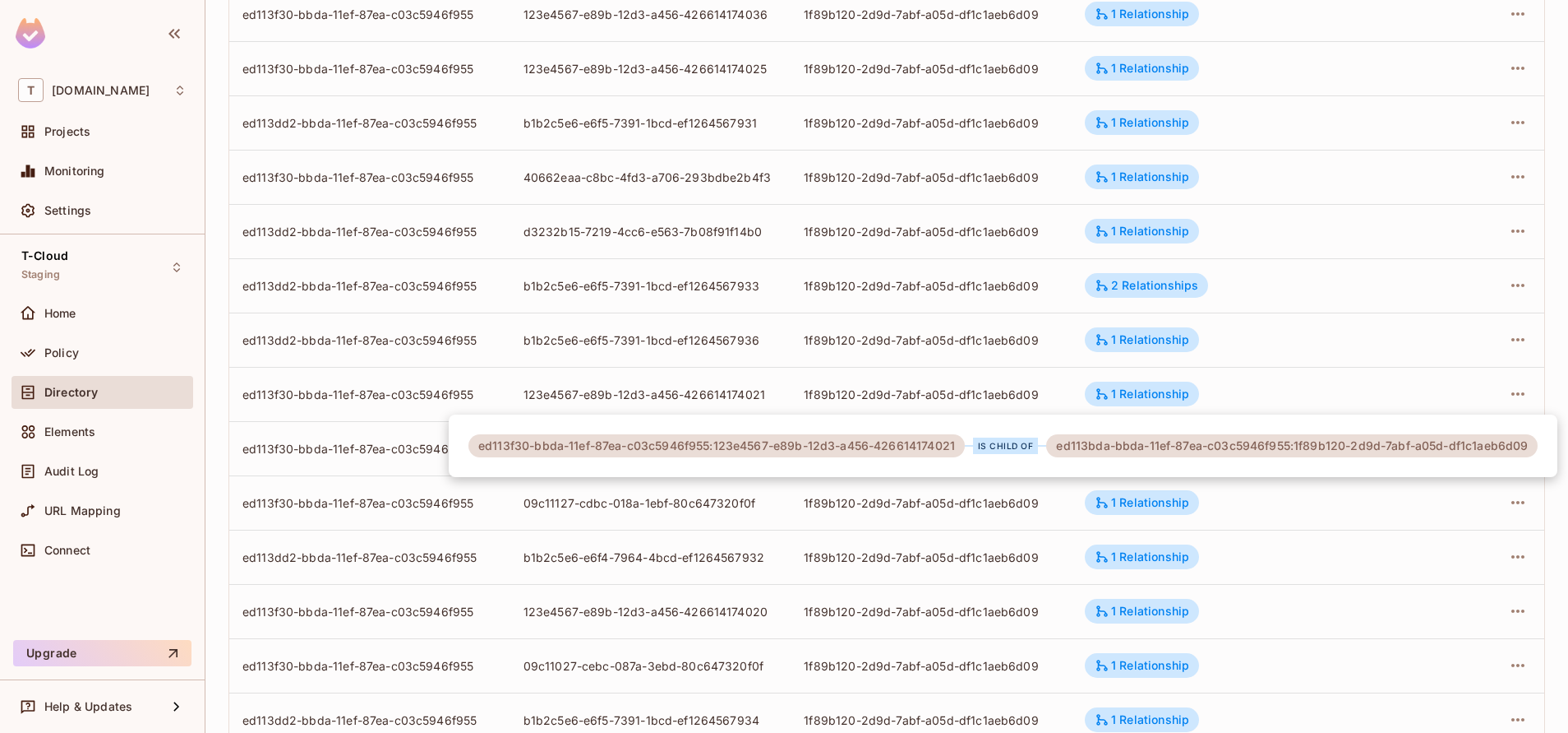
click at [682, 626] on div at bounding box center [784, 366] width 1568 height 733
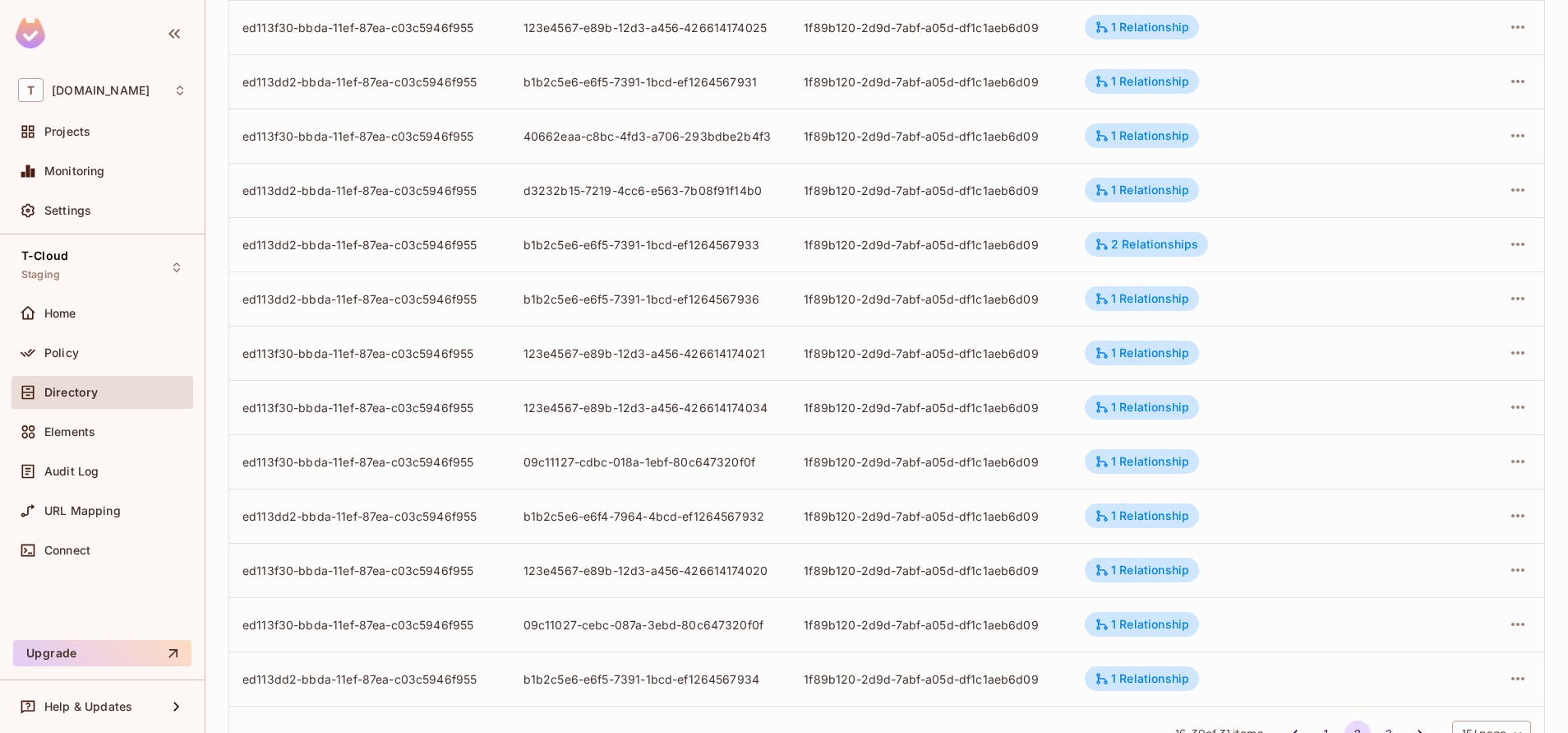
scroll to position [416, 0]
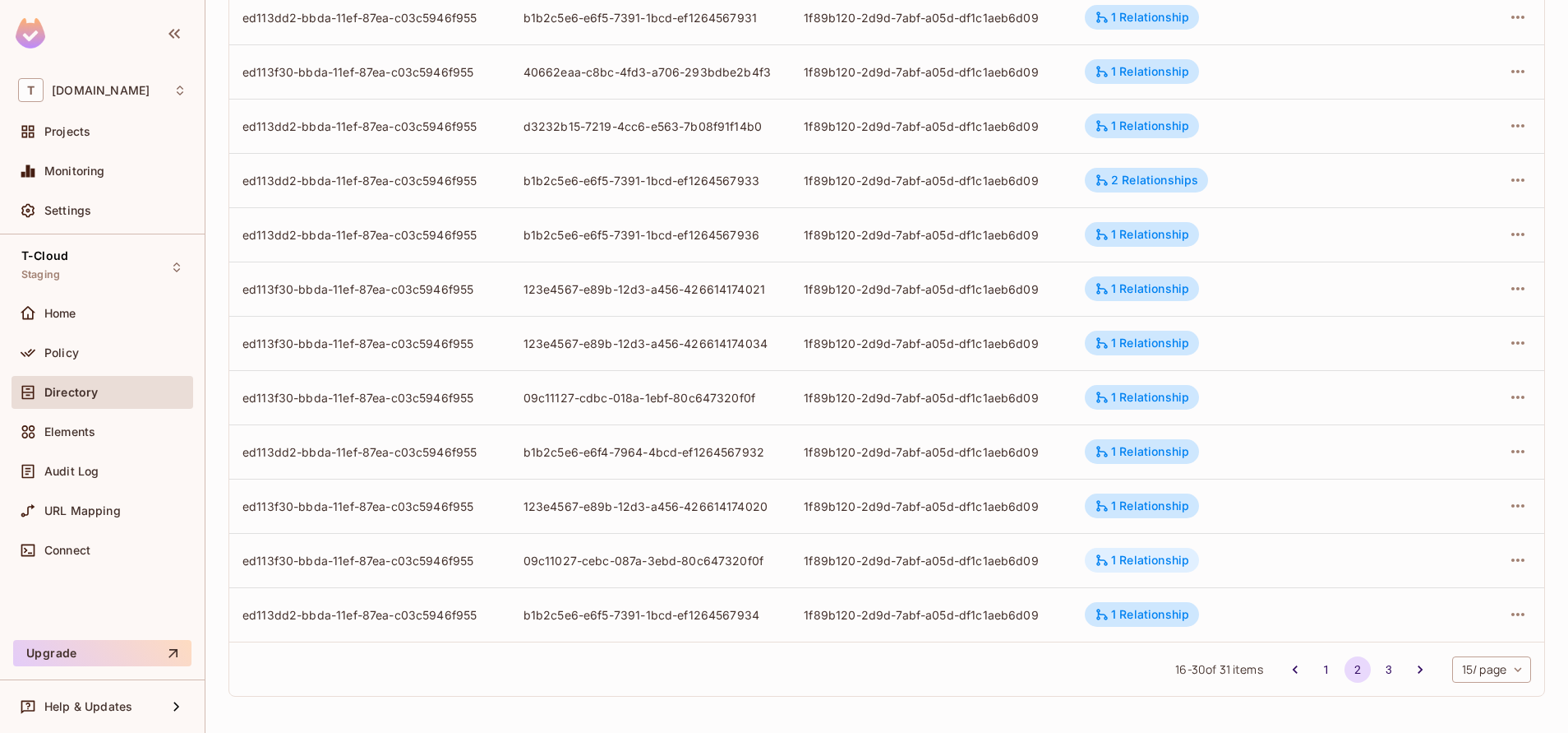
click at [1119, 566] on div "1 Relationship" at bounding box center [1141, 560] width 94 height 15
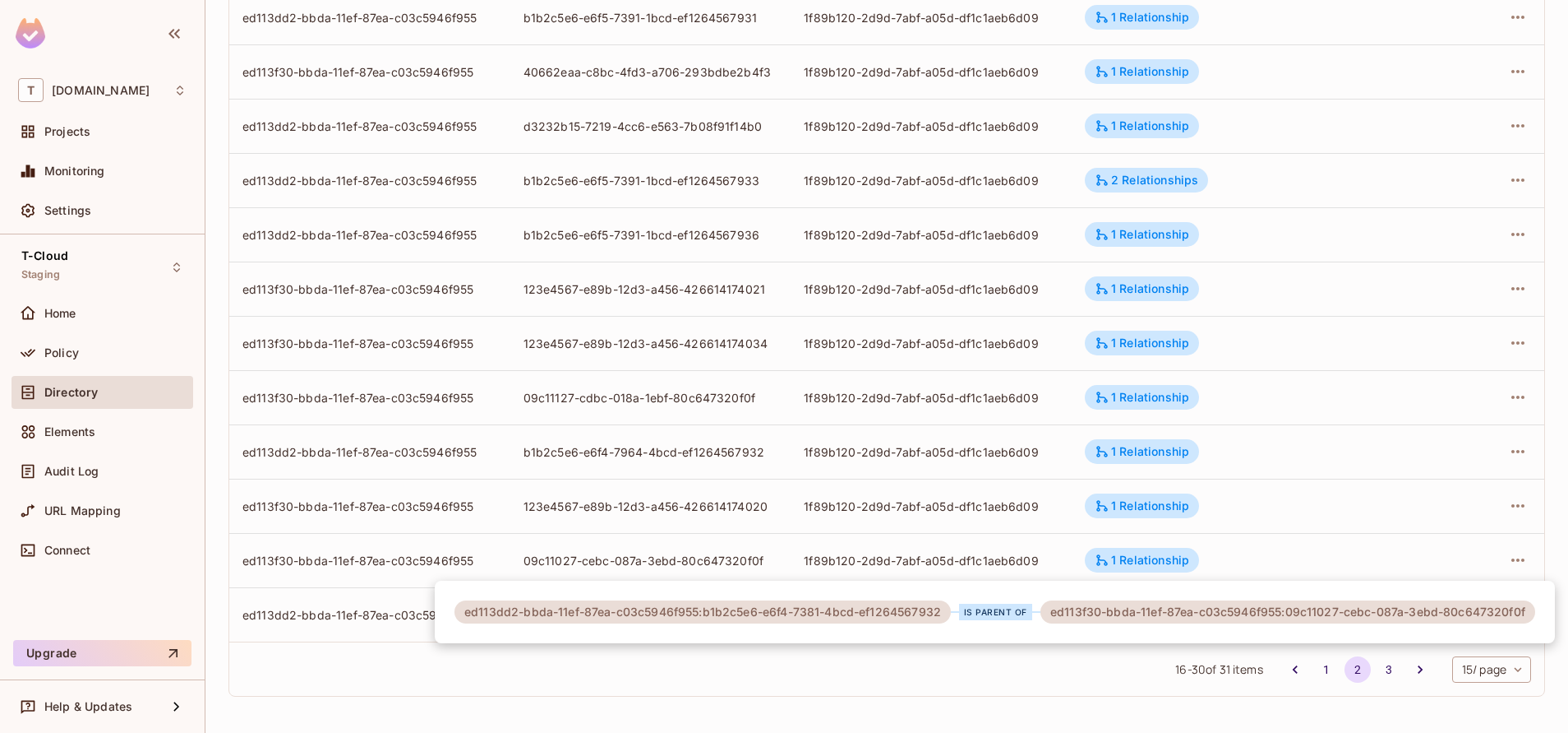
click at [1029, 705] on div at bounding box center [784, 366] width 1568 height 733
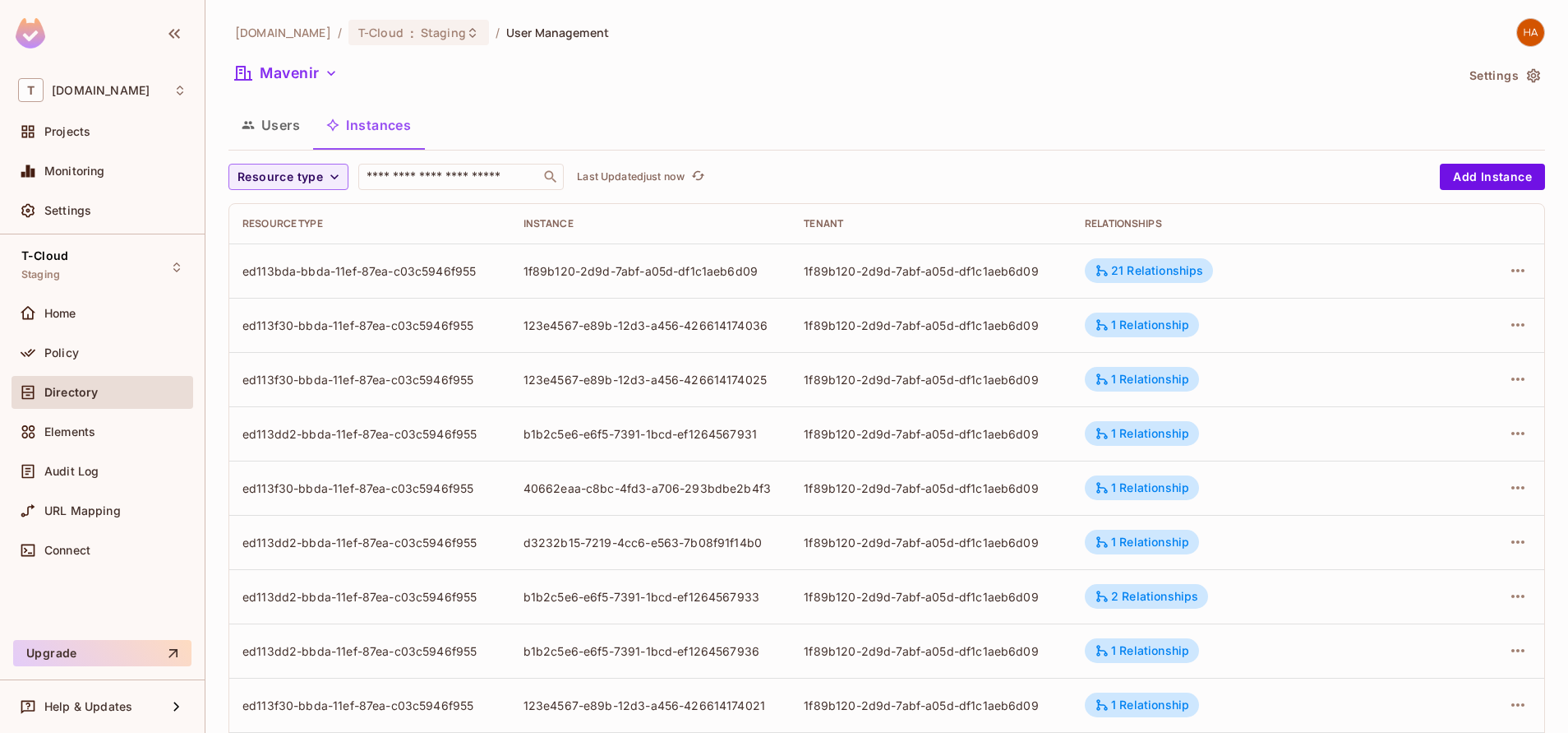
scroll to position [37, 0]
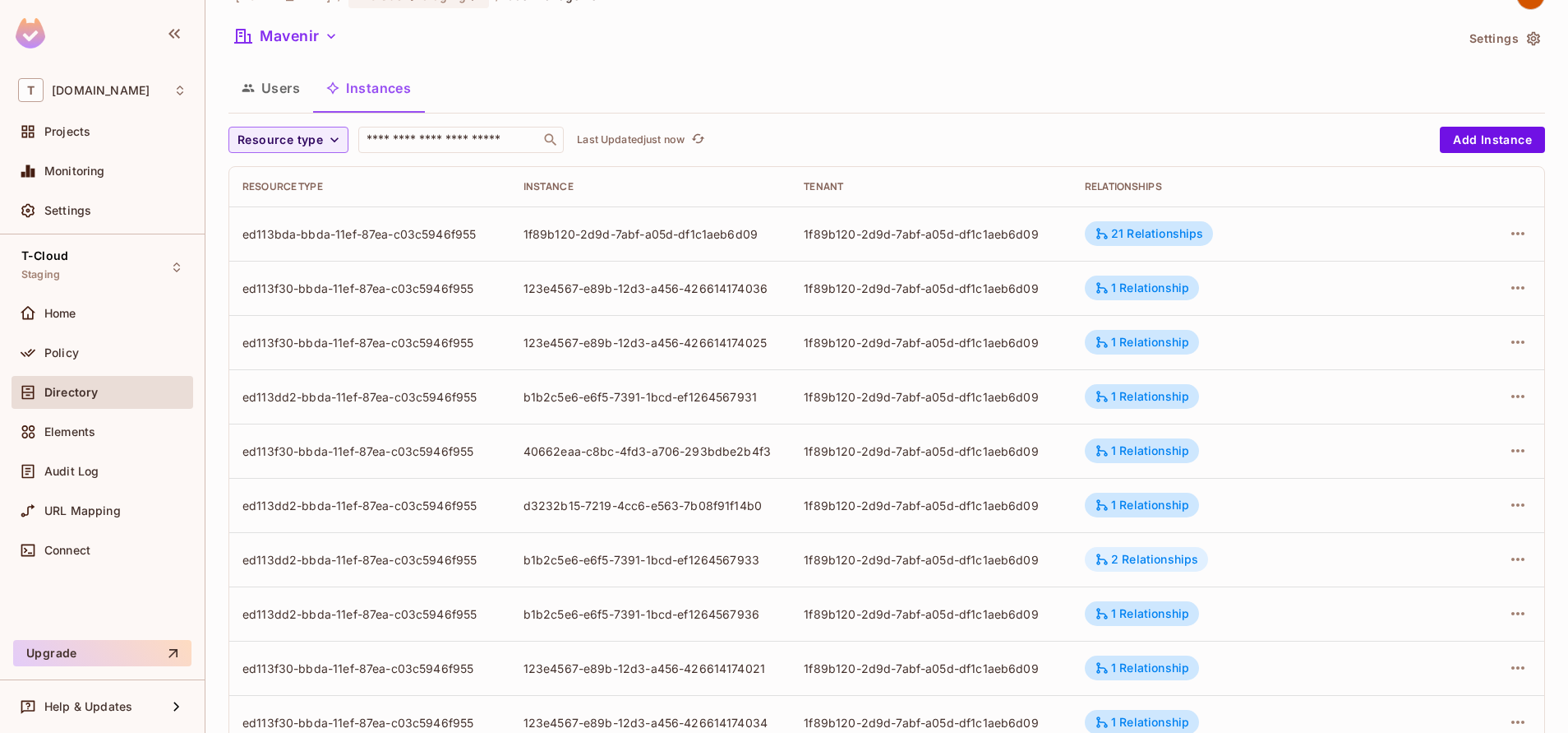
click at [1117, 569] on div "2 Relationships" at bounding box center [1146, 559] width 124 height 25
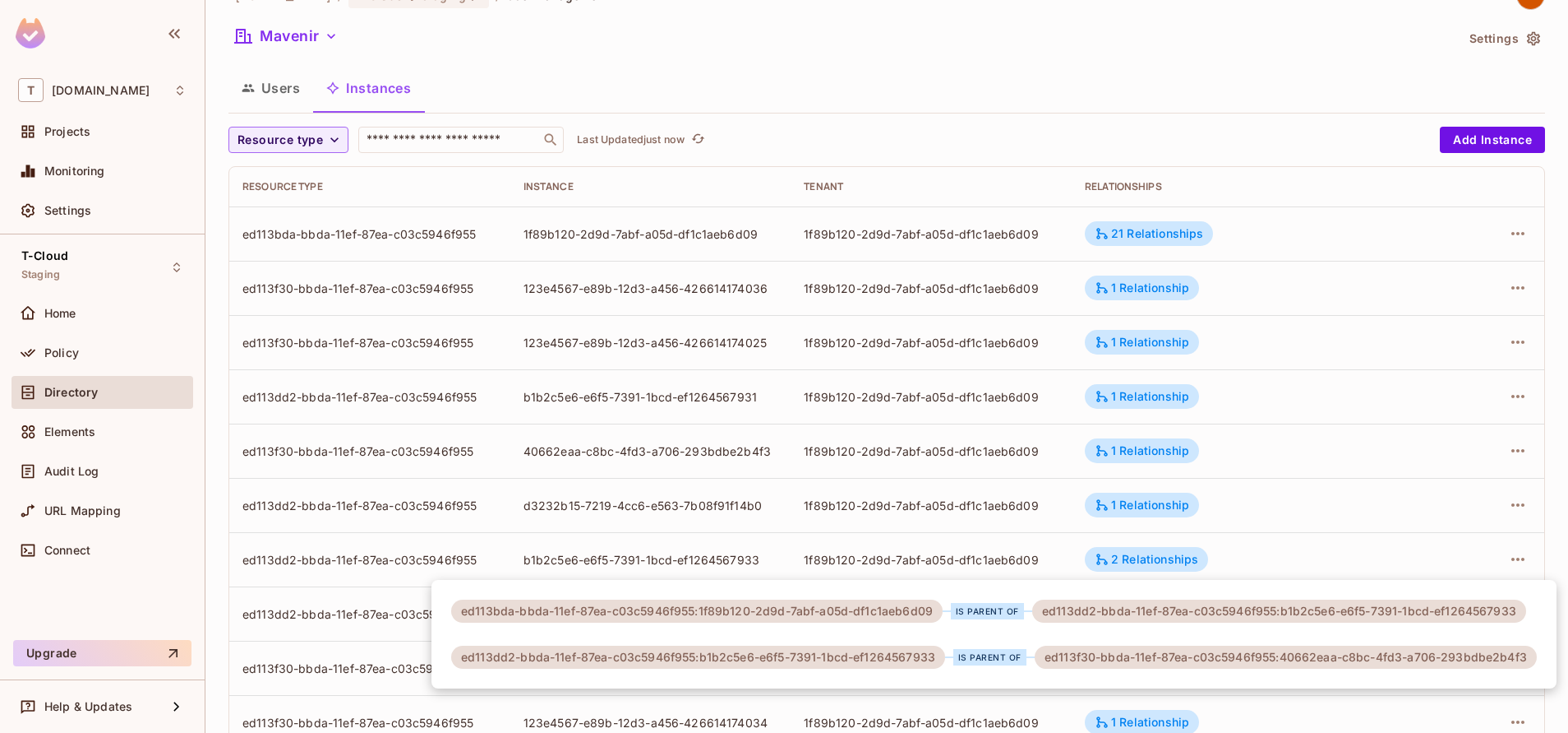
click at [1132, 228] on div at bounding box center [784, 366] width 1568 height 733
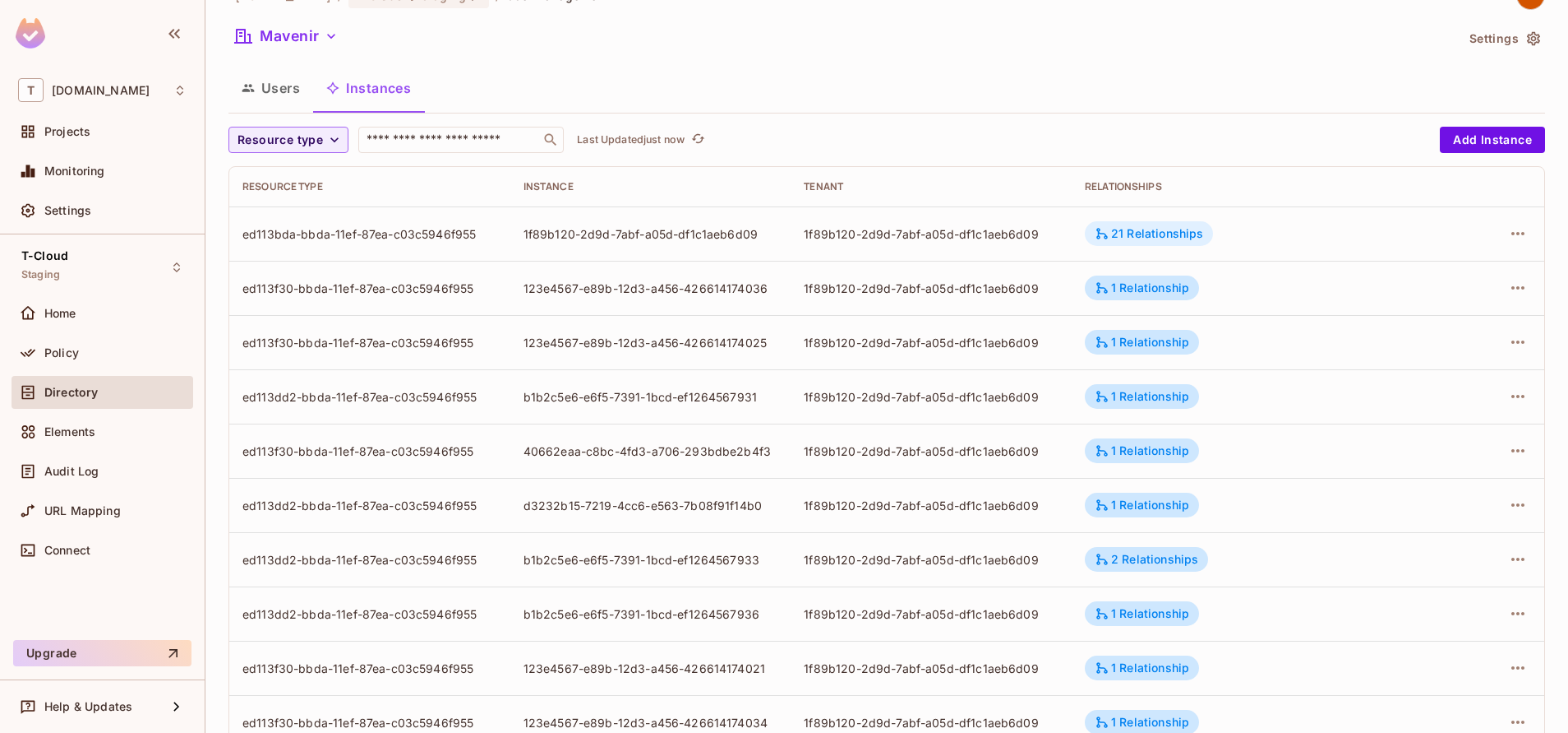
click at [1127, 236] on div "21 Relationships" at bounding box center [1149, 234] width 108 height 15
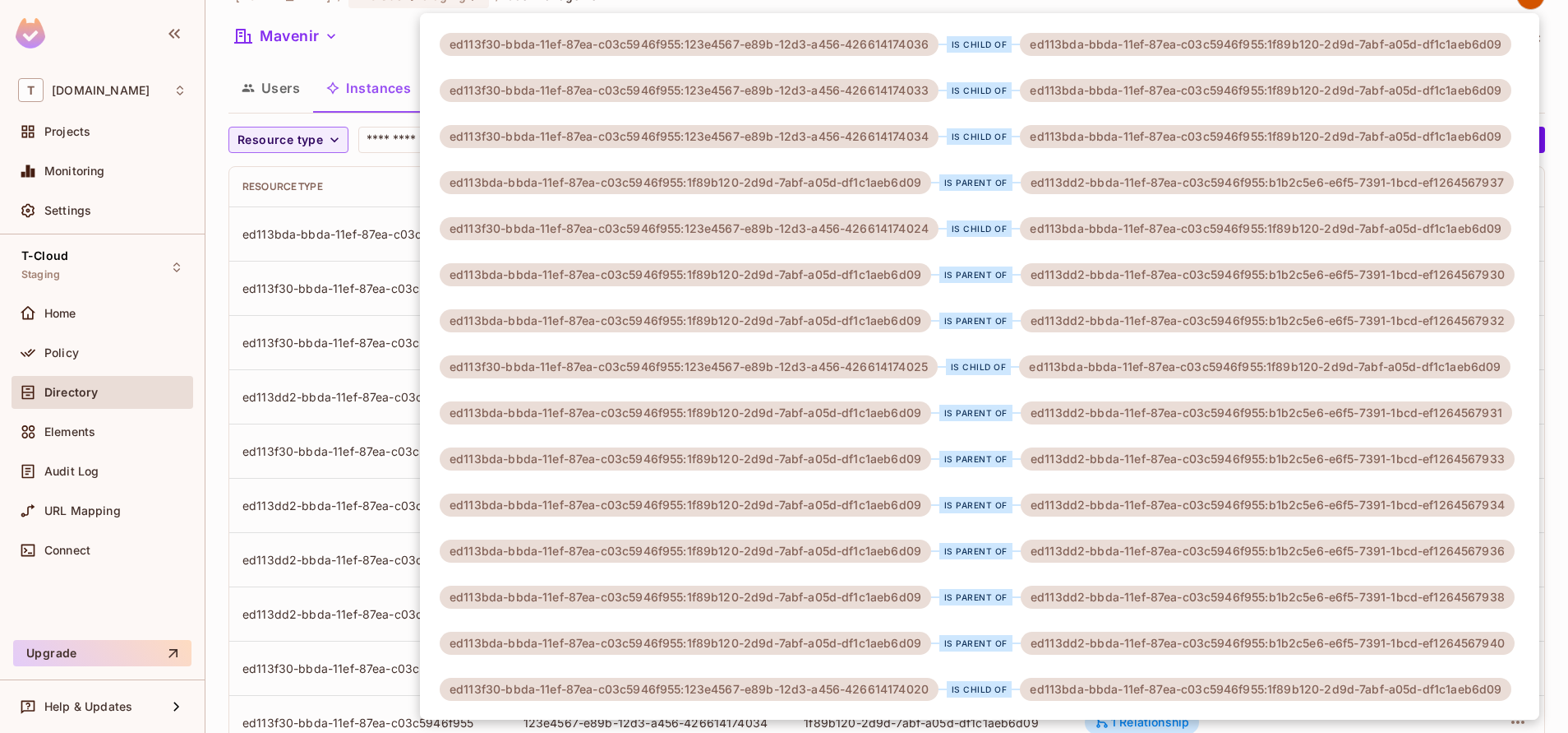
click at [376, 64] on div at bounding box center [784, 366] width 1568 height 733
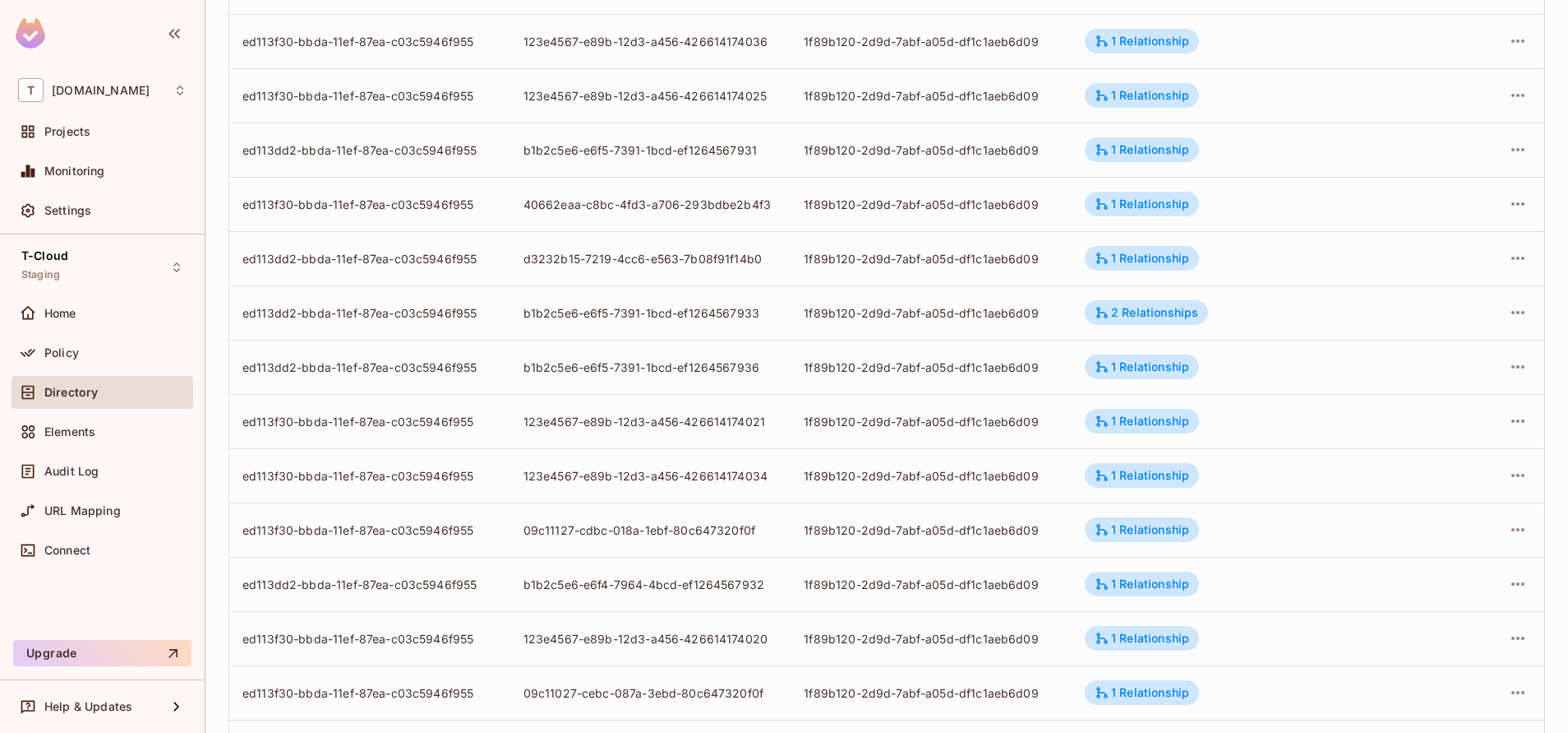
scroll to position [416, 0]
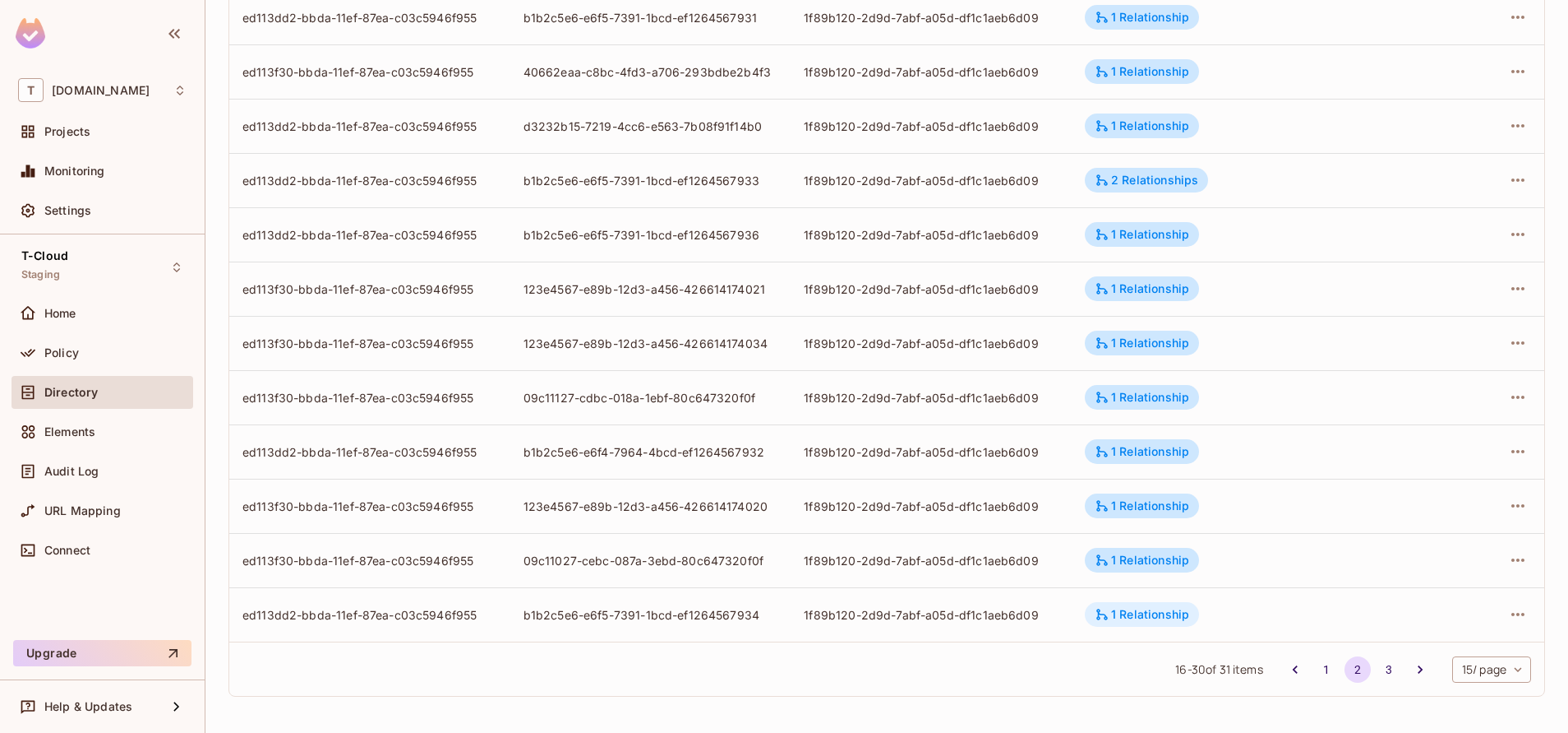
click at [1149, 620] on div "1 Relationship" at bounding box center [1141, 614] width 94 height 15
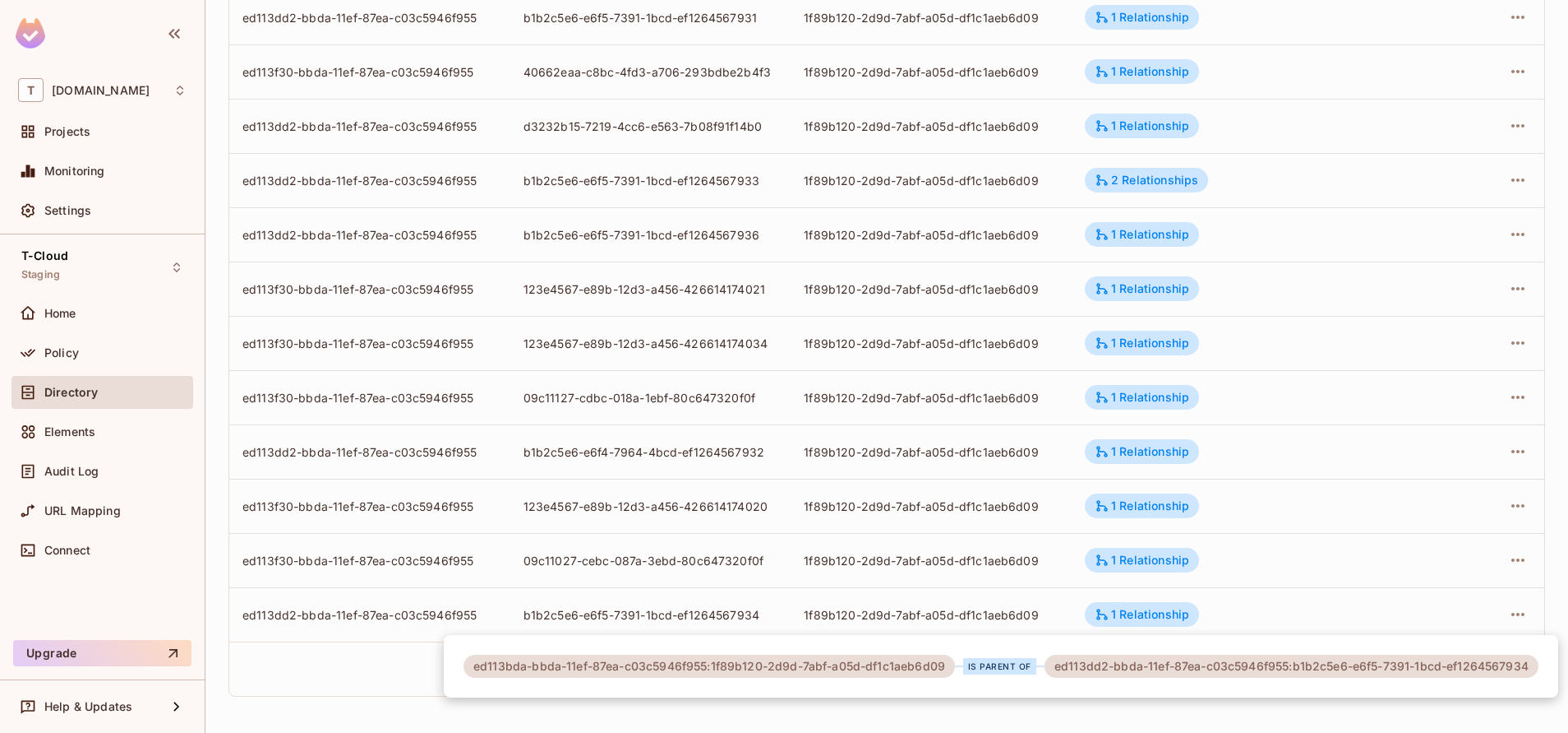
click at [1064, 698] on div at bounding box center [784, 366] width 1568 height 733
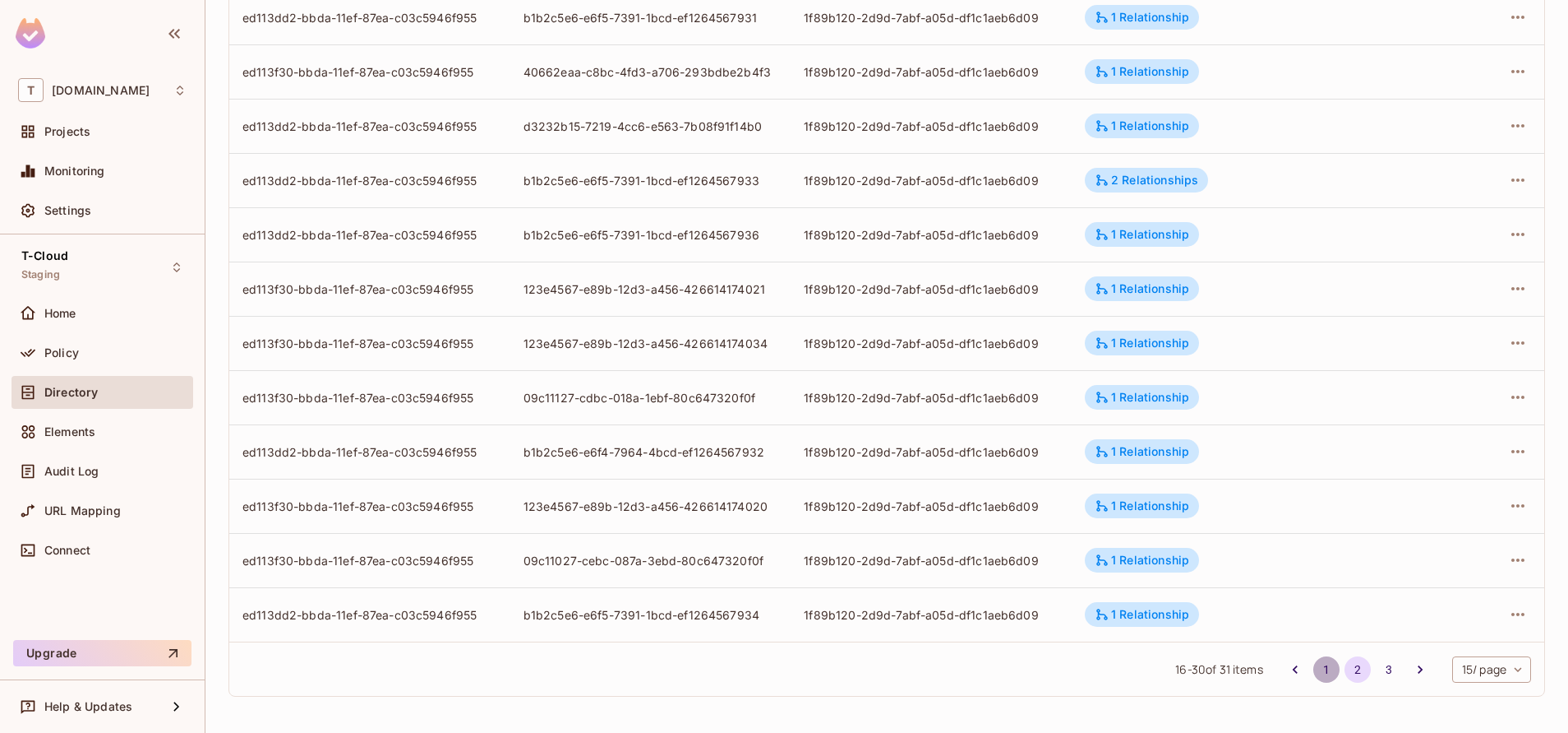
click at [1313, 673] on button "1" at bounding box center [1326, 669] width 27 height 27
click at [1376, 667] on button "3" at bounding box center [1388, 669] width 27 height 27
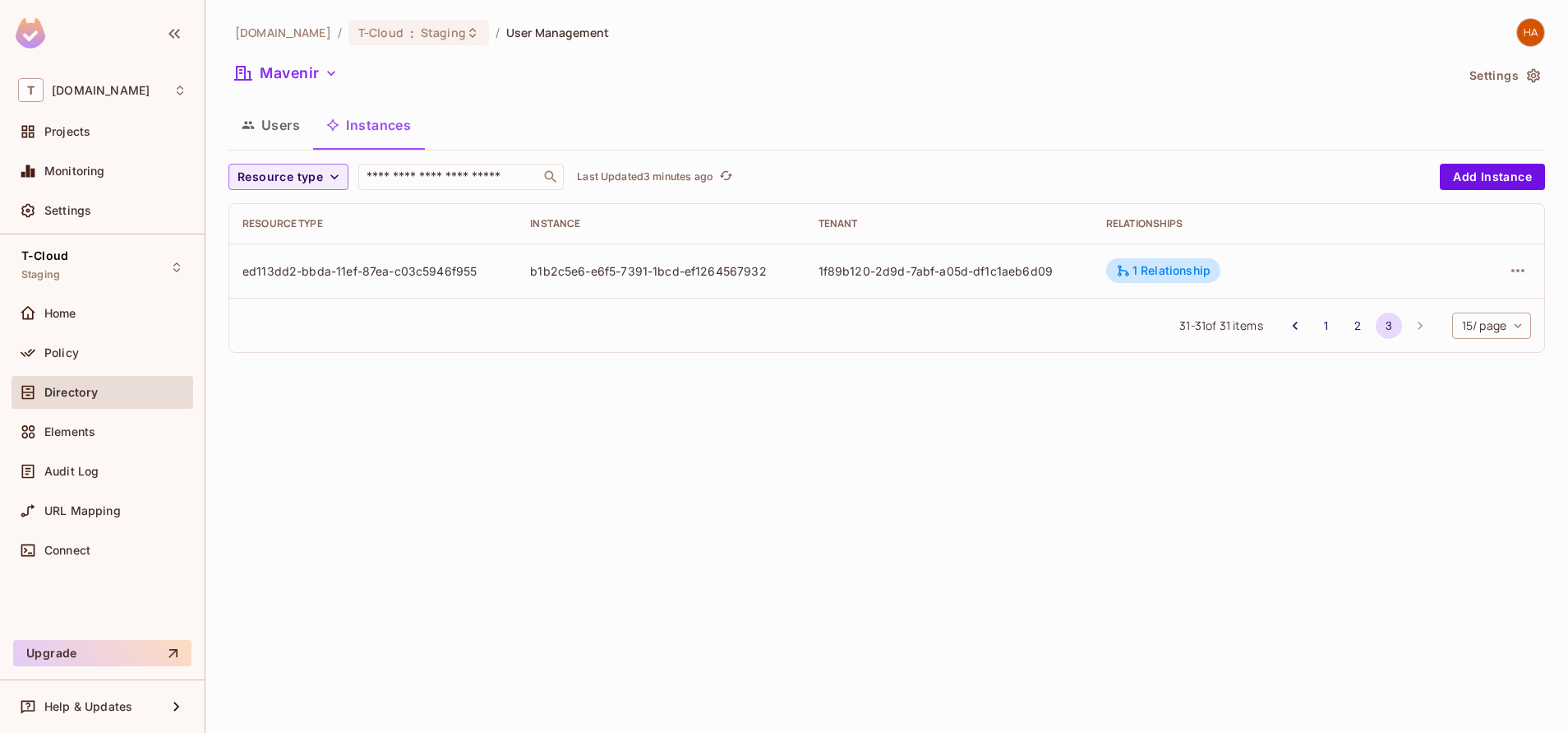
scroll to position [0, 0]
click at [116, 259] on div "T-Cloud Staging" at bounding box center [103, 267] width 181 height 45
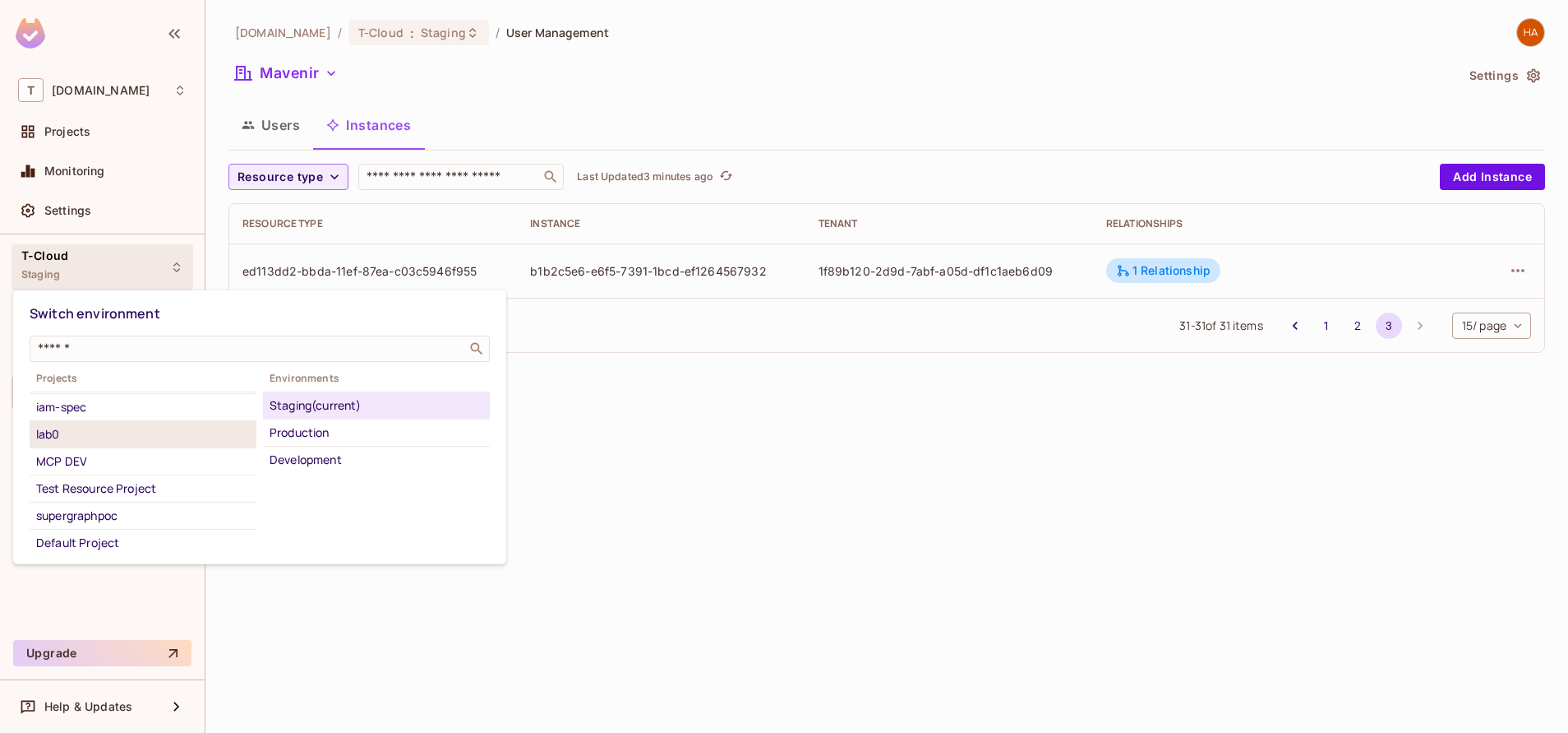
scroll to position [203, 0]
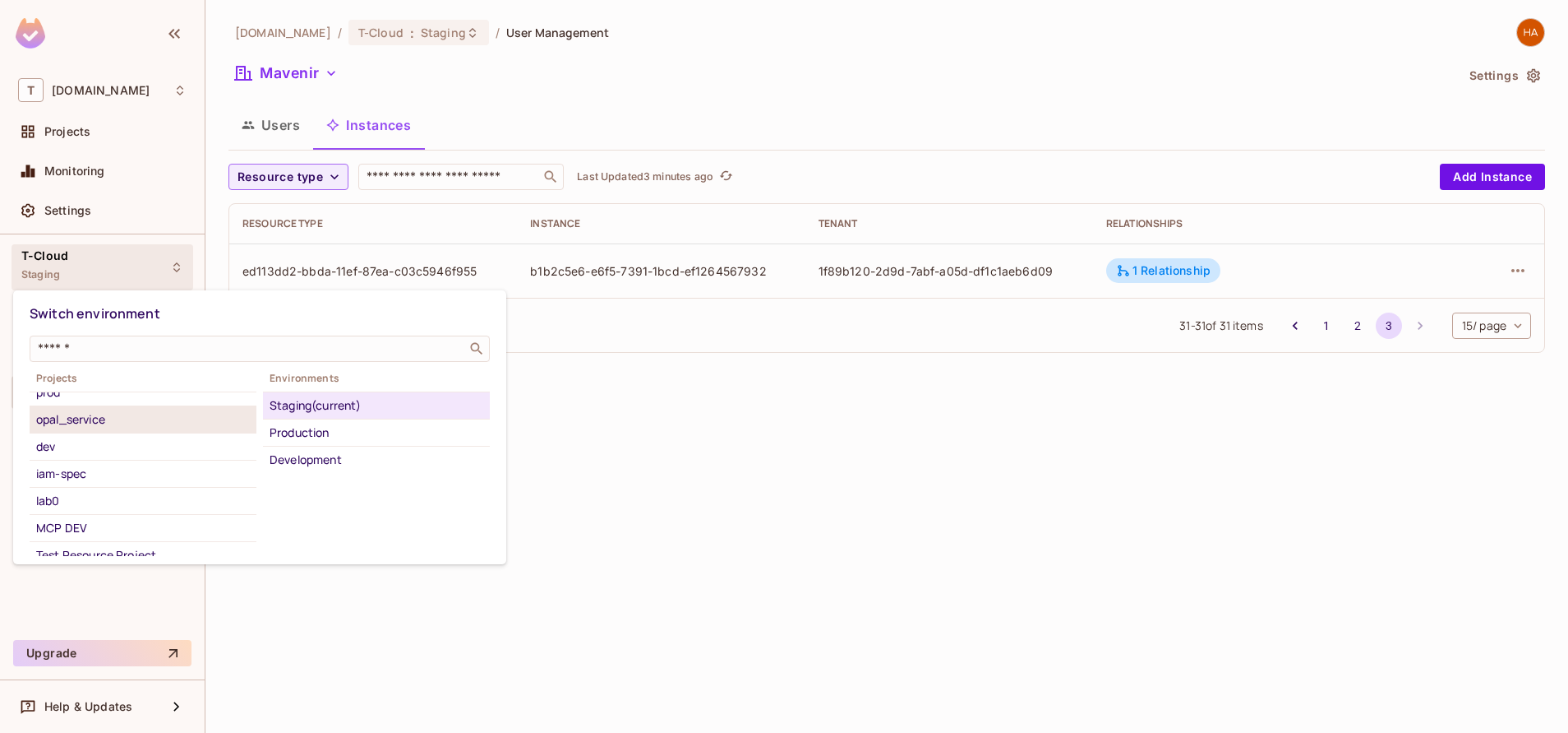
click at [122, 416] on div "opal_service" at bounding box center [142, 420] width 213 height 20
click at [345, 412] on div "Development" at bounding box center [376, 406] width 213 height 20
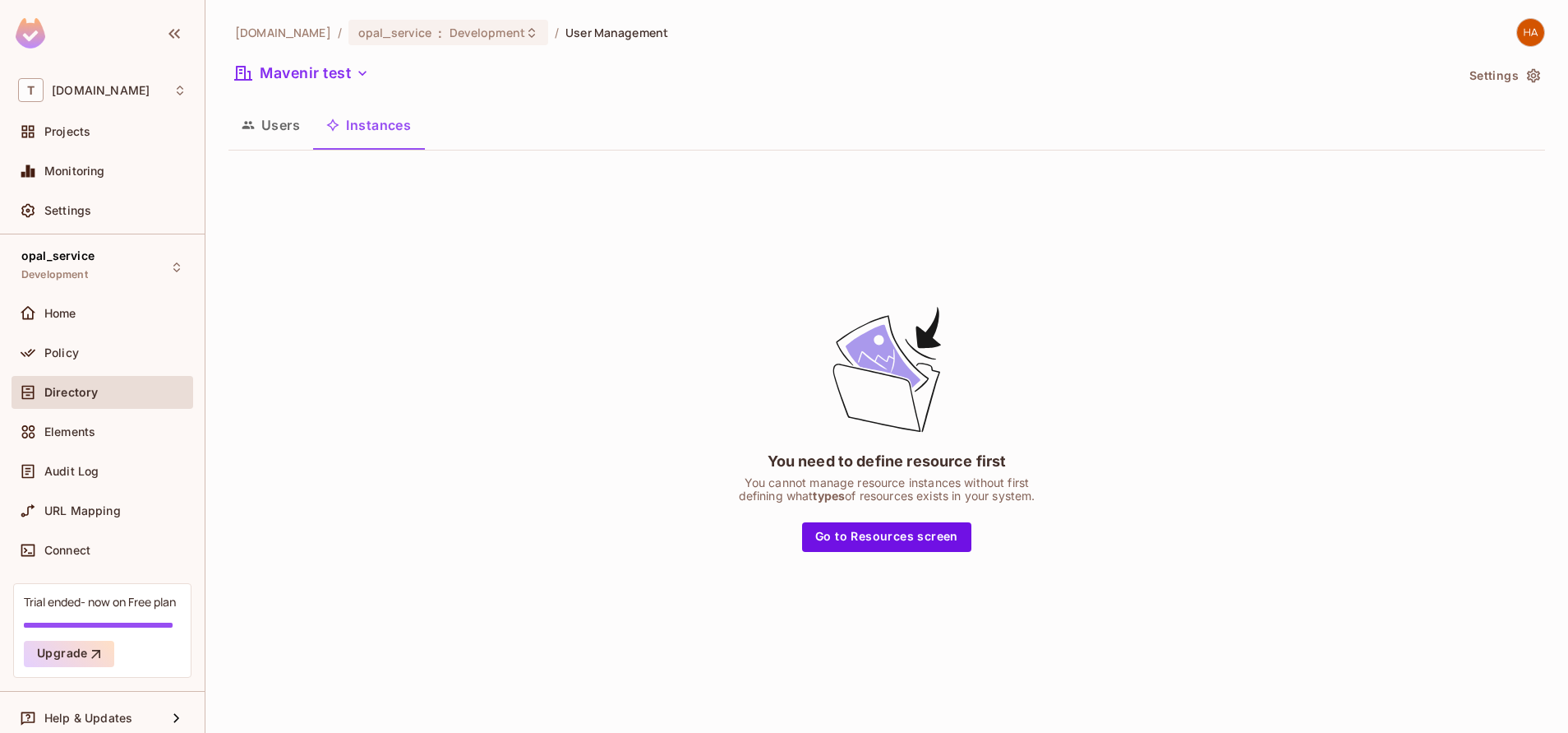
click at [102, 373] on div "Policy" at bounding box center [103, 356] width 181 height 39
click at [103, 355] on div "Policy" at bounding box center [114, 353] width 142 height 13
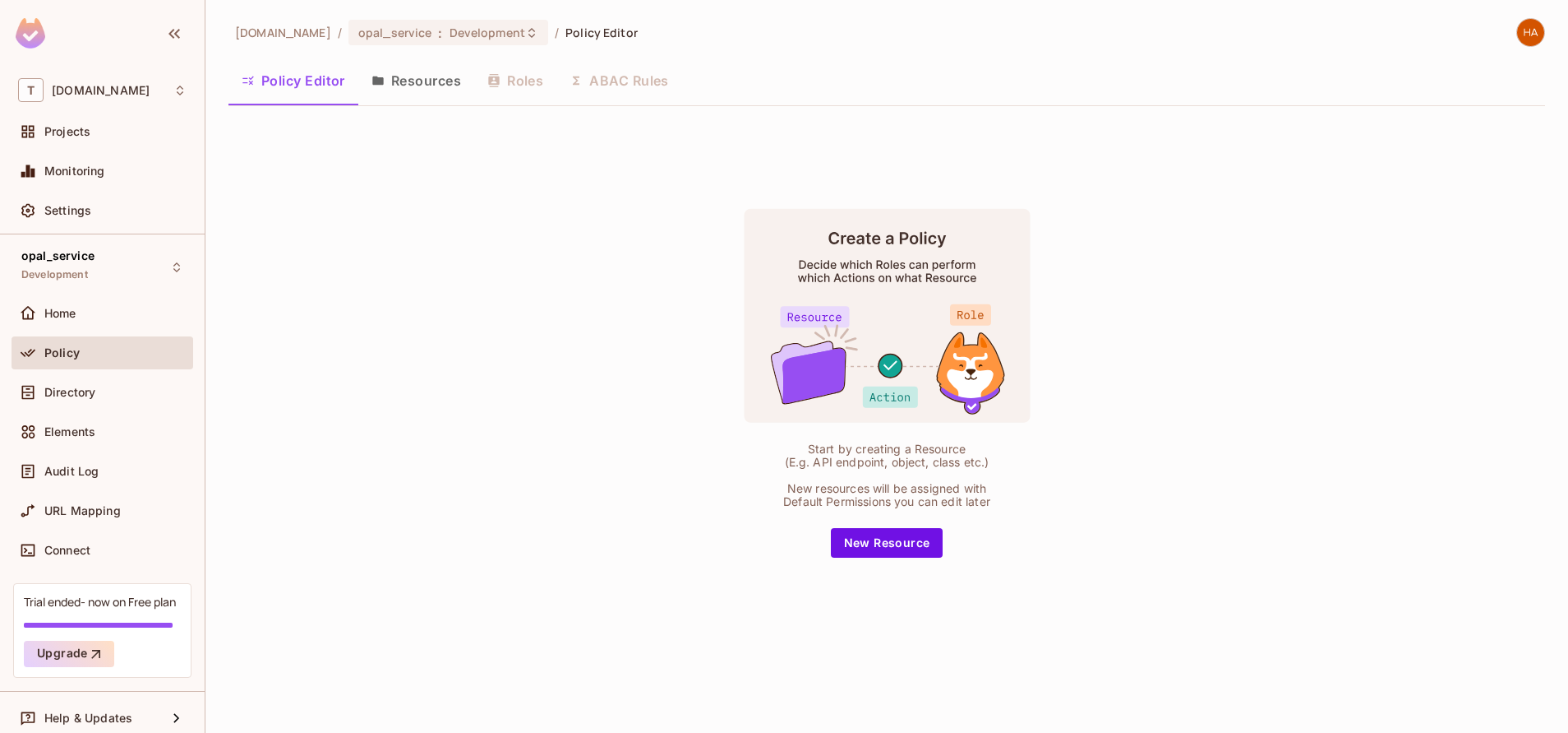
click at [408, 98] on button "Resources" at bounding box center [416, 81] width 116 height 41
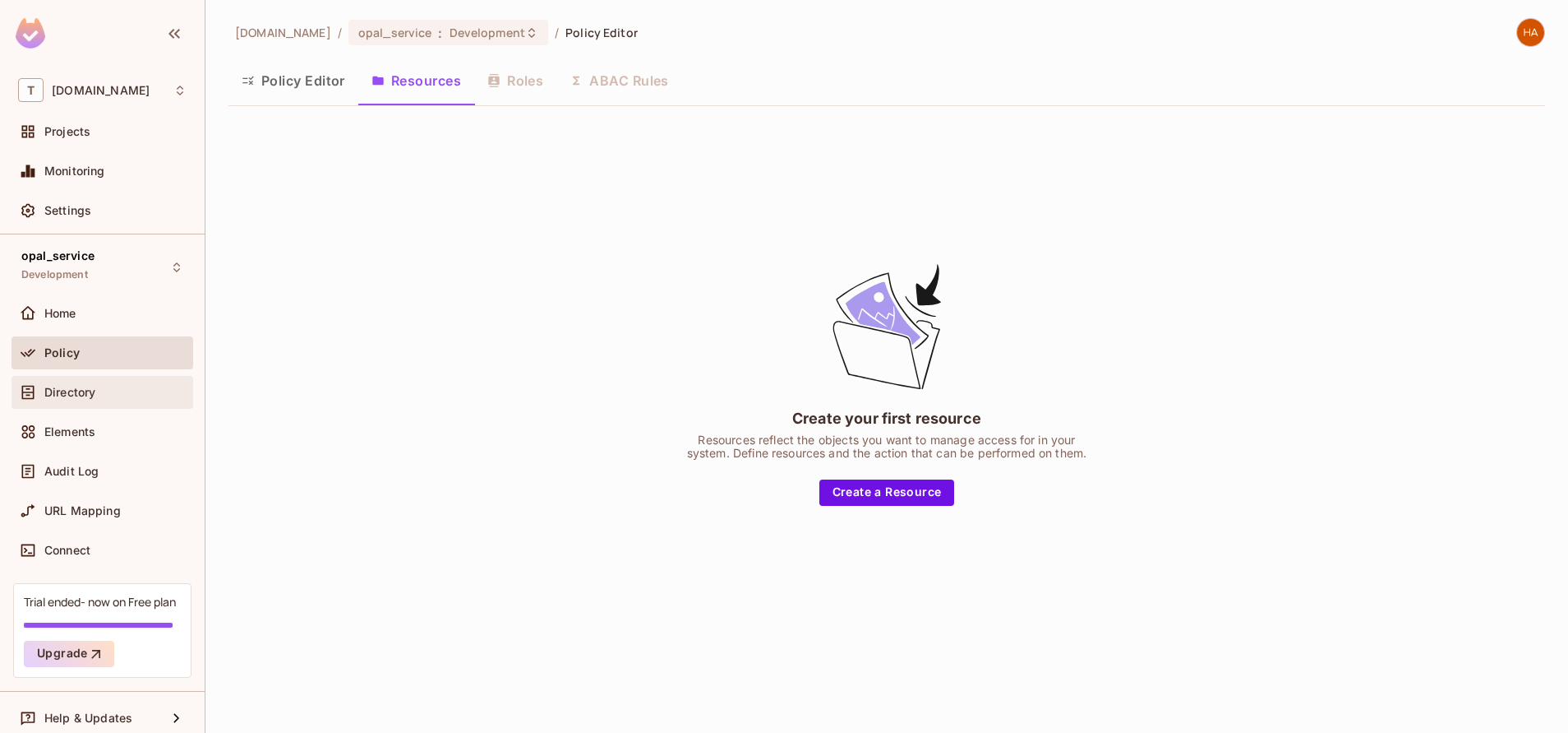
click at [108, 399] on div "Directory" at bounding box center [103, 392] width 169 height 20
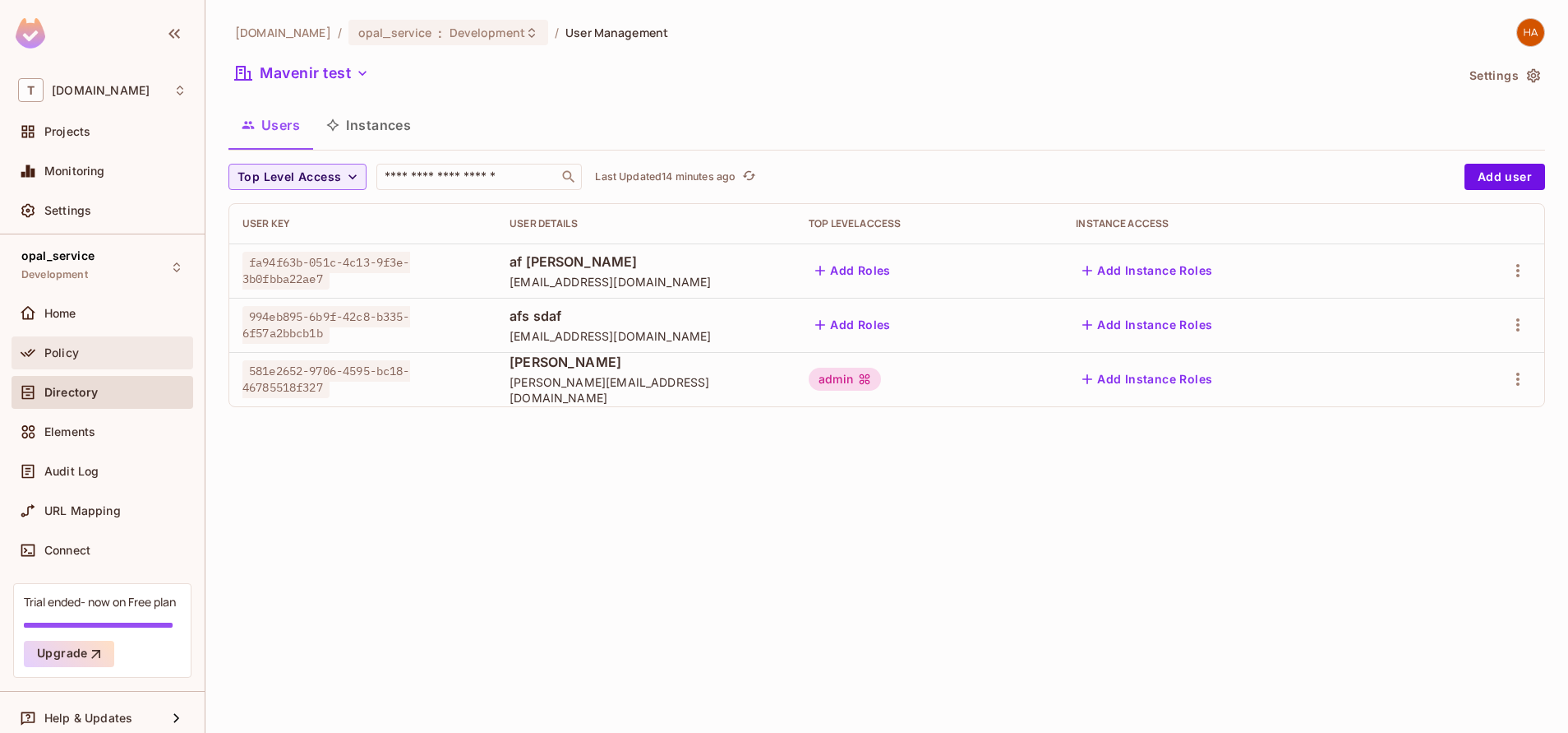
click at [77, 346] on span "Policy" at bounding box center [61, 353] width 35 height 13
